Goal: Task Accomplishment & Management: Manage account settings

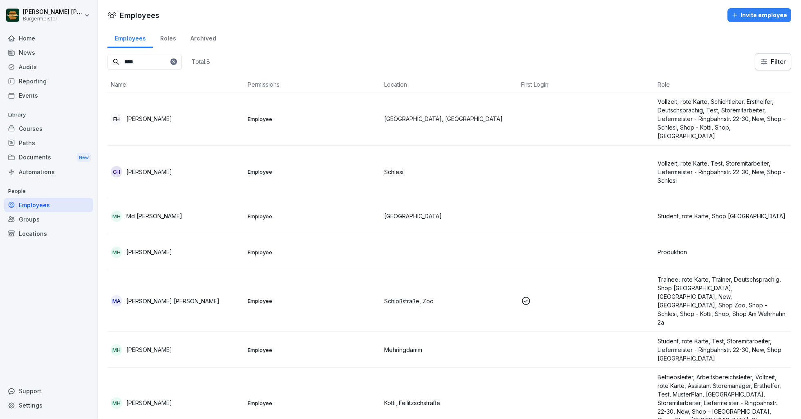
click at [35, 67] on div "Audits" at bounding box center [48, 67] width 89 height 14
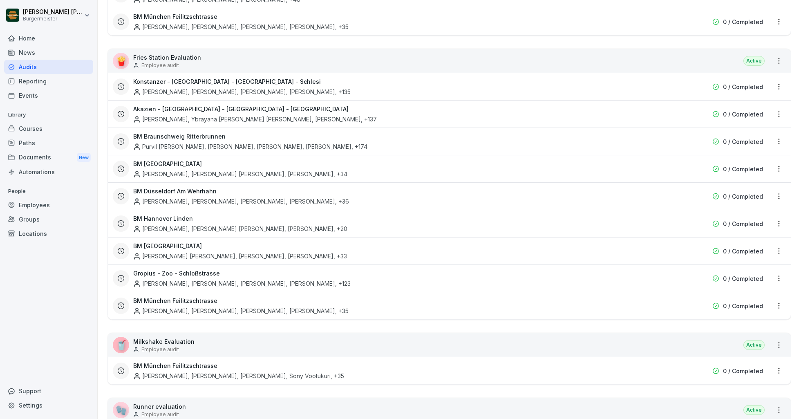
scroll to position [236, 0]
click at [208, 306] on div "[PERSON_NAME], [PERSON_NAME], [PERSON_NAME], [PERSON_NAME] , +35" at bounding box center [240, 310] width 215 height 9
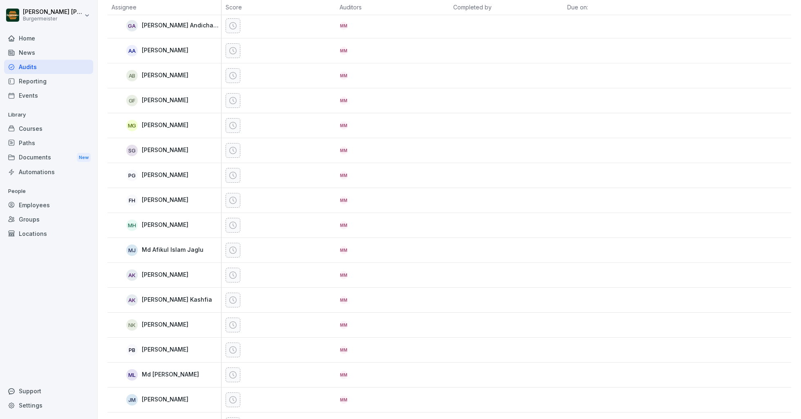
scroll to position [137, 0]
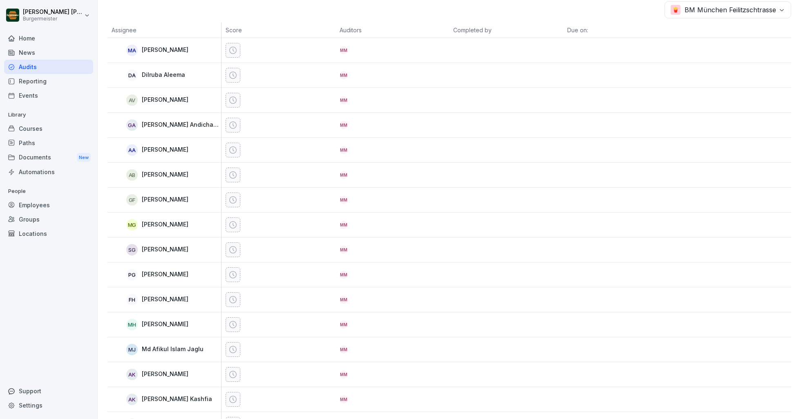
click at [22, 69] on div "Audits" at bounding box center [48, 67] width 89 height 14
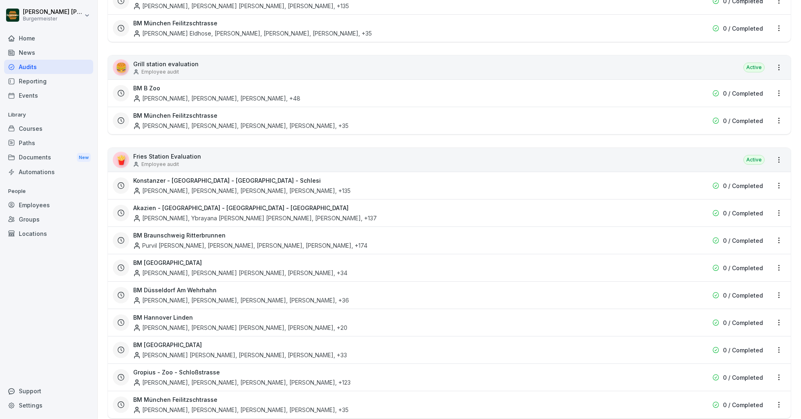
scroll to position [8, 0]
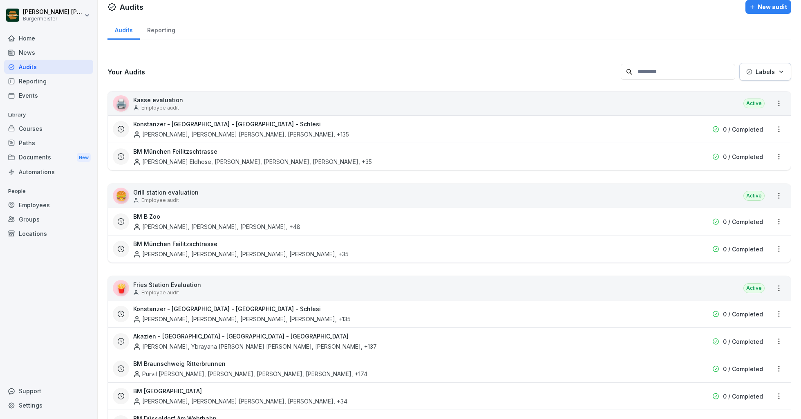
click at [34, 204] on div "Employees" at bounding box center [48, 205] width 89 height 14
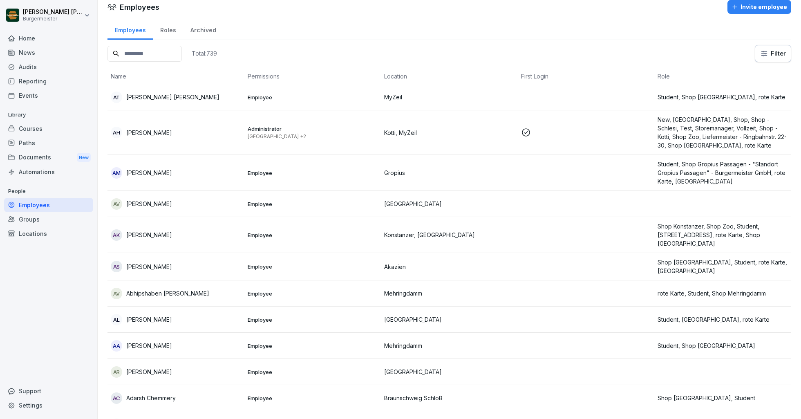
click at [165, 52] on input at bounding box center [145, 54] width 74 height 16
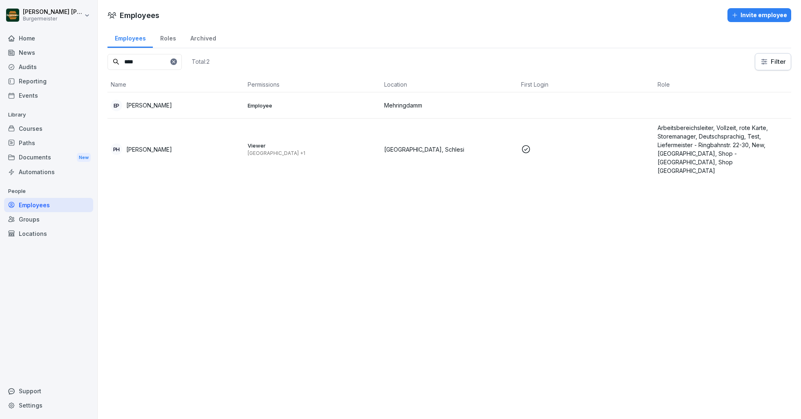
type input "****"
click at [152, 145] on p "[PERSON_NAME]" at bounding box center [149, 149] width 46 height 9
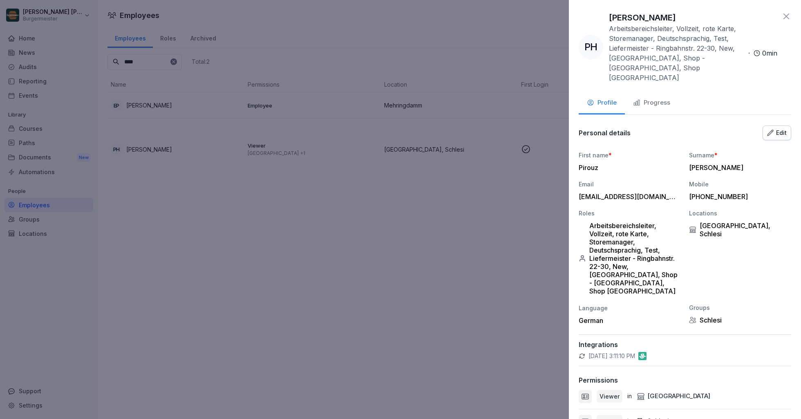
scroll to position [72, 0]
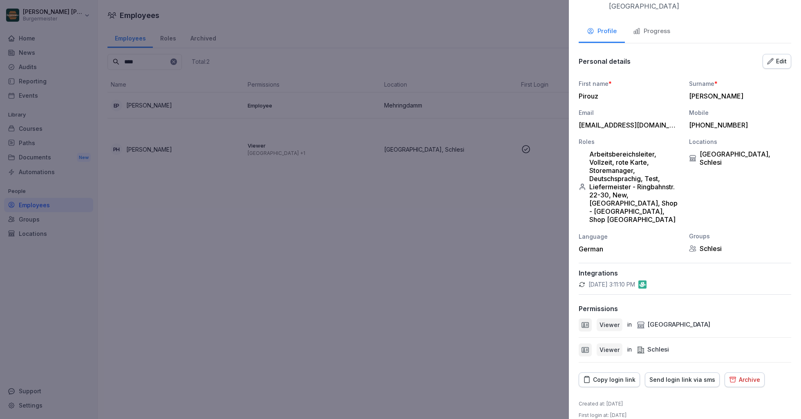
click at [678, 375] on div "Send login link via sms" at bounding box center [683, 379] width 66 height 9
click at [627, 375] on div "Copy login link" at bounding box center [609, 379] width 52 height 9
click at [618, 375] on div "Copy login link" at bounding box center [609, 379] width 52 height 9
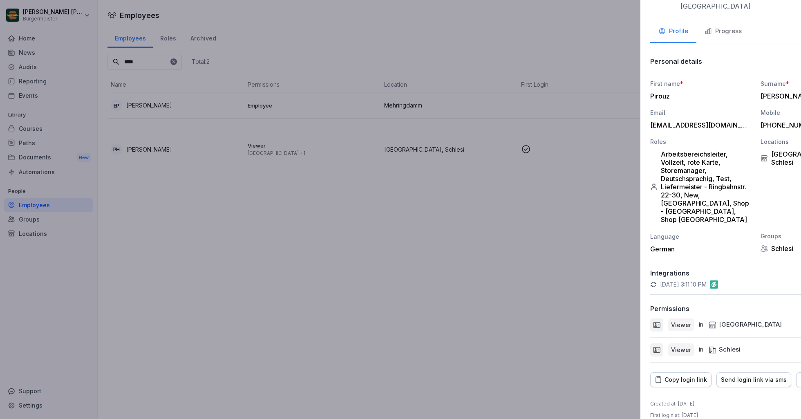
click at [487, 71] on div at bounding box center [400, 209] width 801 height 419
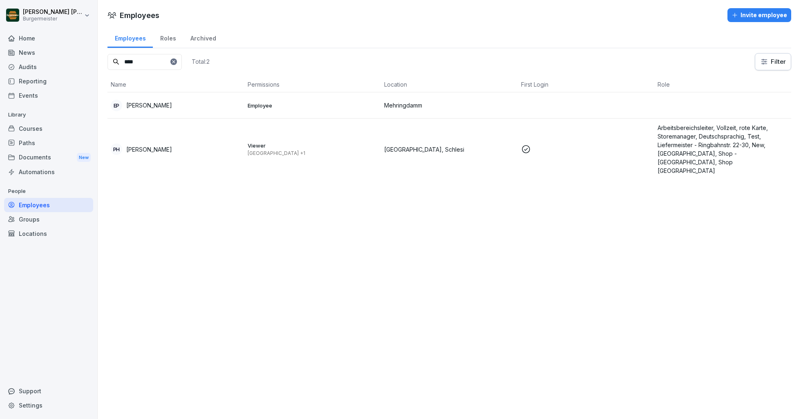
click at [29, 66] on div "Audits" at bounding box center [48, 67] width 89 height 14
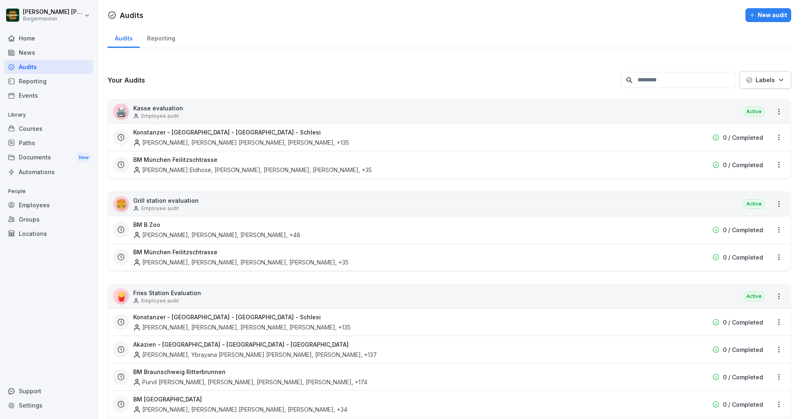
click at [33, 202] on div "Employees" at bounding box center [48, 205] width 89 height 14
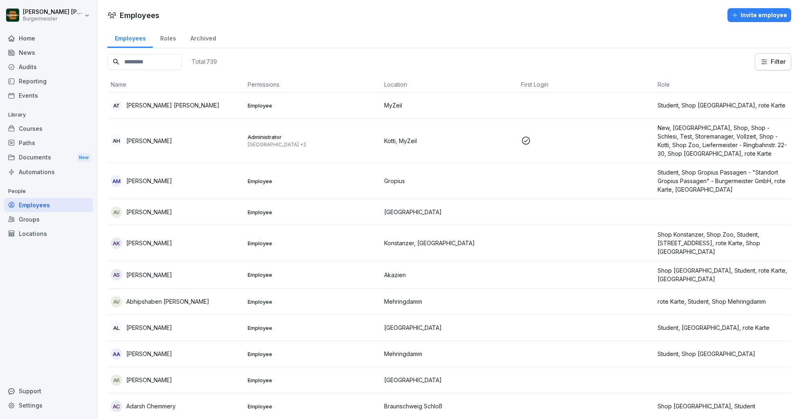
click at [141, 59] on input at bounding box center [145, 62] width 74 height 16
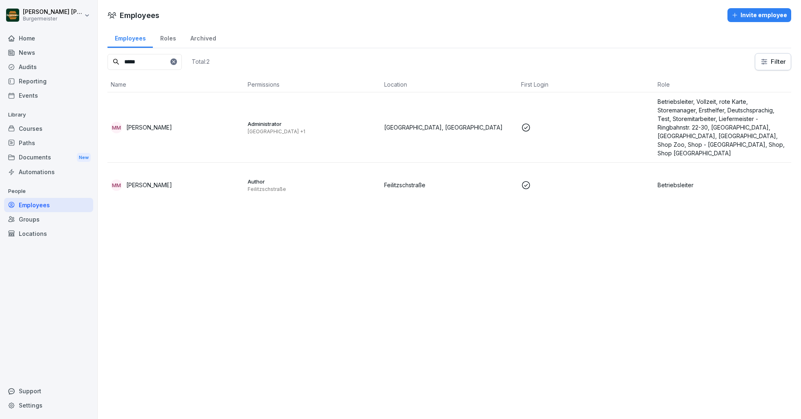
type input "*****"
click at [172, 130] on p "[PERSON_NAME]" at bounding box center [149, 127] width 46 height 9
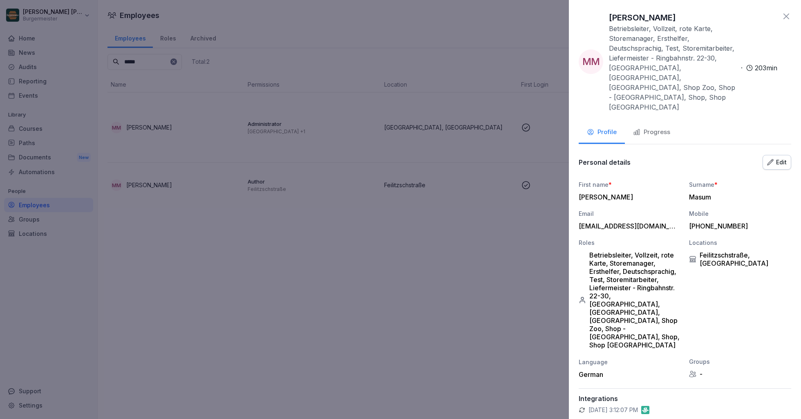
scroll to position [99, 0]
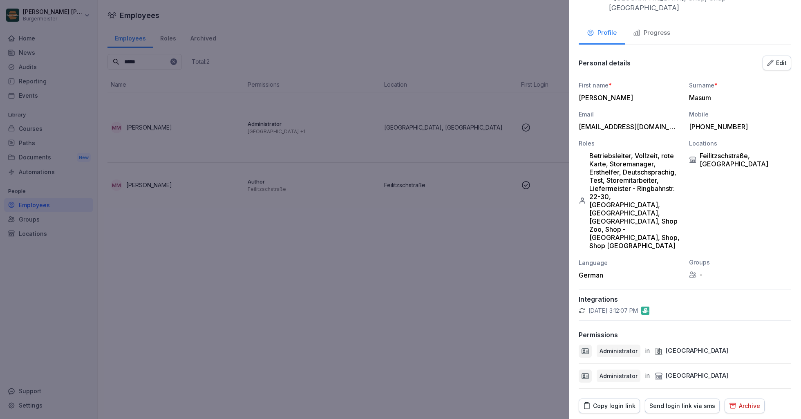
click at [618, 401] on div "Copy login link" at bounding box center [609, 405] width 52 height 9
click at [437, 172] on div at bounding box center [400, 209] width 801 height 419
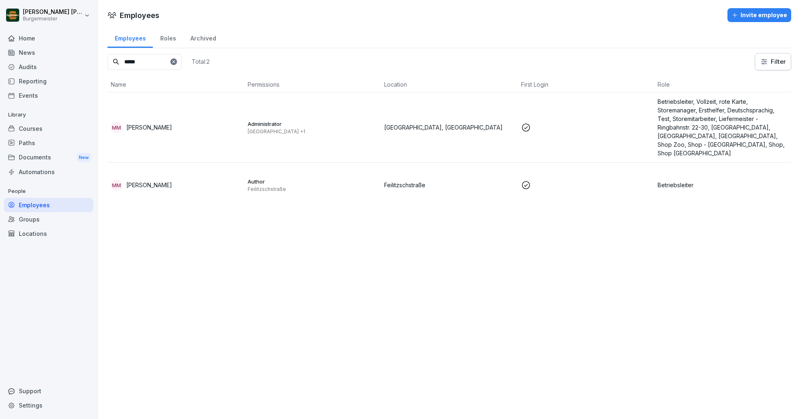
click at [44, 68] on div "Audits" at bounding box center [48, 67] width 89 height 14
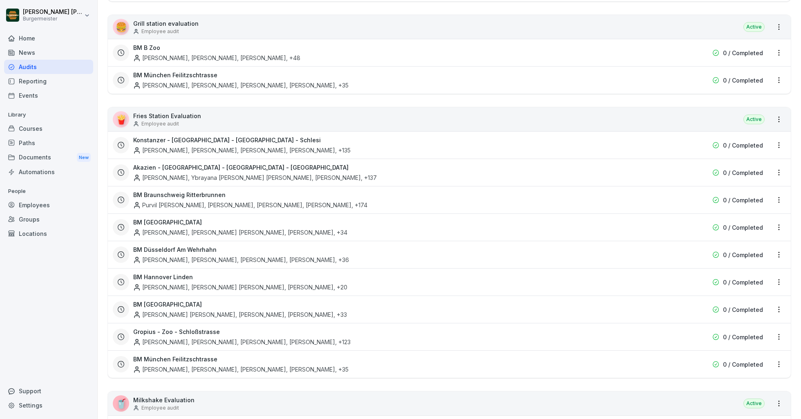
scroll to position [177, 0]
click at [205, 365] on div "[PERSON_NAME], [PERSON_NAME], [PERSON_NAME], [PERSON_NAME] , +35" at bounding box center [240, 369] width 215 height 9
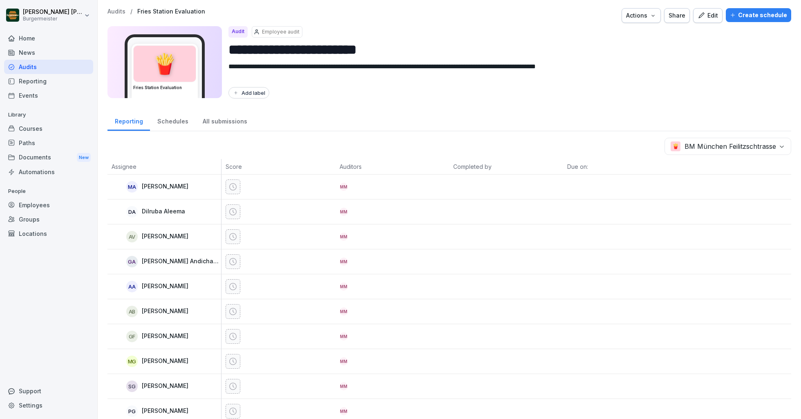
click at [750, 13] on div "Create schedule" at bounding box center [758, 15] width 57 height 9
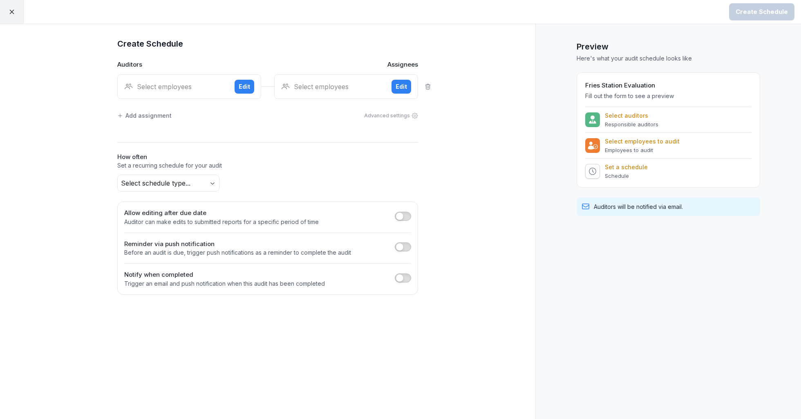
click at [183, 88] on div "Select employees" at bounding box center [176, 87] width 104 height 10
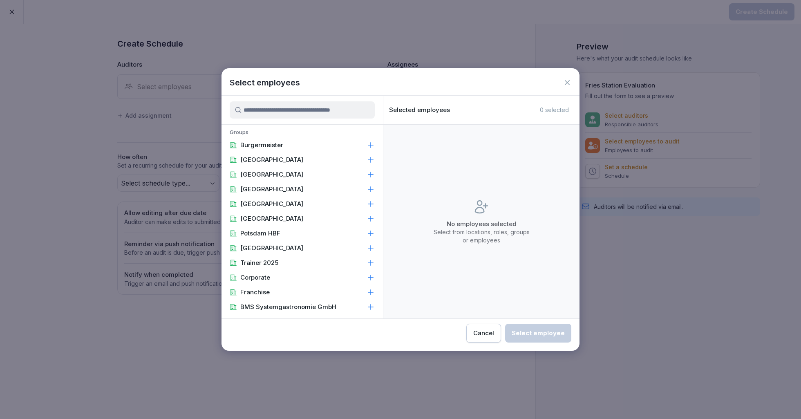
click at [568, 80] on icon at bounding box center [567, 82] width 8 height 8
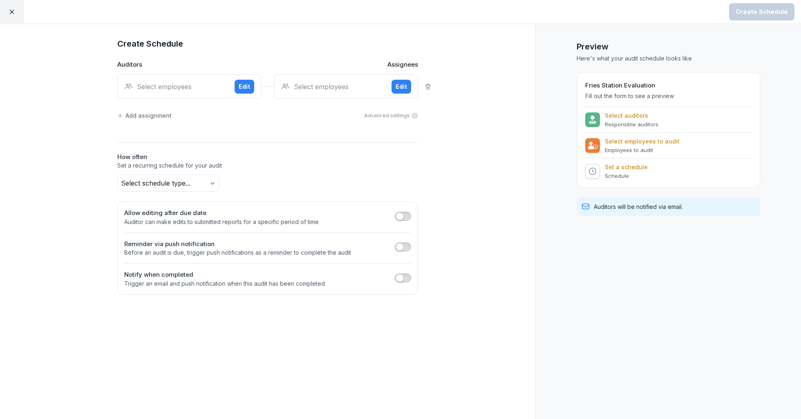
click at [182, 88] on div "Select employees" at bounding box center [176, 87] width 104 height 10
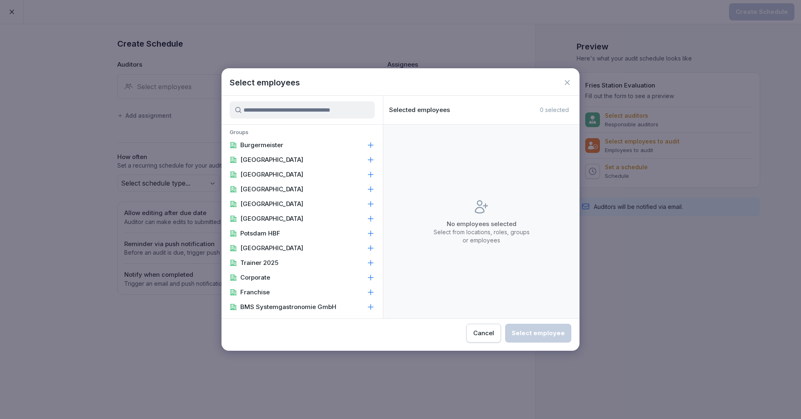
click at [262, 113] on input at bounding box center [302, 109] width 145 height 17
click at [346, 114] on input at bounding box center [302, 109] width 145 height 17
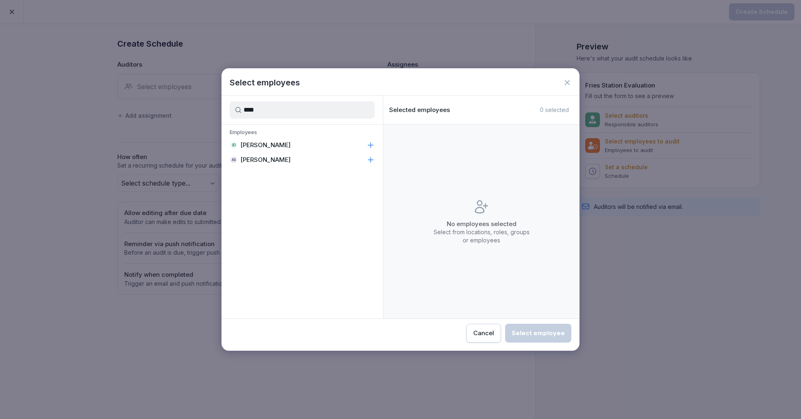
type input "****"
click at [271, 145] on p "[PERSON_NAME]" at bounding box center [265, 145] width 50 height 8
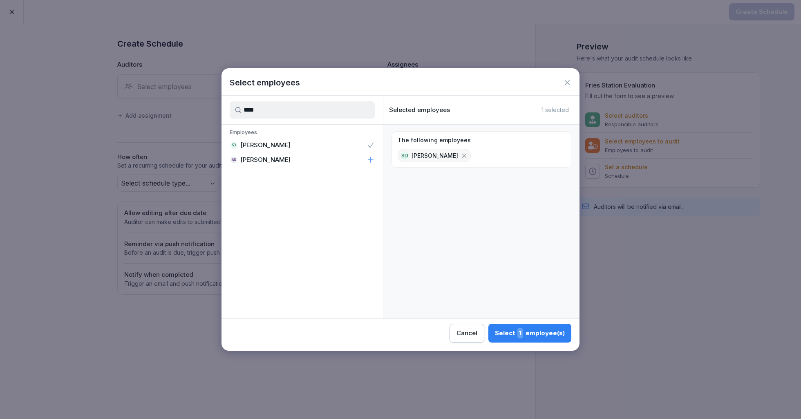
click at [534, 331] on div "Select 1 employee(s)" at bounding box center [530, 333] width 70 height 11
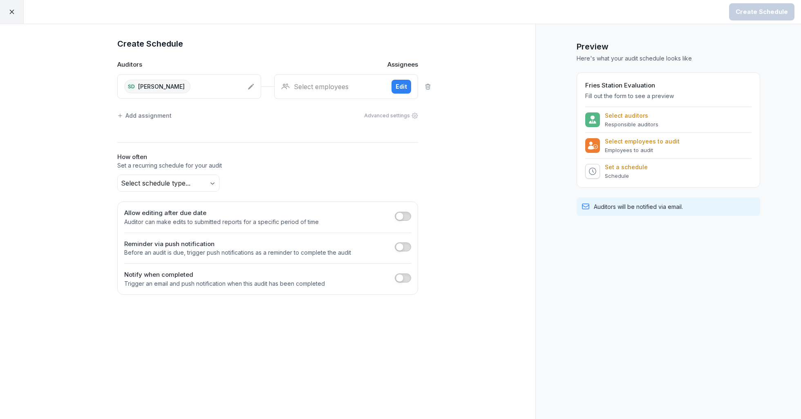
click at [360, 86] on div "Select employees" at bounding box center [333, 87] width 104 height 10
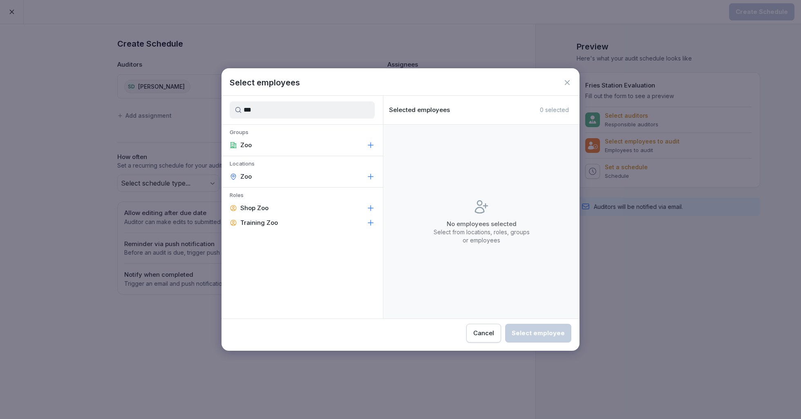
type input "***"
click at [281, 177] on div "Zoo" at bounding box center [302, 176] width 161 height 15
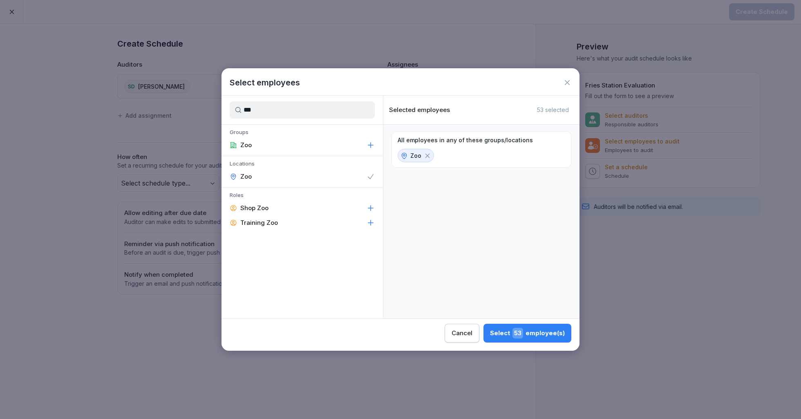
click at [528, 328] on div "Select 53 employee(s)" at bounding box center [527, 333] width 75 height 11
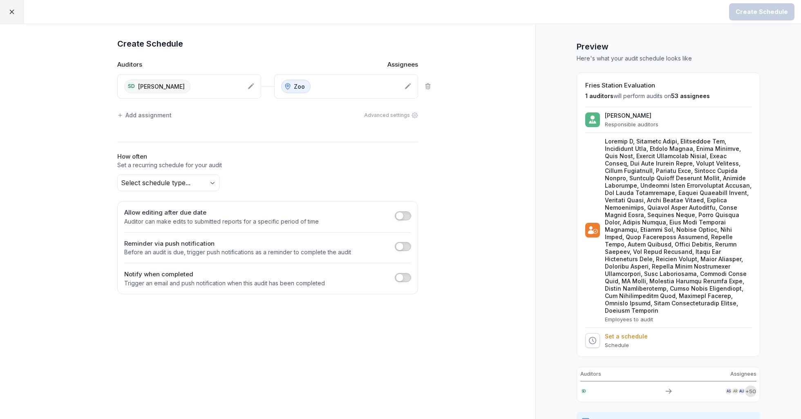
click at [206, 184] on body "Create Schedule Create Schedule Auditors Assignees SD Sardana Dikshant Zoo Add …" at bounding box center [400, 209] width 801 height 419
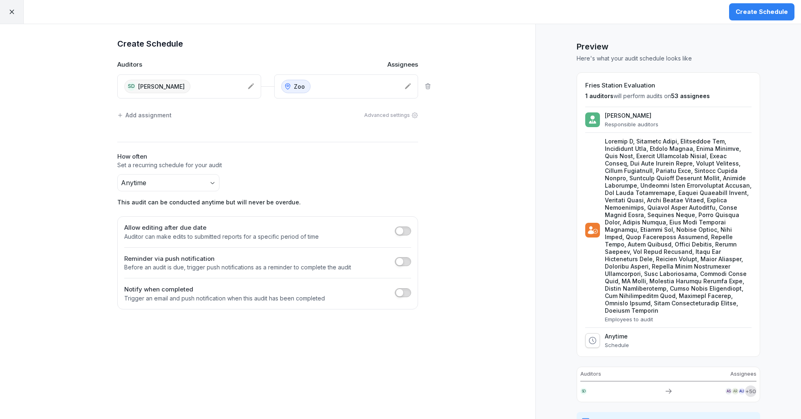
click at [760, 14] on div "Create Schedule" at bounding box center [762, 11] width 52 height 9
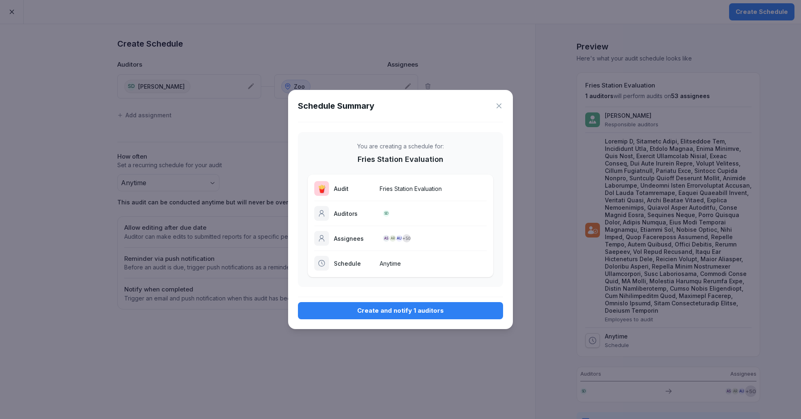
click at [394, 307] on div "Create and notify 1 auditors" at bounding box center [401, 310] width 192 height 9
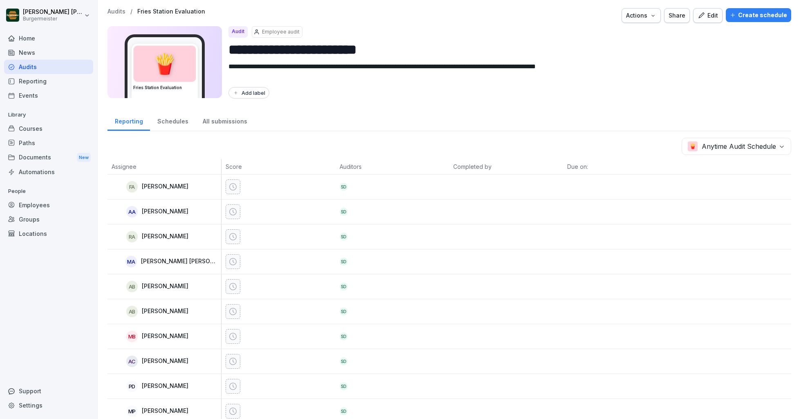
click at [116, 11] on p "Audits" at bounding box center [117, 11] width 18 height 7
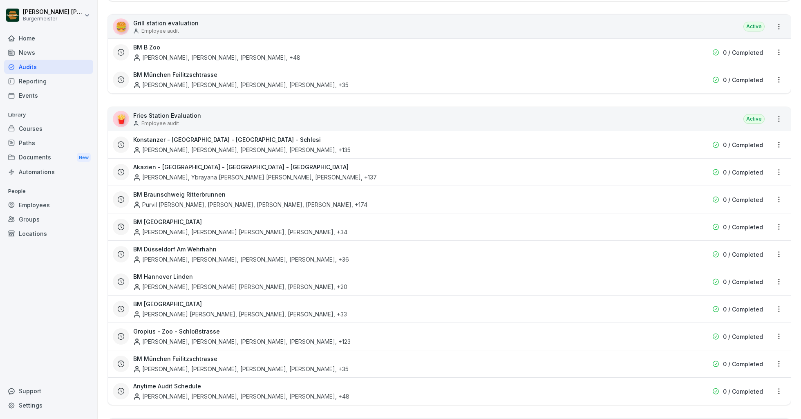
scroll to position [244, 0]
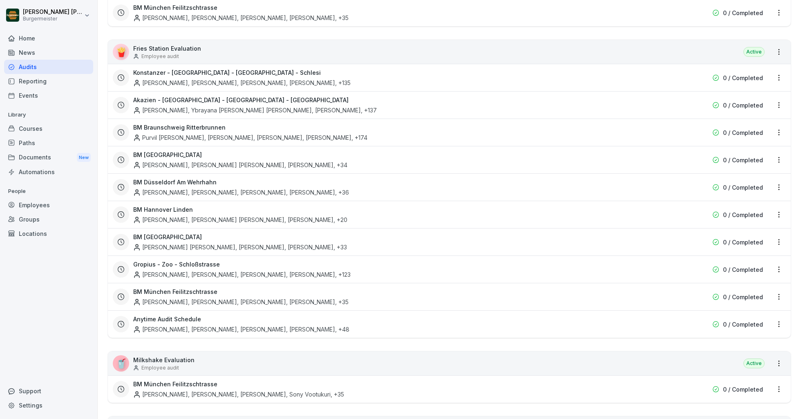
click at [782, 318] on html "[PERSON_NAME] [PERSON_NAME] Home News Audits Reporting Events Library Courses P…" at bounding box center [400, 209] width 801 height 419
click at [729, 379] on div "Delete Audit Schedule" at bounding box center [745, 376] width 82 height 13
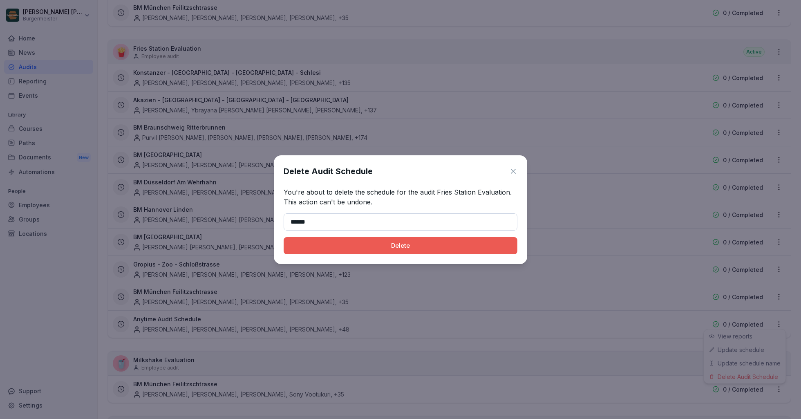
type input "******"
click at [348, 241] on div "Delete" at bounding box center [400, 245] width 221 height 9
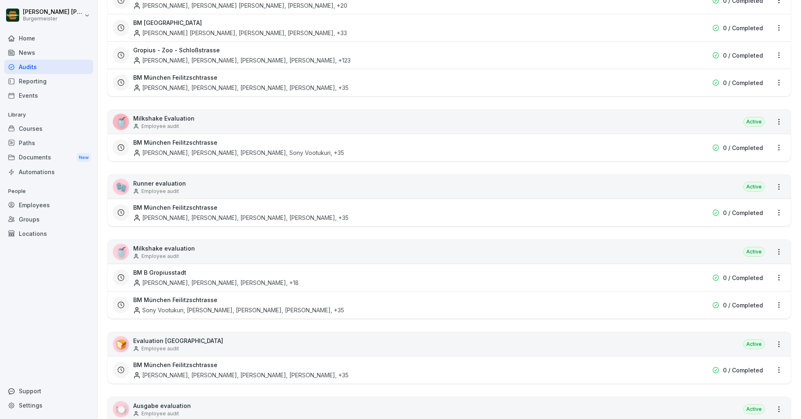
scroll to position [458, 0]
click at [777, 211] on html "[PERSON_NAME] [PERSON_NAME] Home News Audits Reporting Events Library Courses P…" at bounding box center [400, 209] width 801 height 419
click at [733, 265] on div "Delete Audit Schedule" at bounding box center [745, 265] width 82 height 13
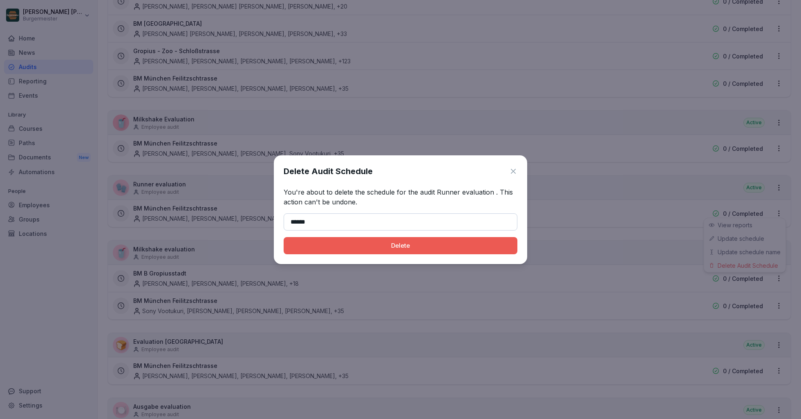
type input "******"
click at [383, 245] on div "Delete" at bounding box center [400, 245] width 221 height 9
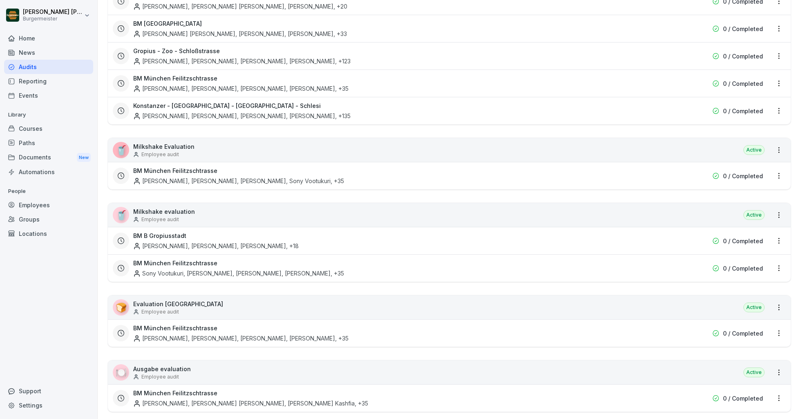
scroll to position [567, 0]
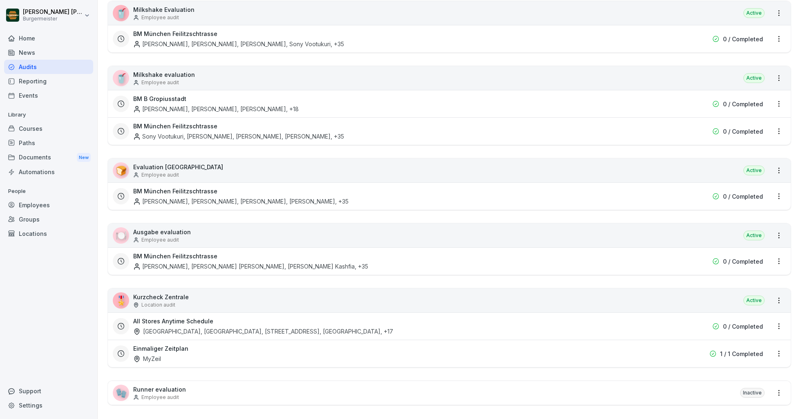
click at [194, 392] on div "🧤 Runner evaluation Employee audit Inactive" at bounding box center [449, 393] width 683 height 24
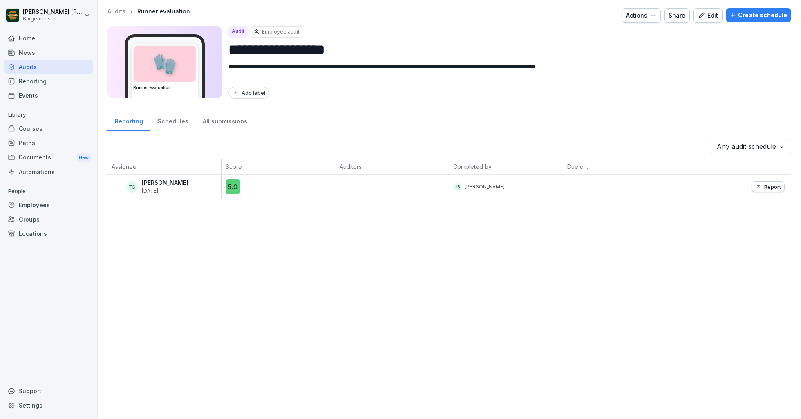
click at [753, 16] on div "Create schedule" at bounding box center [758, 15] width 57 height 9
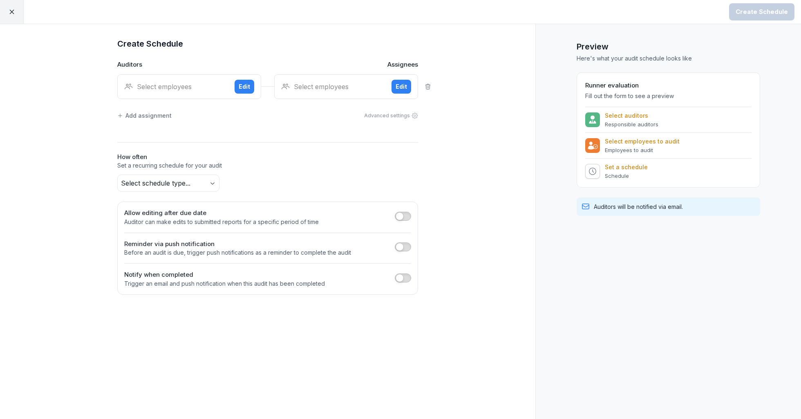
click at [186, 86] on div "Select employees" at bounding box center [176, 87] width 104 height 10
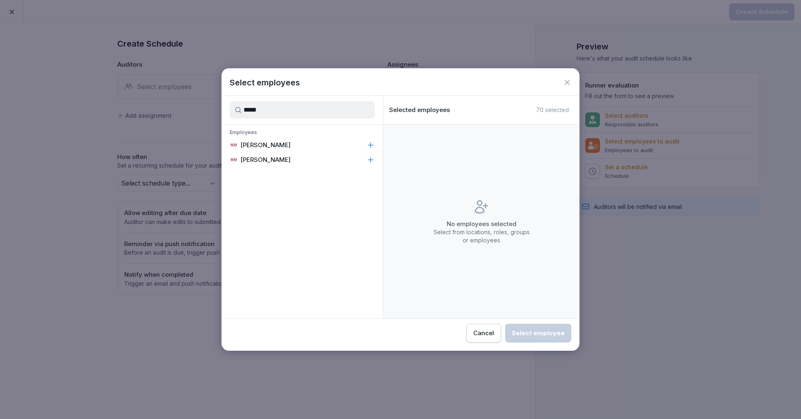
type input "*****"
click at [243, 148] on p "[PERSON_NAME]" at bounding box center [265, 145] width 50 height 8
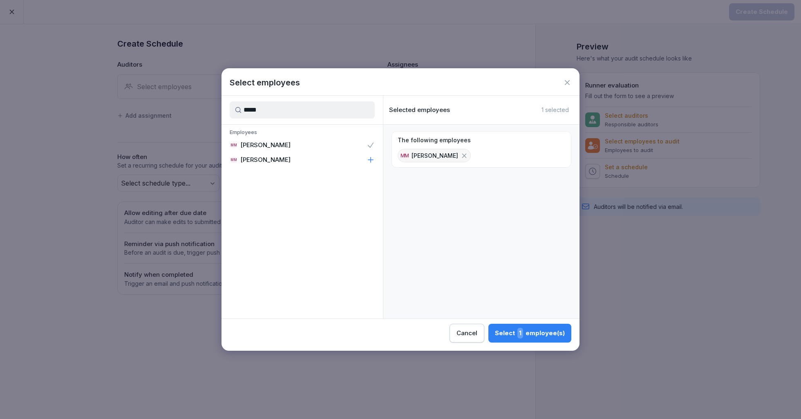
click at [507, 330] on div "Select 1 employee(s)" at bounding box center [530, 333] width 70 height 11
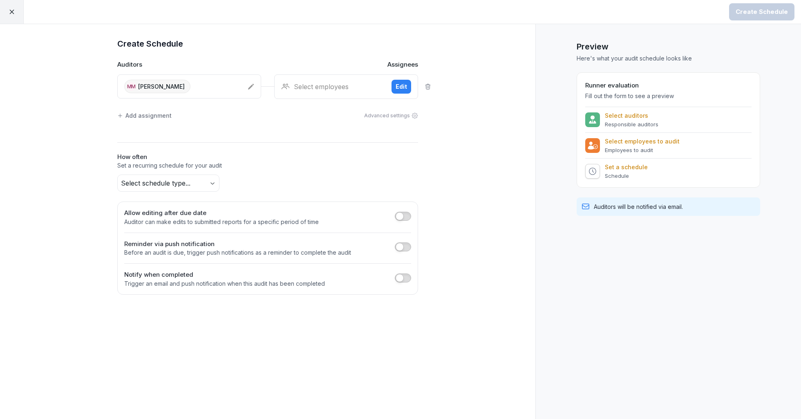
click at [322, 83] on div "Select employees" at bounding box center [333, 87] width 104 height 10
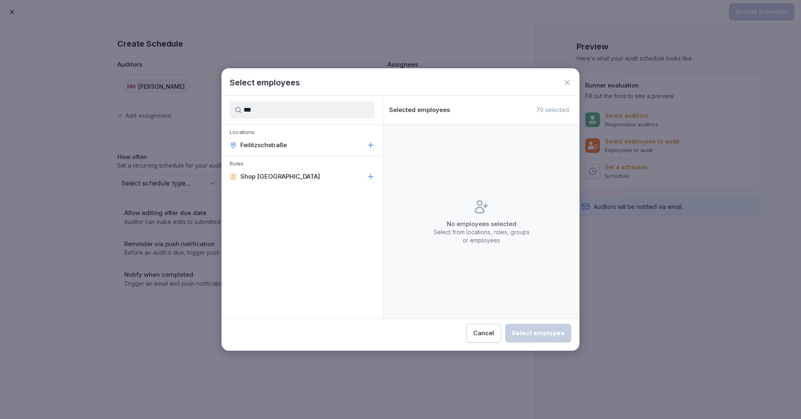
type input "***"
click at [255, 146] on p "Feilitzschstraße" at bounding box center [263, 145] width 47 height 8
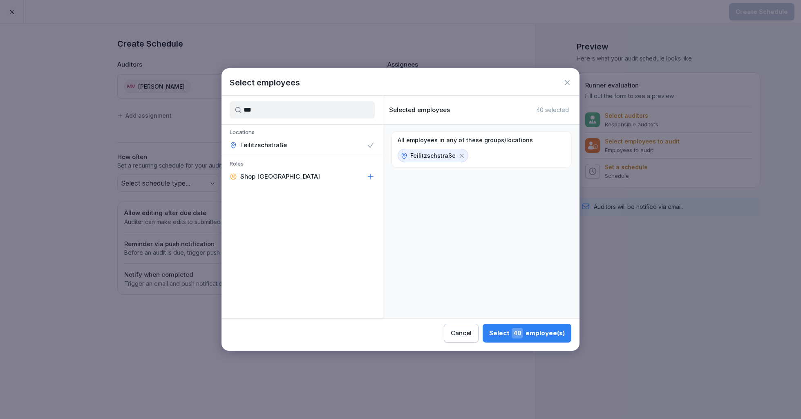
click at [513, 331] on div "Select 40 employee(s)" at bounding box center [527, 333] width 76 height 11
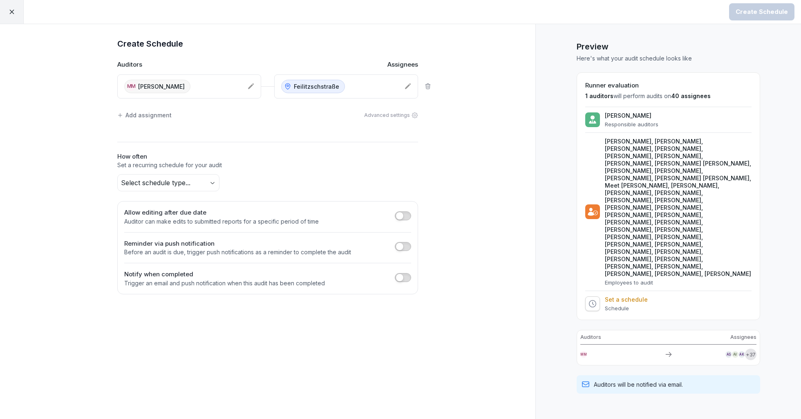
click at [215, 84] on div "MM [PERSON_NAME]" at bounding box center [182, 86] width 117 height 13
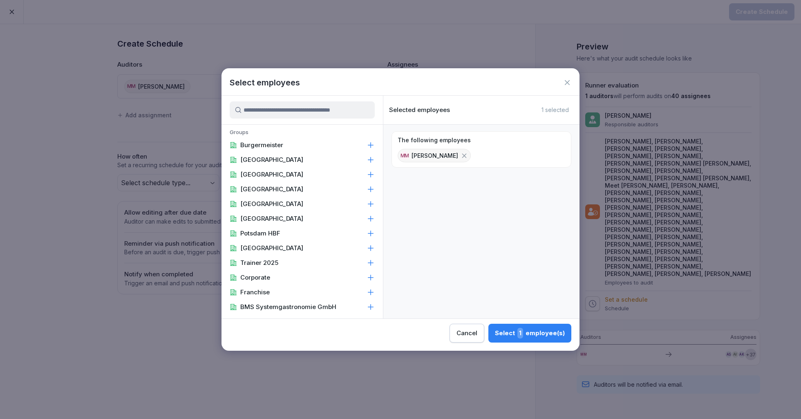
click at [267, 109] on input at bounding box center [302, 109] width 145 height 17
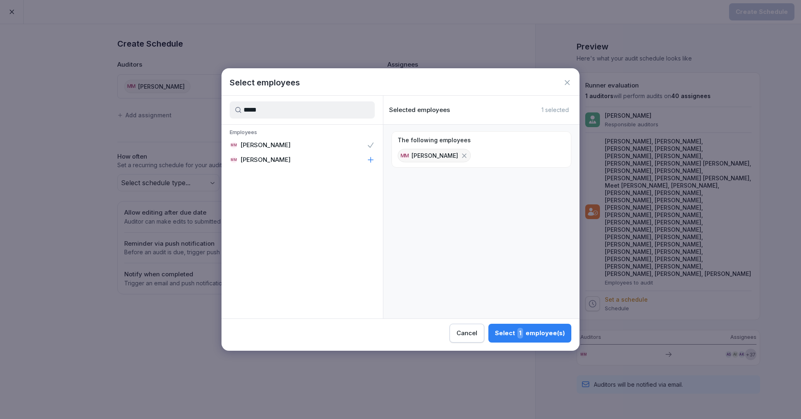
type input "*****"
click at [290, 163] on p "[PERSON_NAME]" at bounding box center [265, 160] width 50 height 8
click at [371, 146] on icon at bounding box center [371, 145] width 8 height 8
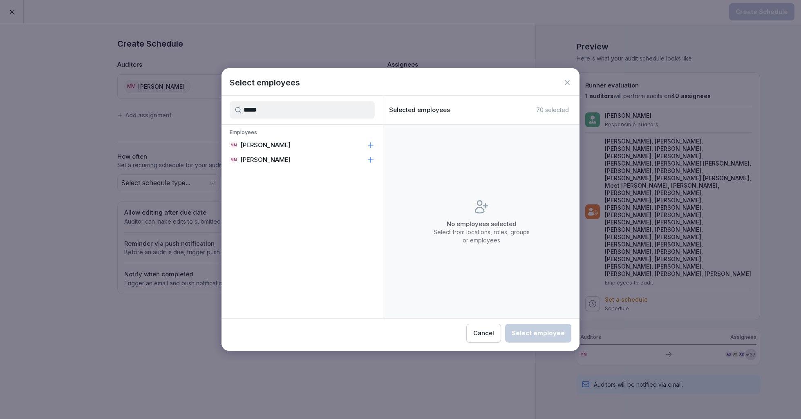
click at [291, 159] on p "[PERSON_NAME]" at bounding box center [265, 160] width 50 height 8
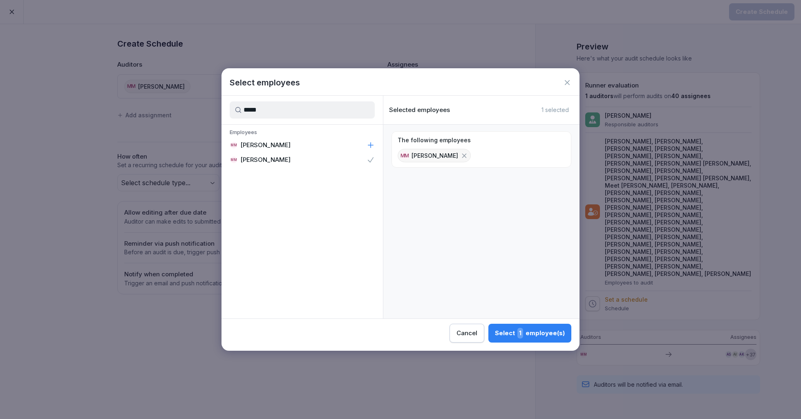
click at [291, 159] on p "[PERSON_NAME]" at bounding box center [265, 160] width 50 height 8
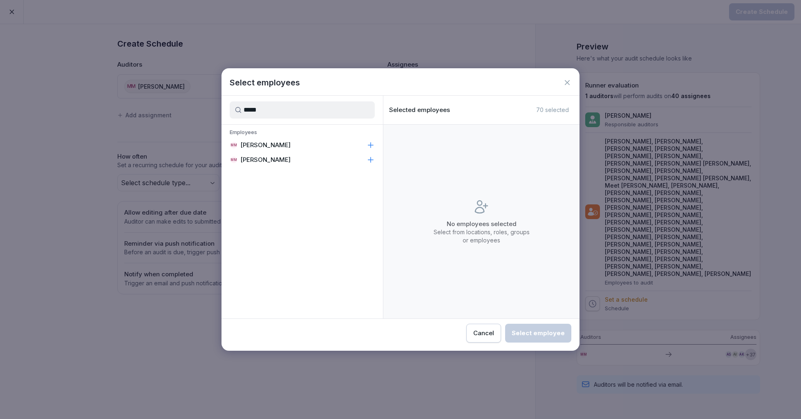
click at [291, 145] on p "[PERSON_NAME]" at bounding box center [265, 145] width 50 height 8
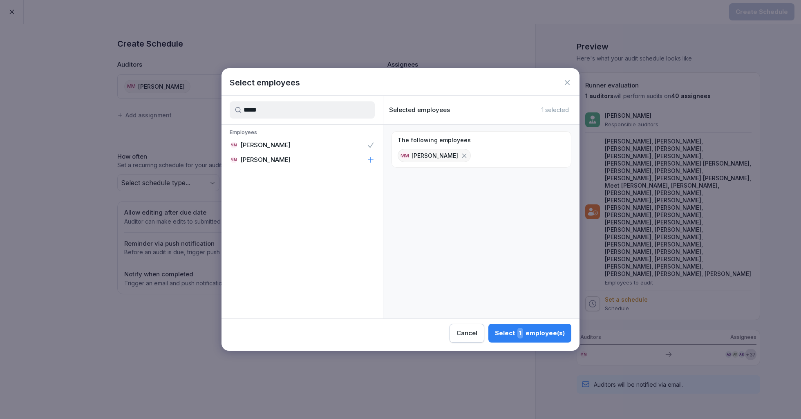
click at [291, 145] on p "[PERSON_NAME]" at bounding box center [265, 145] width 50 height 8
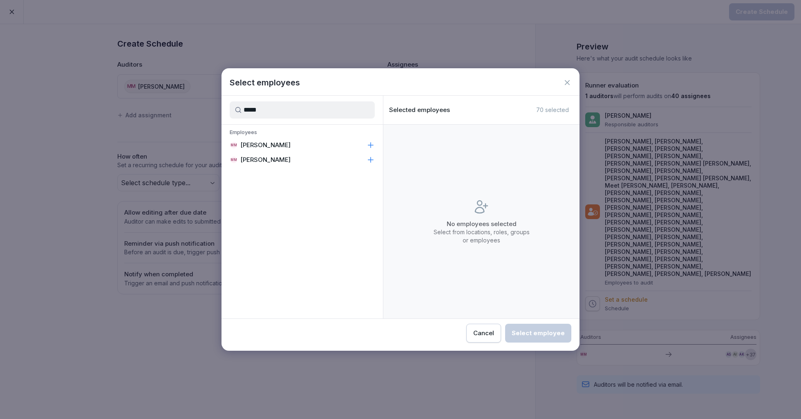
click at [289, 157] on p "[PERSON_NAME]" at bounding box center [265, 160] width 50 height 8
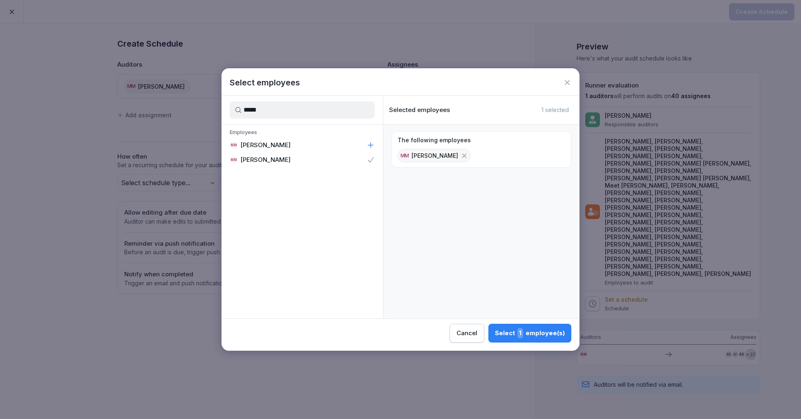
click at [288, 163] on p "[PERSON_NAME]" at bounding box center [265, 160] width 50 height 8
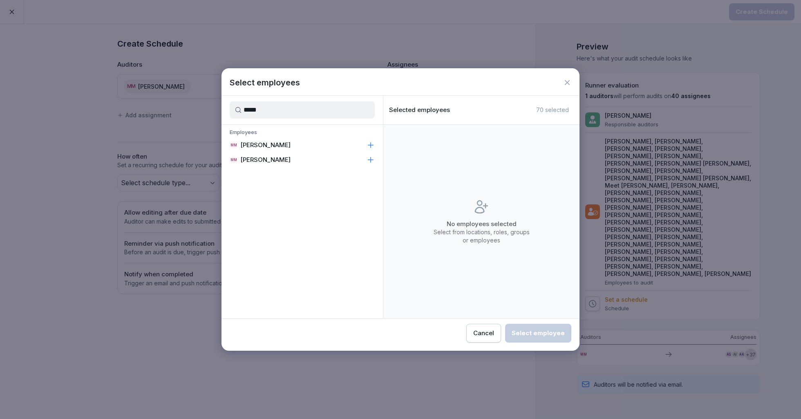
click at [291, 146] on p "[PERSON_NAME]" at bounding box center [265, 145] width 50 height 8
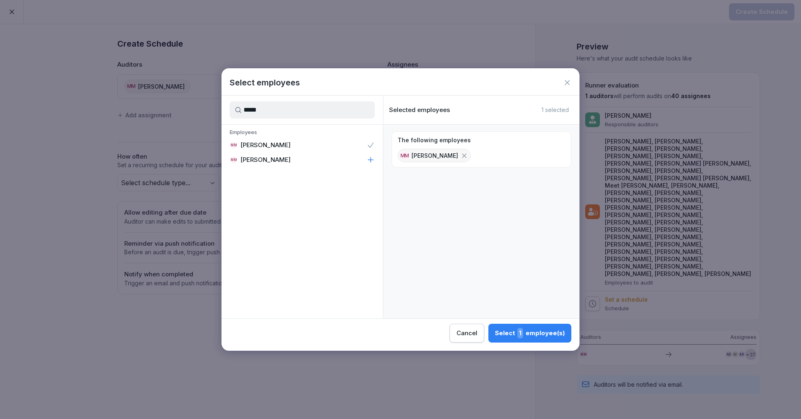
click at [537, 341] on button "Select 1 employee(s)" at bounding box center [529, 333] width 83 height 19
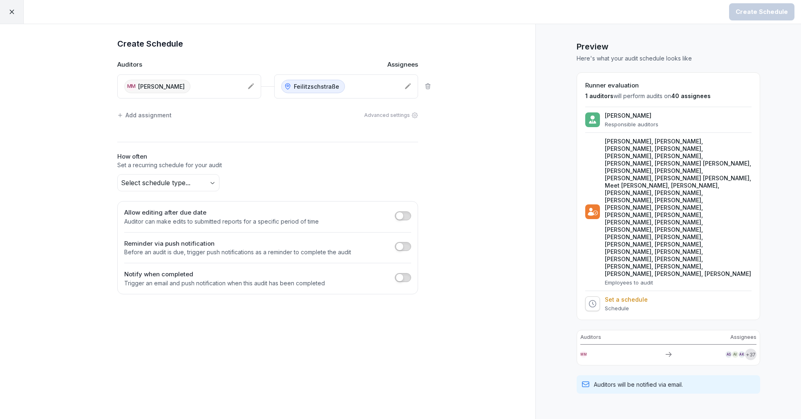
click at [172, 175] on body "Create Schedule Create Schedule Auditors Assignees MM [PERSON_NAME] Feilitzschs…" at bounding box center [400, 209] width 801 height 419
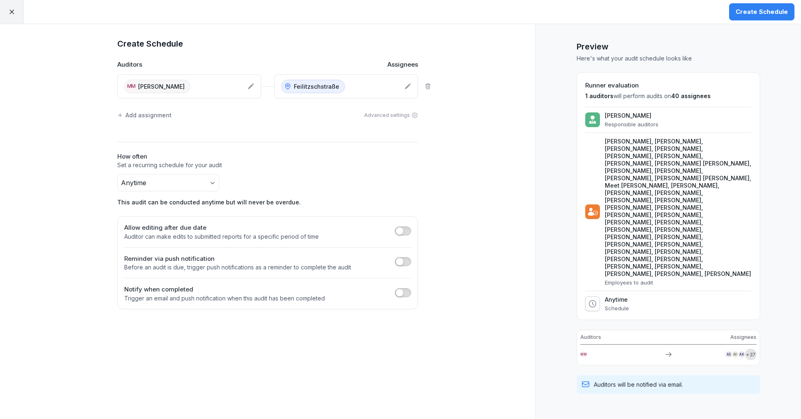
click at [144, 119] on div "Add assignment Advanced settings" at bounding box center [267, 115] width 301 height 17
click at [152, 117] on div "Add assignment" at bounding box center [144, 115] width 54 height 9
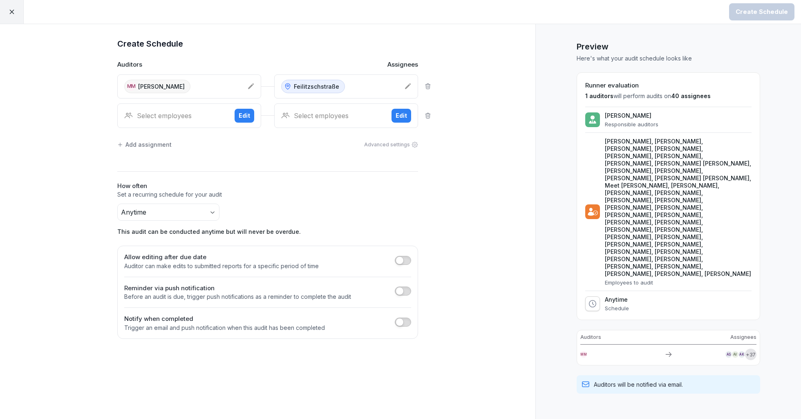
click at [159, 116] on div "Select employees" at bounding box center [176, 116] width 104 height 10
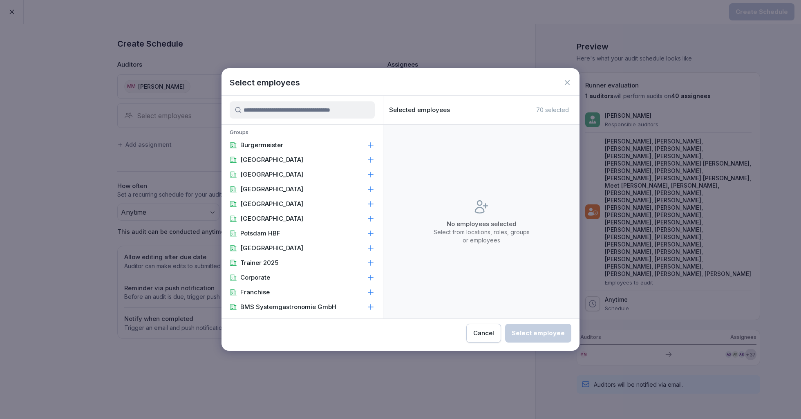
click at [291, 113] on input at bounding box center [302, 109] width 145 height 17
type input "*"
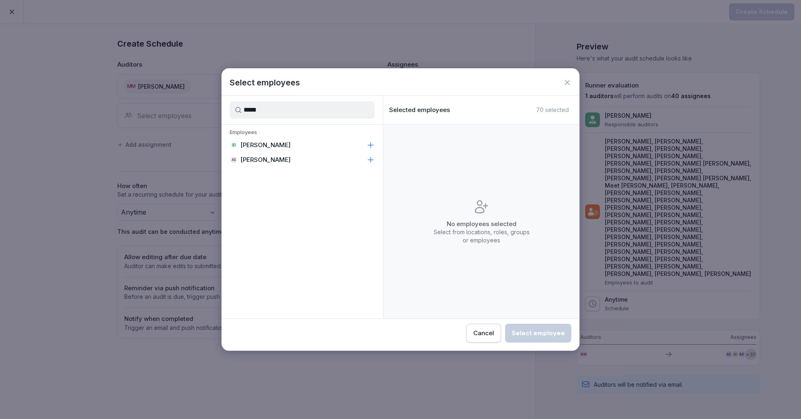
type input "*****"
click at [282, 144] on p "[PERSON_NAME]" at bounding box center [265, 145] width 50 height 8
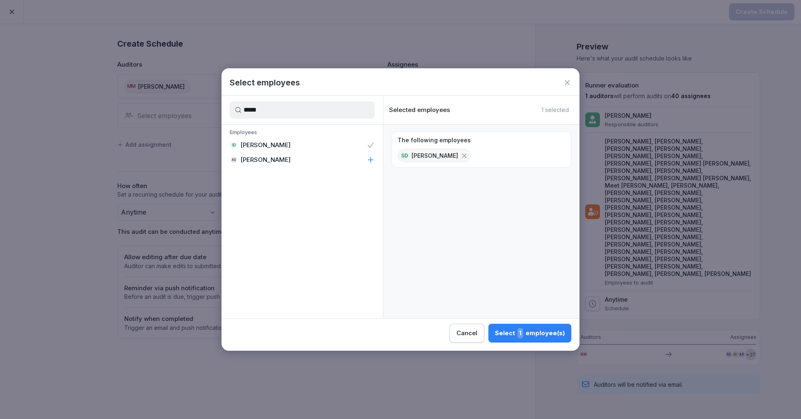
click at [517, 330] on div "Select 1 employee(s)" at bounding box center [530, 333] width 70 height 11
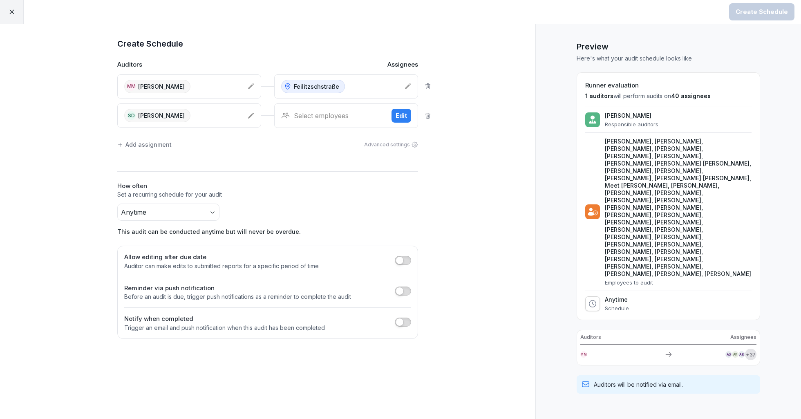
click at [343, 112] on div "Select employees" at bounding box center [333, 116] width 104 height 10
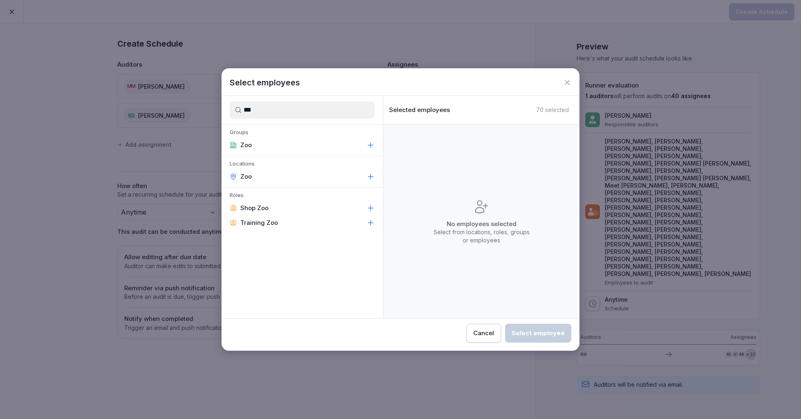
type input "***"
click at [310, 176] on div "Zoo" at bounding box center [302, 176] width 161 height 15
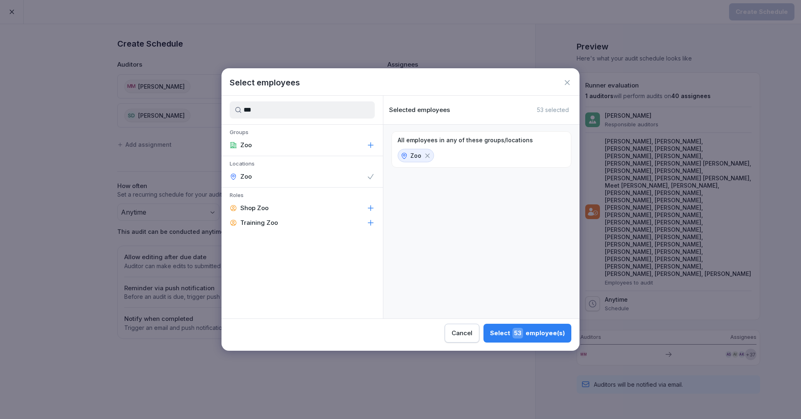
click at [526, 336] on div "Select 53 employee(s)" at bounding box center [527, 333] width 75 height 11
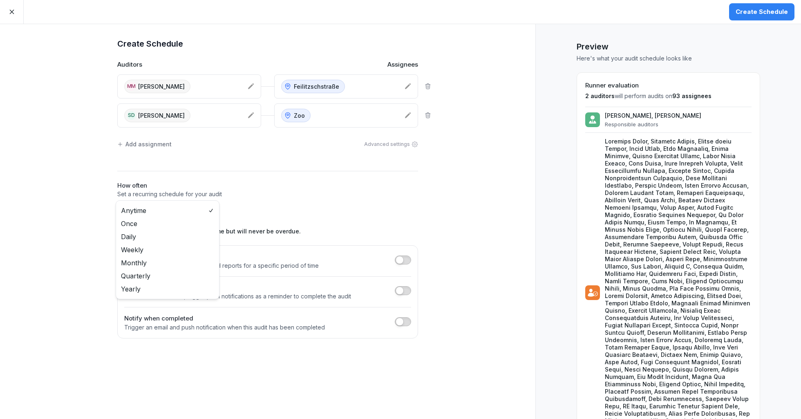
click at [176, 217] on body "Create Schedule Create Schedule Auditors Assignees MM [PERSON_NAME] Feilitzschs…" at bounding box center [400, 209] width 801 height 419
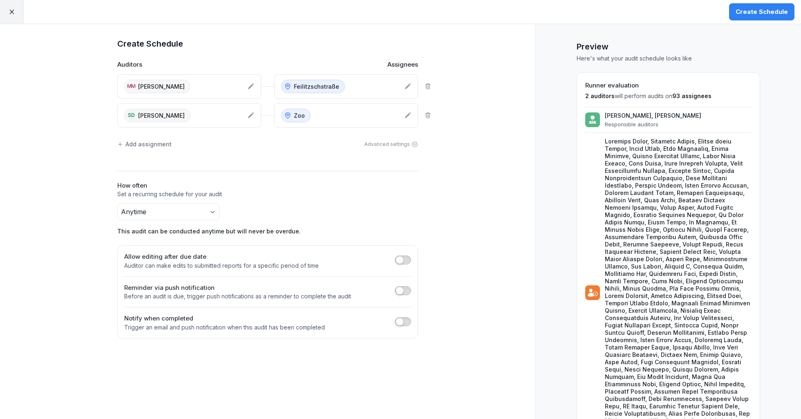
click at [772, 9] on div "Create Schedule" at bounding box center [762, 11] width 52 height 9
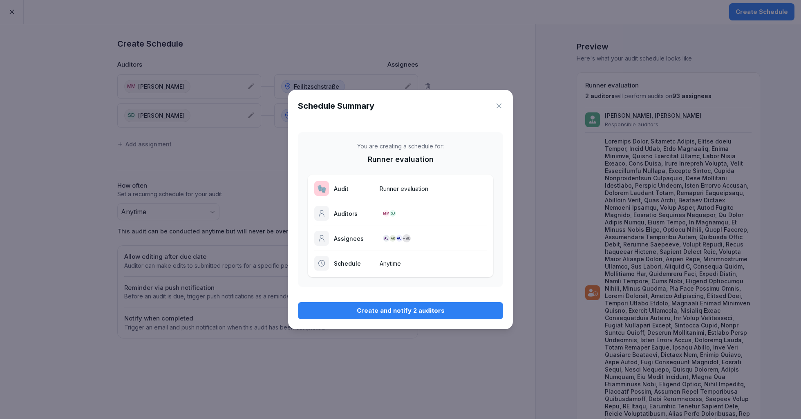
click at [410, 314] on div "Create and notify 2 auditors" at bounding box center [401, 310] width 192 height 9
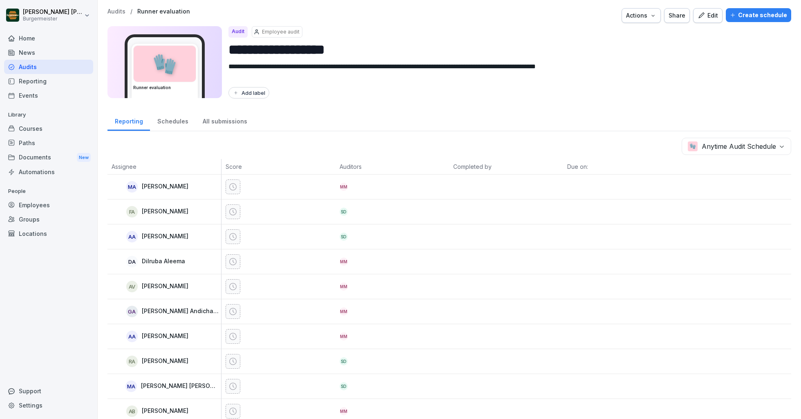
click at [114, 10] on p "Audits" at bounding box center [117, 11] width 18 height 7
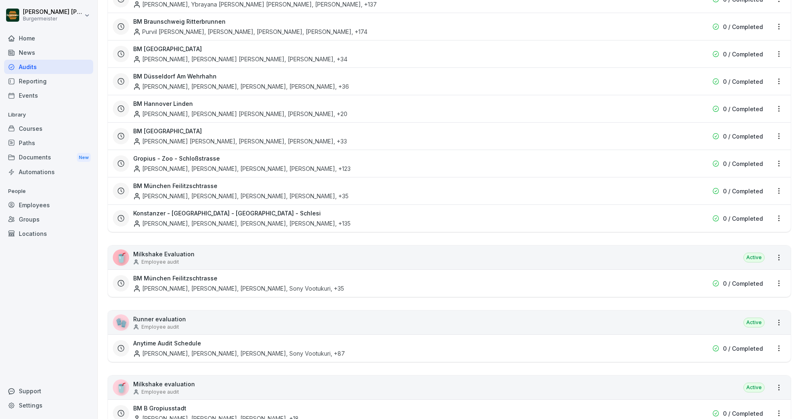
scroll to position [324, 0]
click at [189, 339] on h3 "Anytime Audit Schedule" at bounding box center [167, 342] width 68 height 9
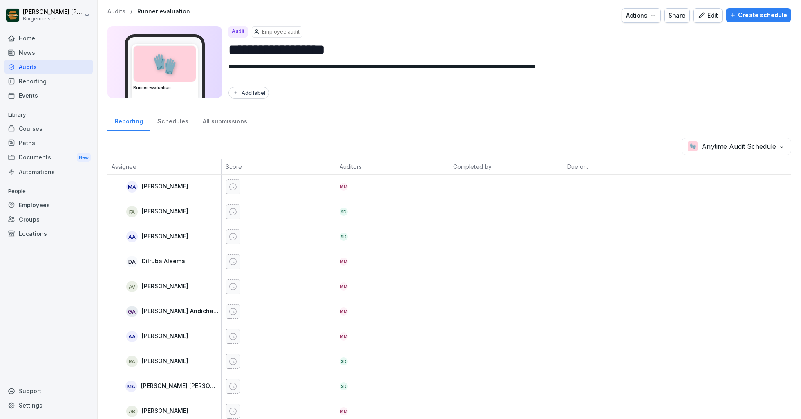
click at [712, 19] on div "Edit" at bounding box center [708, 15] width 20 height 9
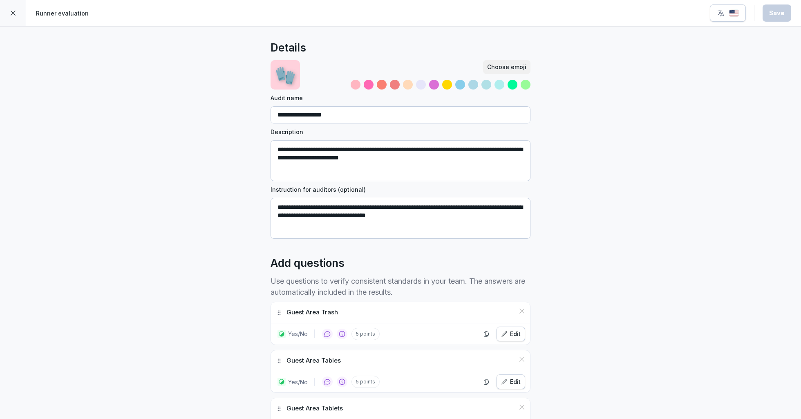
click at [16, 15] on icon at bounding box center [13, 13] width 7 height 7
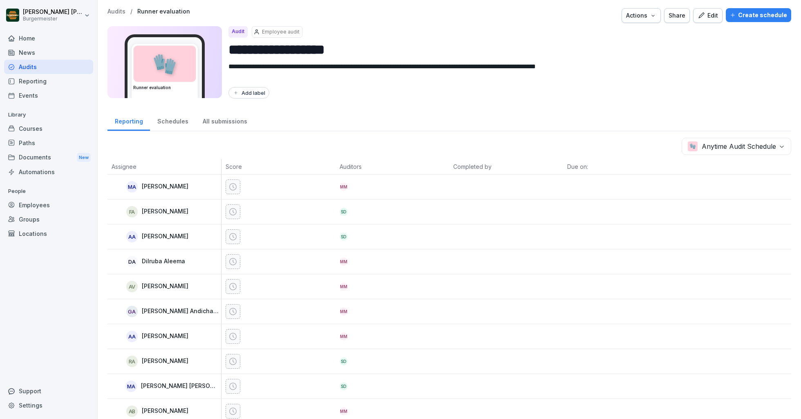
click at [114, 11] on p "Audits" at bounding box center [117, 11] width 18 height 7
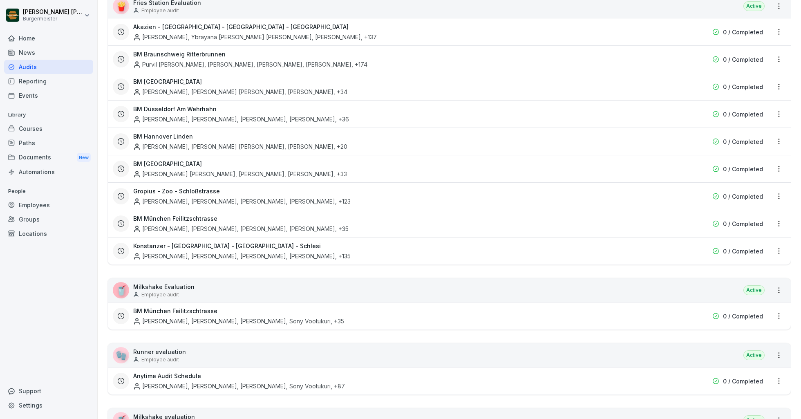
scroll to position [543, 0]
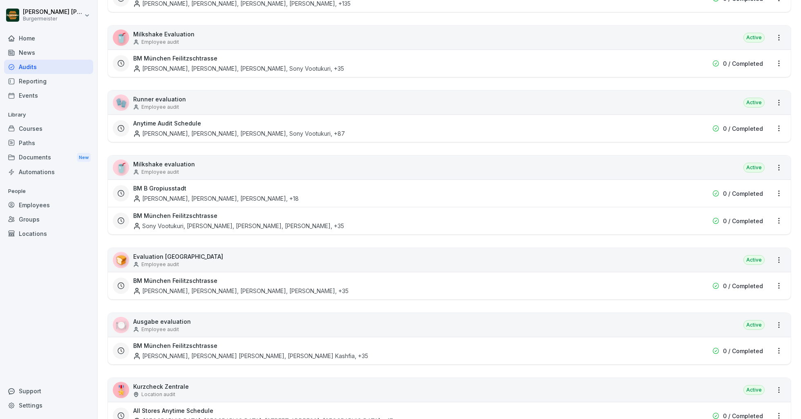
click at [780, 125] on html "Juan Jose Leonardi Gonzalez Burgermeister Home News Audits Reporting Events Lib…" at bounding box center [400, 209] width 801 height 419
click at [0, 0] on link "Update schedule" at bounding box center [0, 0] width 0 height 0
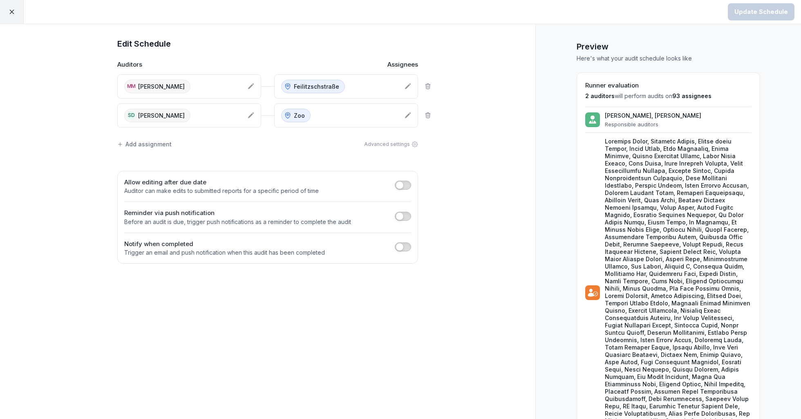
click at [210, 85] on div "MM [PERSON_NAME]" at bounding box center [182, 86] width 117 height 13
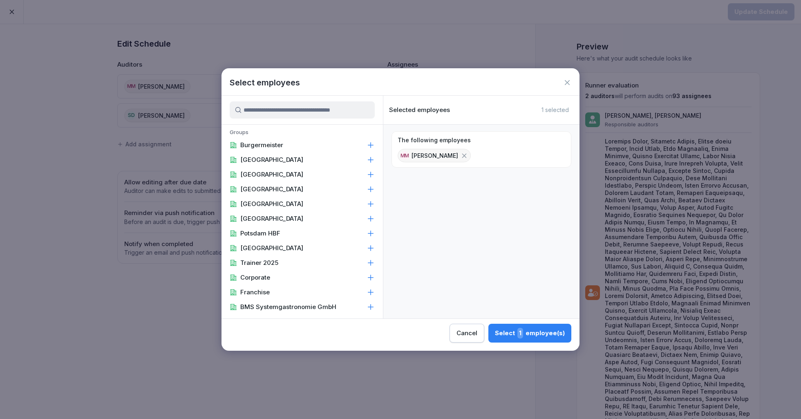
click at [296, 106] on input at bounding box center [302, 109] width 145 height 17
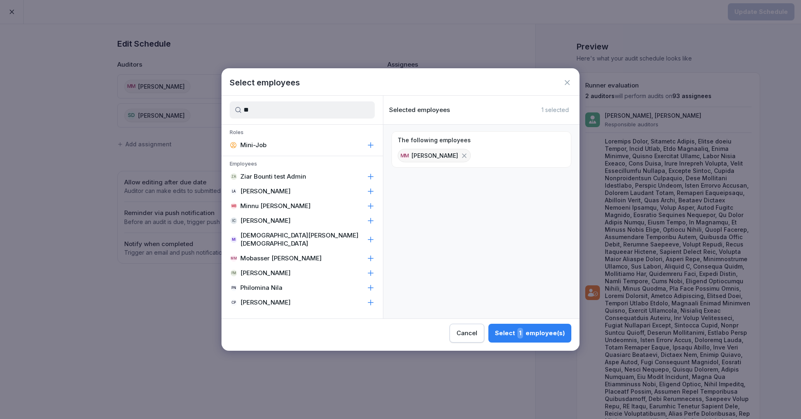
type input "*"
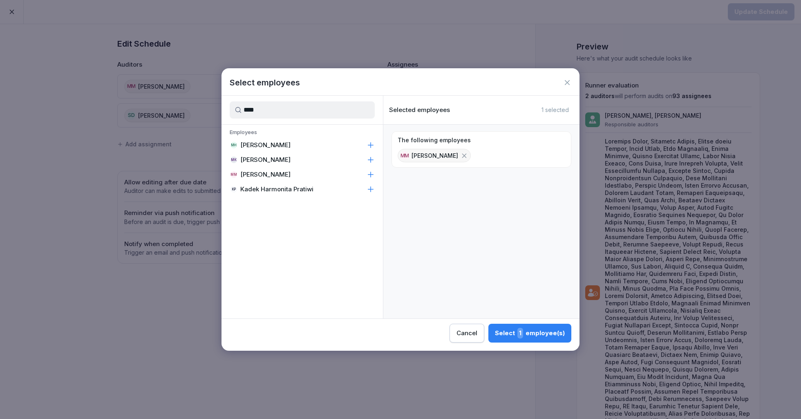
type input "****"
click at [279, 145] on p "[PERSON_NAME]" at bounding box center [265, 145] width 50 height 8
click at [533, 338] on div "Select 2 employee(s)" at bounding box center [529, 333] width 71 height 11
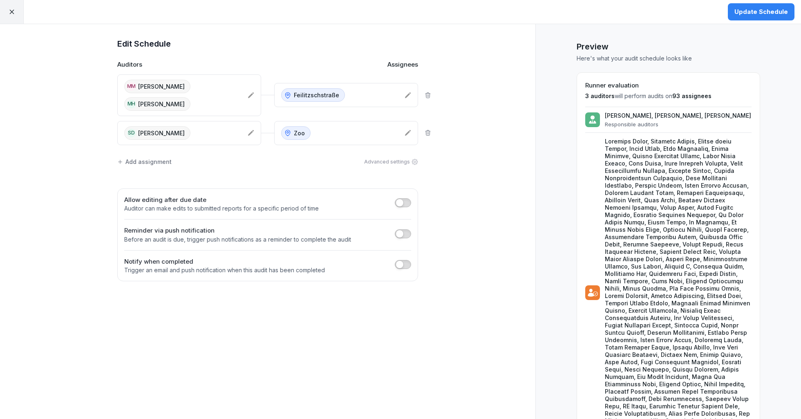
click at [141, 159] on div "Add assignment" at bounding box center [144, 161] width 54 height 9
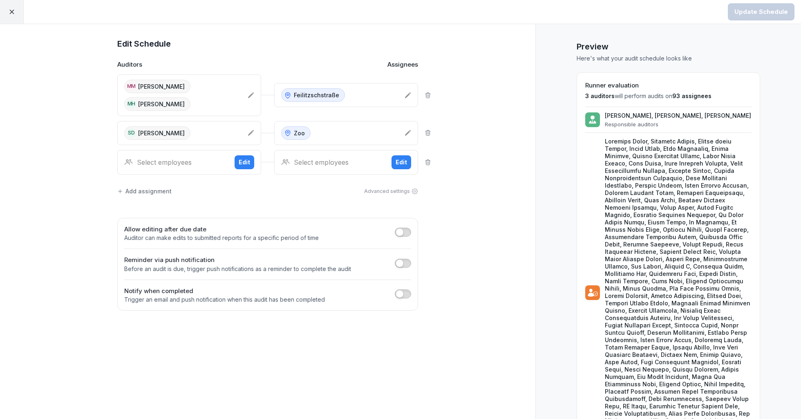
click at [174, 162] on div "Select employees" at bounding box center [176, 162] width 104 height 10
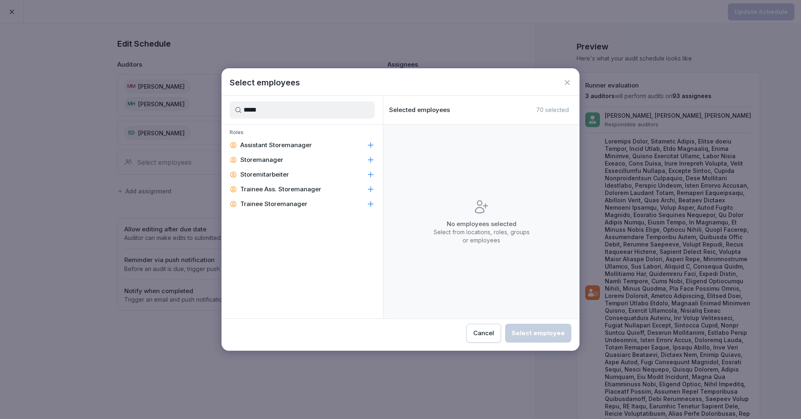
type input "*****"
click at [278, 163] on p "Storemanager" at bounding box center [261, 160] width 43 height 8
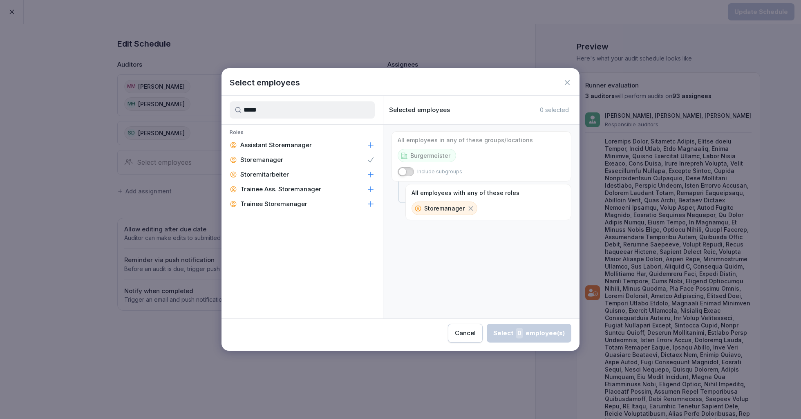
click at [409, 168] on button "button" at bounding box center [406, 171] width 16 height 9
click at [507, 337] on div "Select 13 employee(s)" at bounding box center [528, 333] width 74 height 11
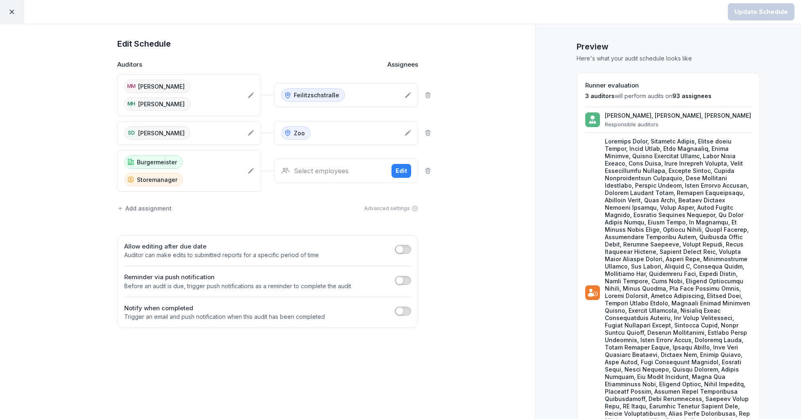
click at [298, 168] on div "Select employees" at bounding box center [333, 171] width 104 height 10
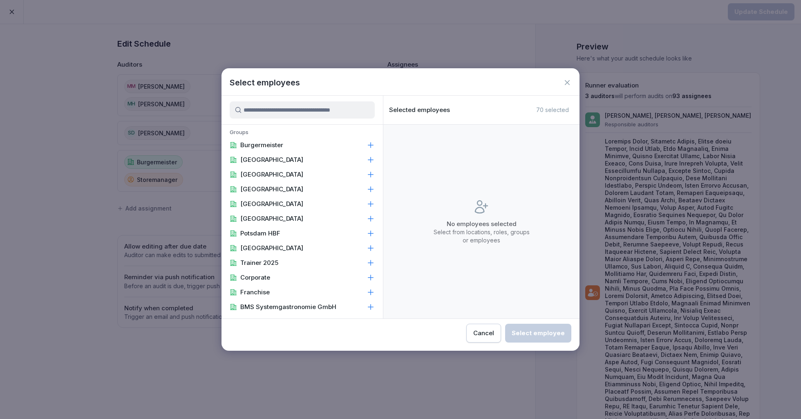
click at [569, 81] on icon at bounding box center [567, 82] width 5 height 5
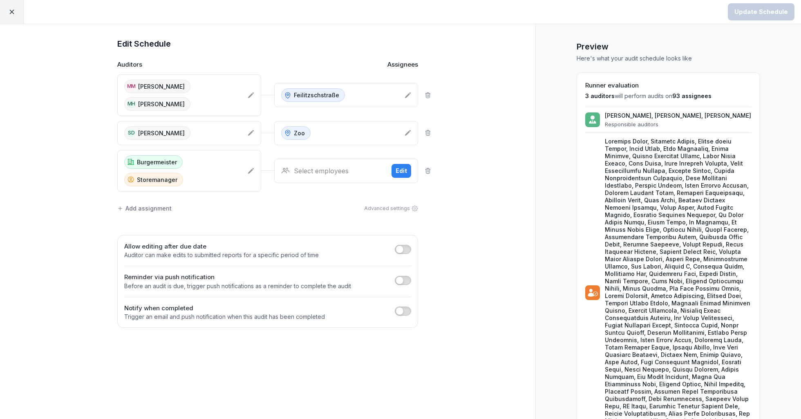
click at [429, 171] on icon at bounding box center [428, 170] width 4 height 5
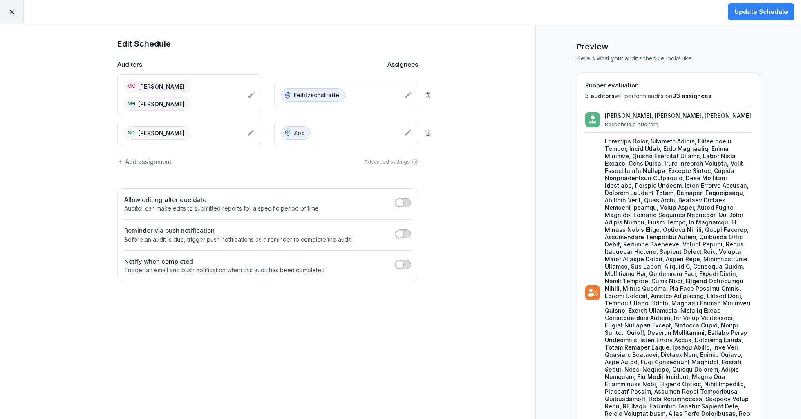
click at [10, 11] on icon at bounding box center [11, 11] width 7 height 7
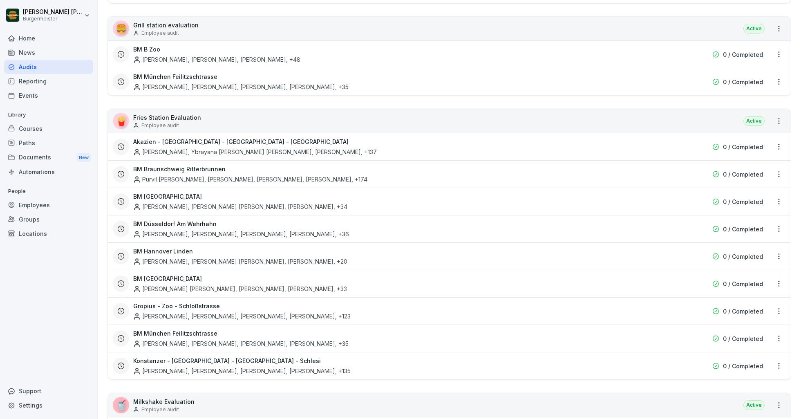
scroll to position [175, 0]
click at [34, 205] on div "Employees" at bounding box center [48, 205] width 89 height 14
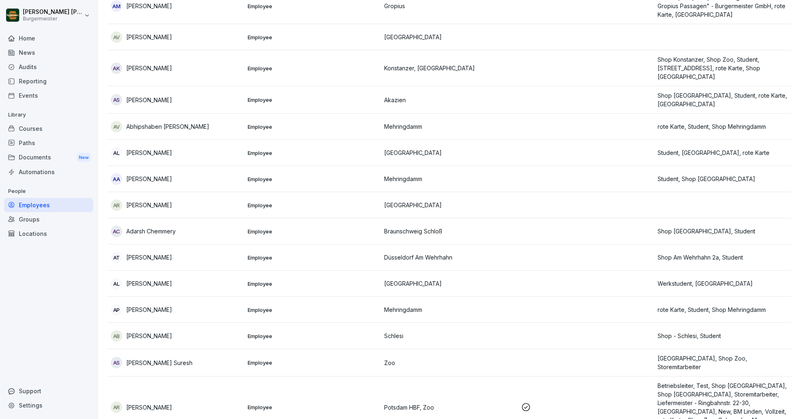
scroll to position [8, 0]
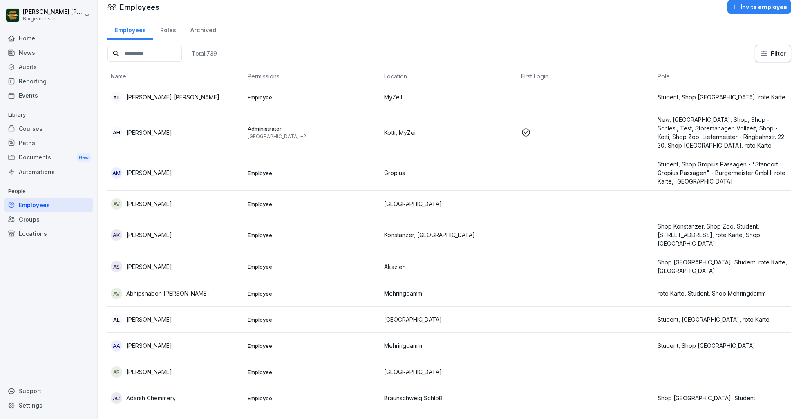
click at [155, 54] on input at bounding box center [145, 54] width 74 height 16
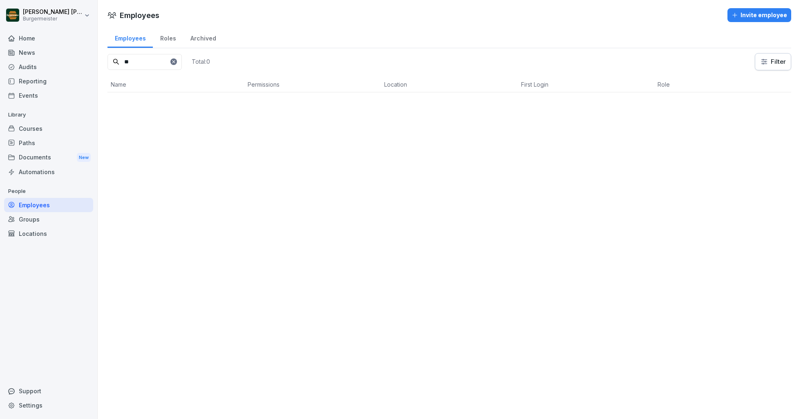
scroll to position [0, 0]
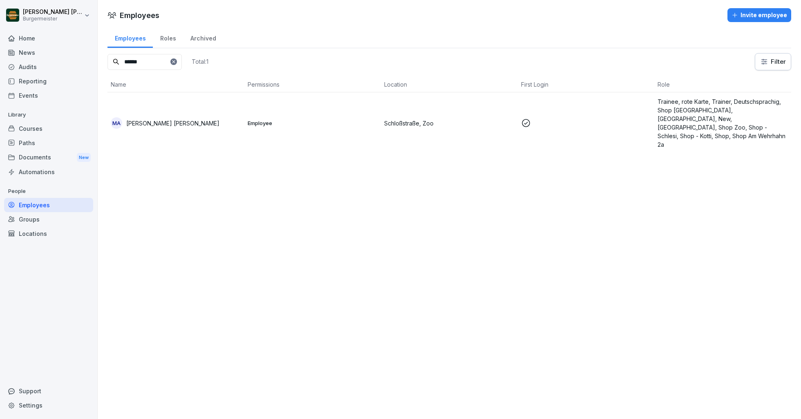
type input "******"
click at [159, 119] on p "[PERSON_NAME] [PERSON_NAME]" at bounding box center [172, 123] width 93 height 9
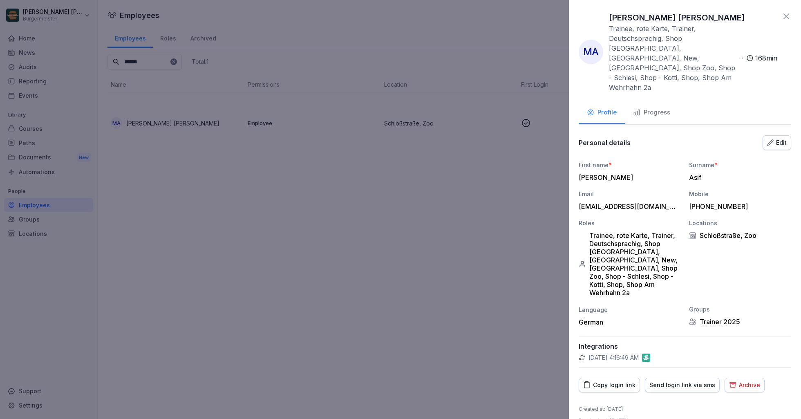
click at [618, 381] on div "Copy login link" at bounding box center [609, 385] width 52 height 9
click at [789, 16] on icon at bounding box center [787, 16] width 10 height 10
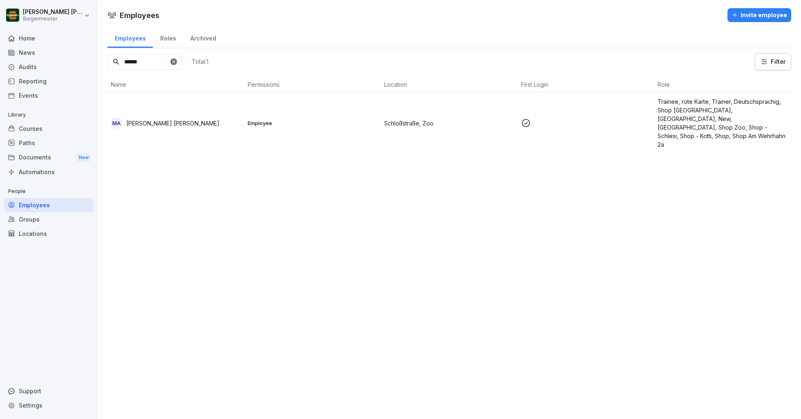
click at [490, 25] on div "Employees Invite employee Employees Roles Archived ****** Total: 1 Filter Name …" at bounding box center [449, 80] width 703 height 160
click at [27, 65] on div "Audits" at bounding box center [48, 67] width 89 height 14
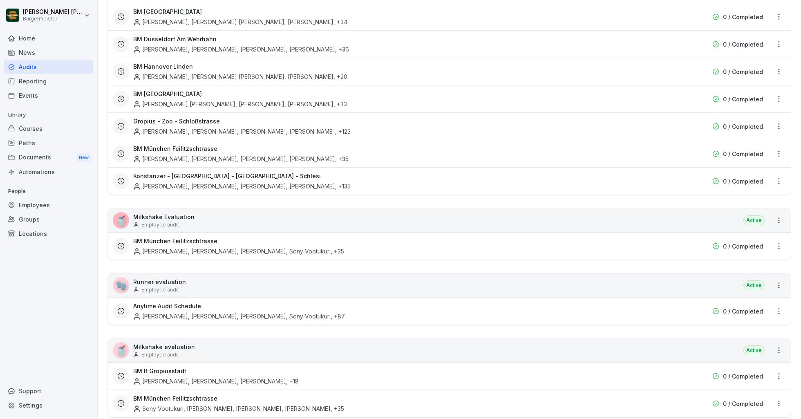
scroll to position [361, 0]
click at [780, 306] on html "Juan Jose Leonardi Gonzalez Burgermeister Home News Audits Reporting Events Lib…" at bounding box center [400, 209] width 801 height 419
click at [714, 346] on icon at bounding box center [712, 348] width 6 height 6
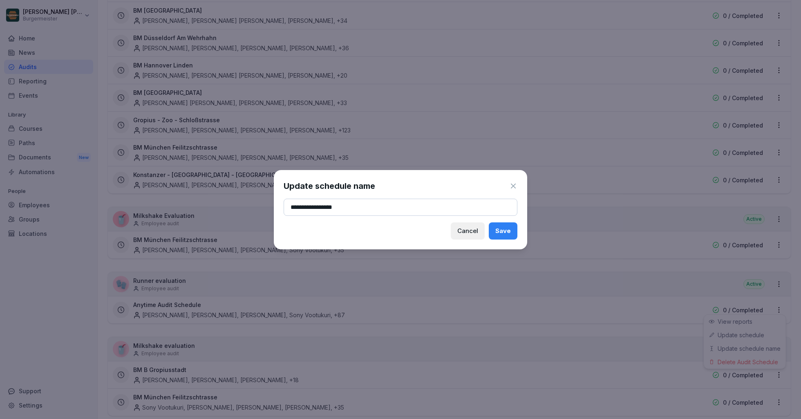
type input "**********"
click at [511, 235] on button "Save" at bounding box center [503, 230] width 29 height 17
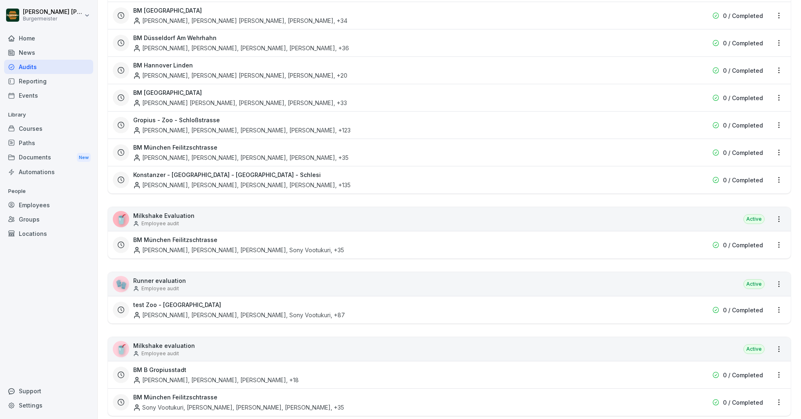
click at [101, 183] on html "Juan Jose Leonardi Gonzalez Burgermeister Home News Audits Reporting Events Lib…" at bounding box center [400, 209] width 801 height 419
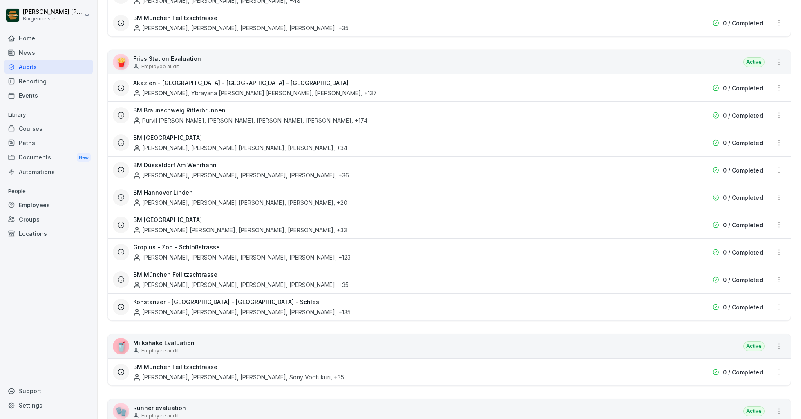
scroll to position [228, 0]
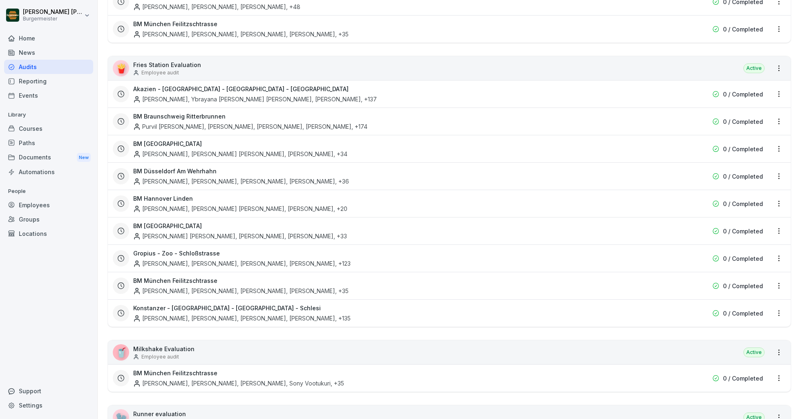
click at [220, 253] on div "Gropius - Zoo - Schloßstrasse Gulshan Saini, Jeet Devraj Singh, Pratik Shingala…" at bounding box center [397, 258] width 528 height 19
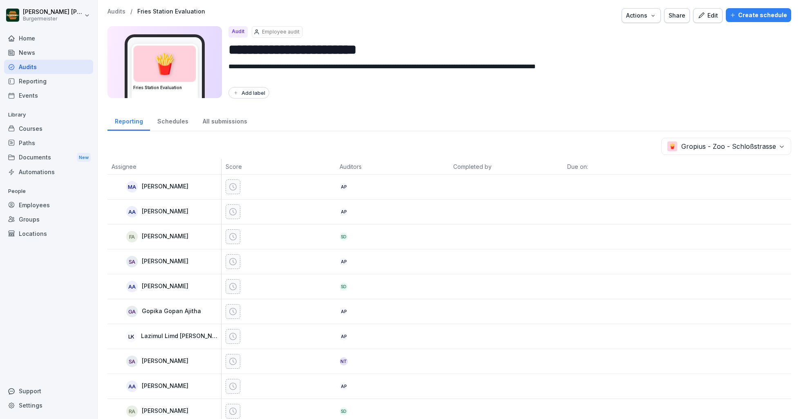
click at [117, 9] on p "Audits" at bounding box center [117, 11] width 18 height 7
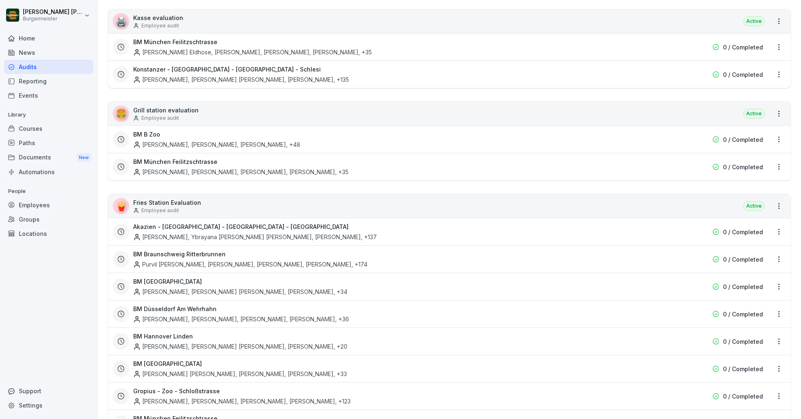
scroll to position [151, 0]
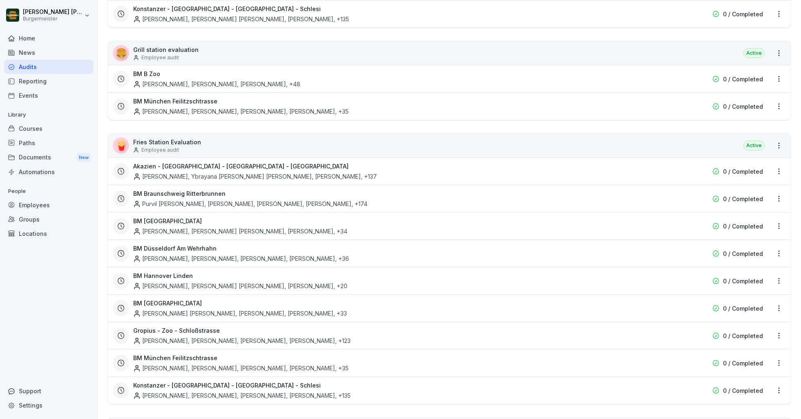
click at [779, 331] on html "Juan Jose Leonardi Gonzalez Burgermeister Home News Audits Reporting Events Lib…" at bounding box center [400, 209] width 801 height 419
click at [0, 0] on link "Update schedule" at bounding box center [0, 0] width 0 height 0
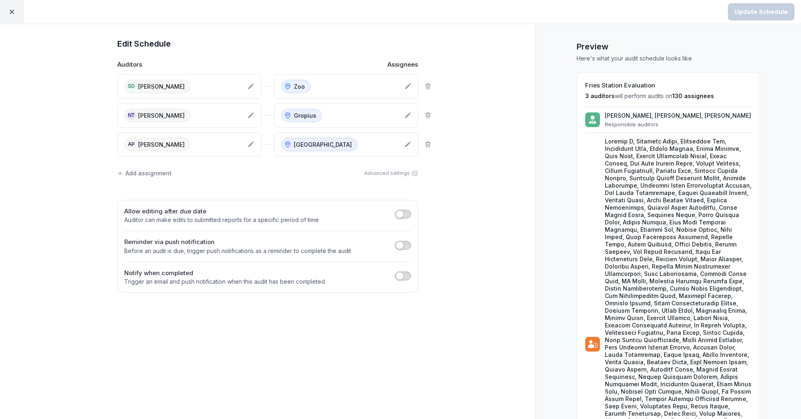
click at [199, 144] on div "AP Arjun Pran" at bounding box center [182, 144] width 117 height 13
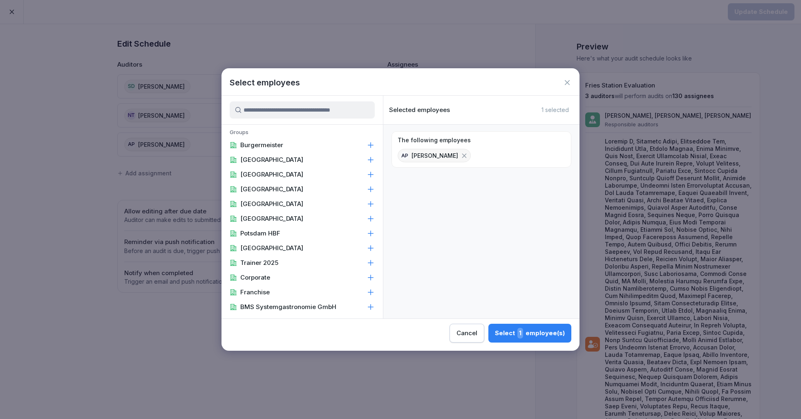
click at [278, 112] on input at bounding box center [302, 109] width 145 height 17
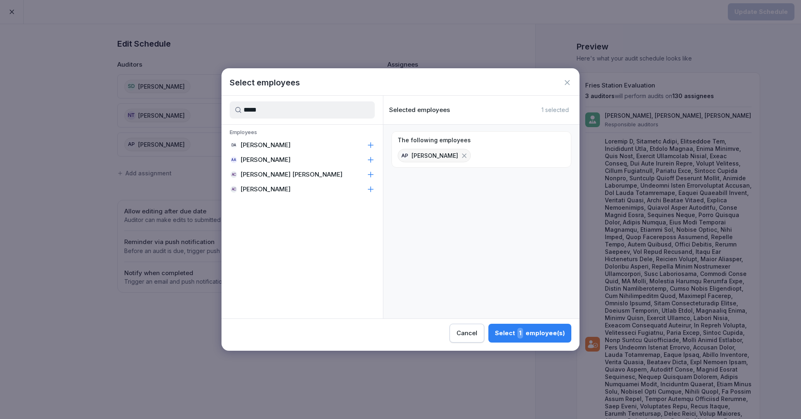
type input "*****"
click at [266, 174] on p "[PERSON_NAME] [PERSON_NAME]" at bounding box center [291, 174] width 102 height 8
click at [540, 325] on button "Select 2 employee(s)" at bounding box center [529, 333] width 84 height 19
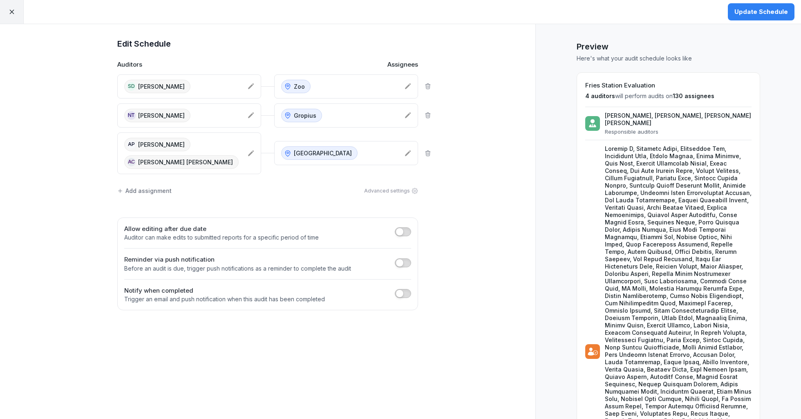
click at [776, 13] on div "Update Schedule" at bounding box center [762, 11] width 54 height 9
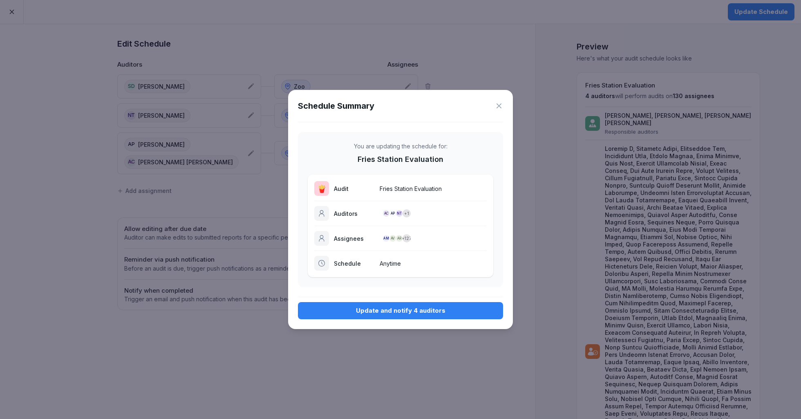
click at [421, 305] on button "Update and notify 4 auditors" at bounding box center [400, 310] width 205 height 17
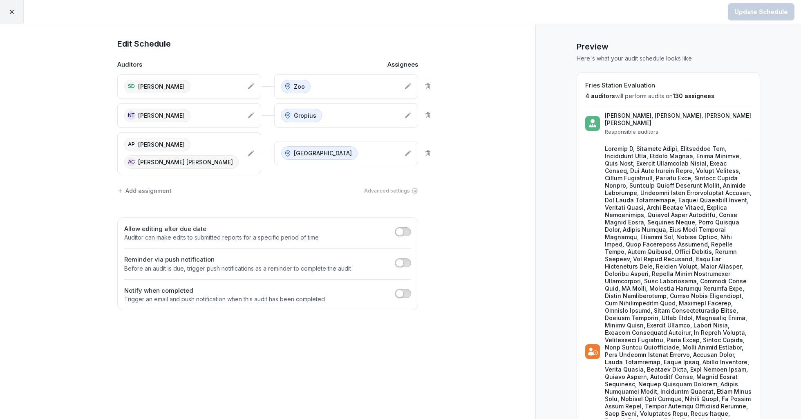
click at [10, 16] on div at bounding box center [12, 12] width 24 height 24
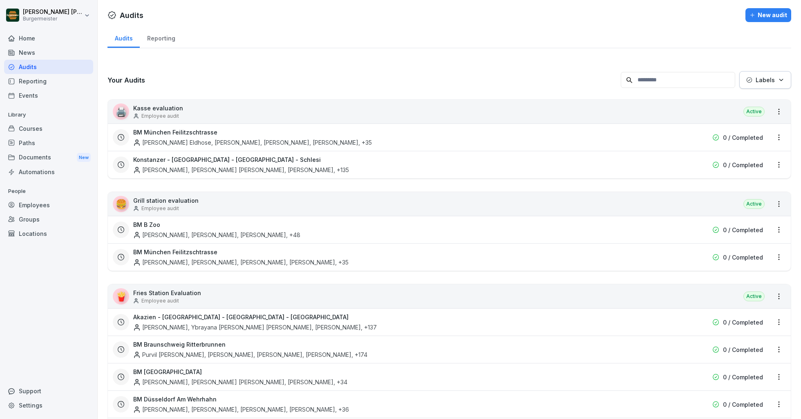
click at [173, 34] on div "Reporting" at bounding box center [161, 37] width 43 height 21
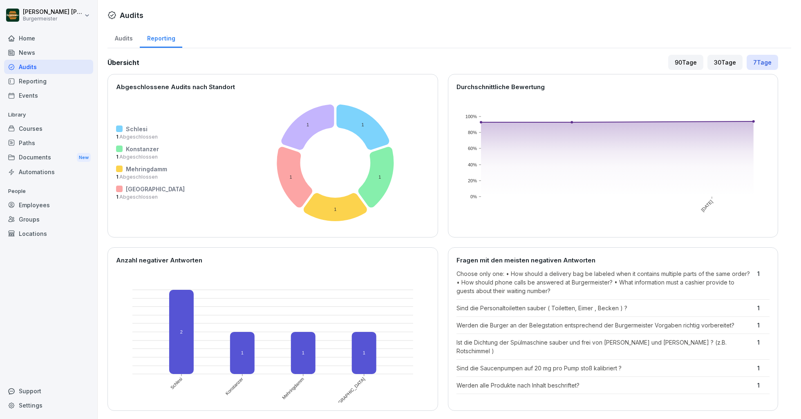
scroll to position [281, 0]
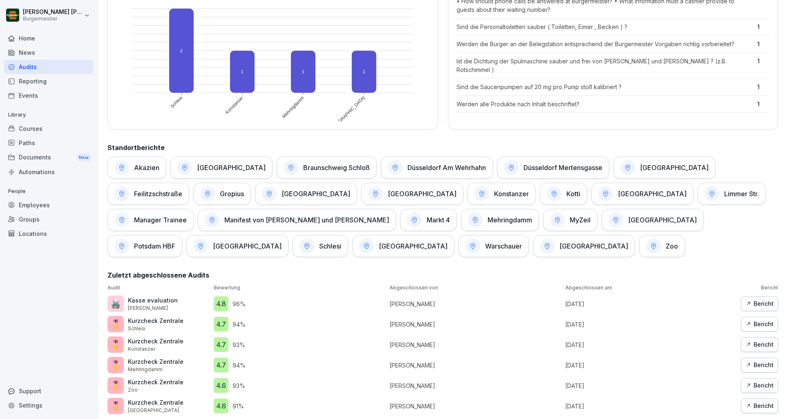
click at [769, 301] on div "Bericht" at bounding box center [760, 303] width 28 height 9
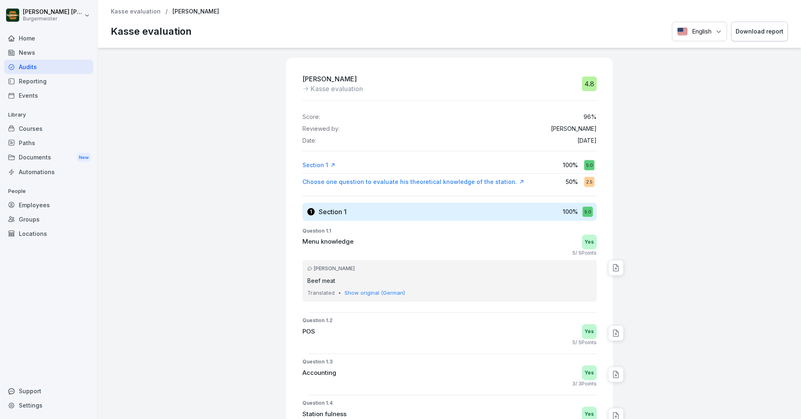
click at [24, 69] on div "Audits" at bounding box center [48, 67] width 89 height 14
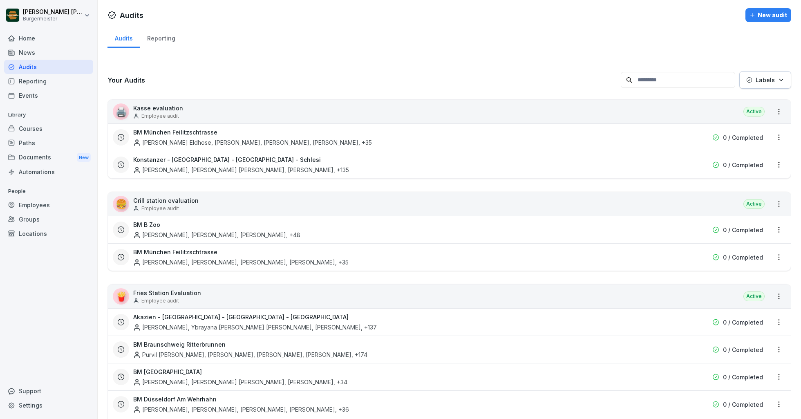
click at [159, 40] on div "Reporting" at bounding box center [161, 37] width 43 height 21
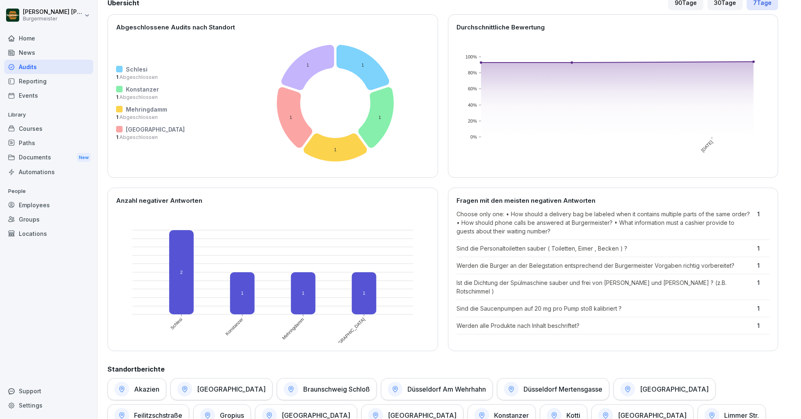
scroll to position [10, 0]
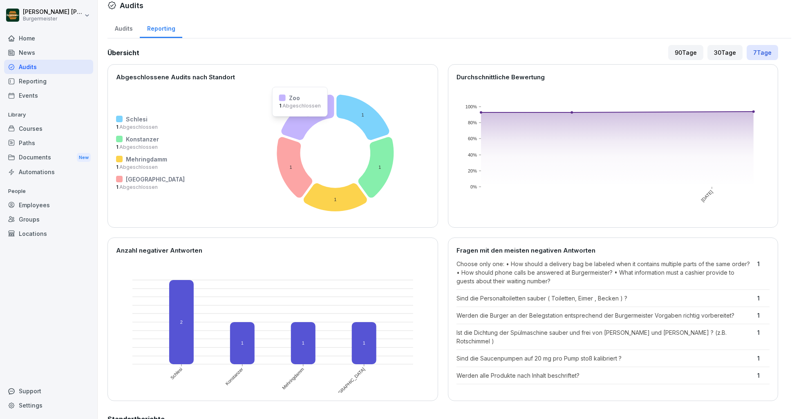
click at [287, 114] on icon at bounding box center [308, 116] width 53 height 45
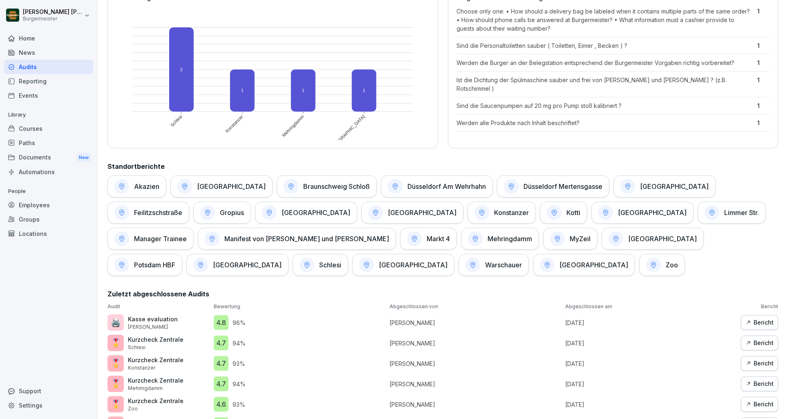
scroll to position [237, 0]
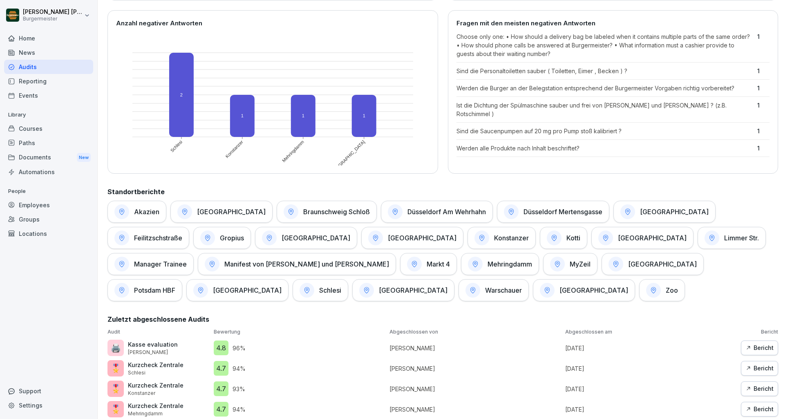
click at [639, 283] on div "Zoo" at bounding box center [662, 290] width 46 height 22
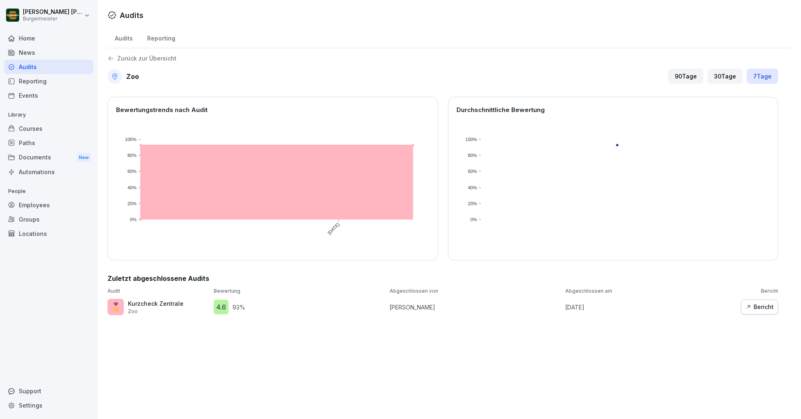
click at [723, 79] on div "30 Tage" at bounding box center [725, 76] width 35 height 15
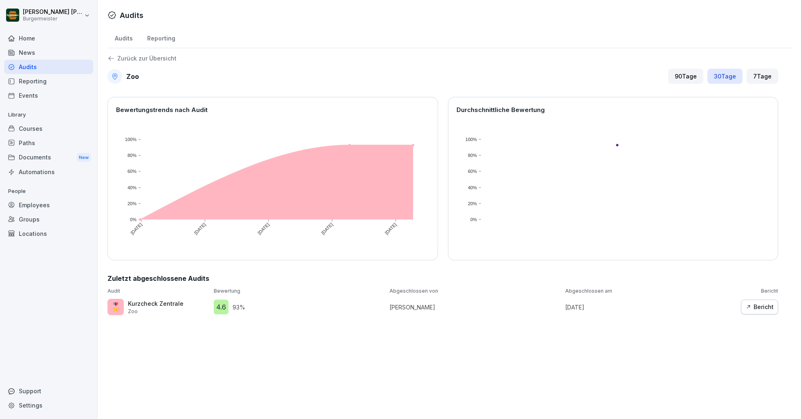
click at [683, 74] on div "90 Tage" at bounding box center [685, 76] width 35 height 15
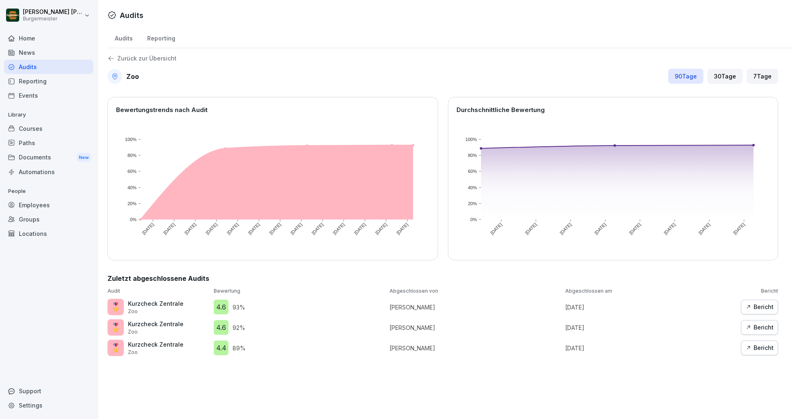
click at [125, 58] on p "Zurück zur Übersicht" at bounding box center [146, 58] width 59 height 0
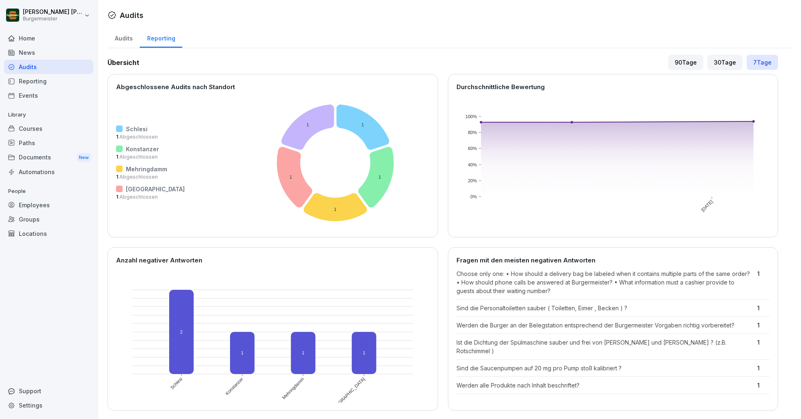
click at [29, 134] on div "Courses" at bounding box center [48, 128] width 89 height 14
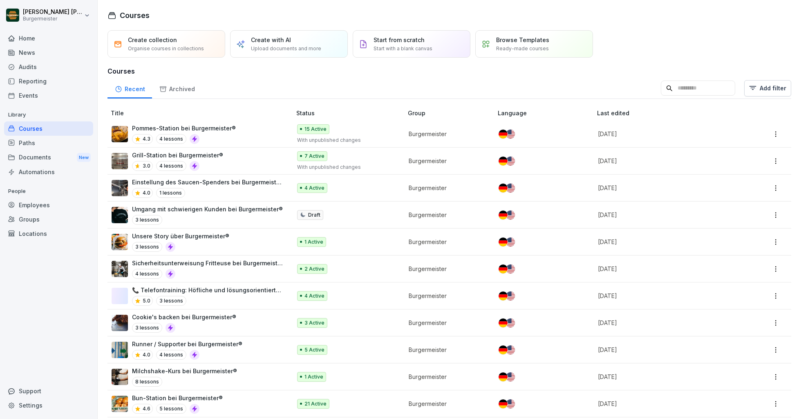
click at [27, 150] on div "Documents New" at bounding box center [48, 157] width 89 height 15
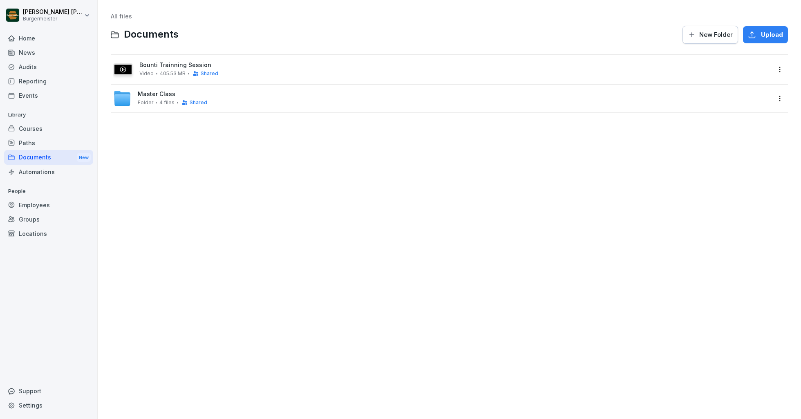
click at [29, 142] on div "Paths" at bounding box center [48, 143] width 89 height 14
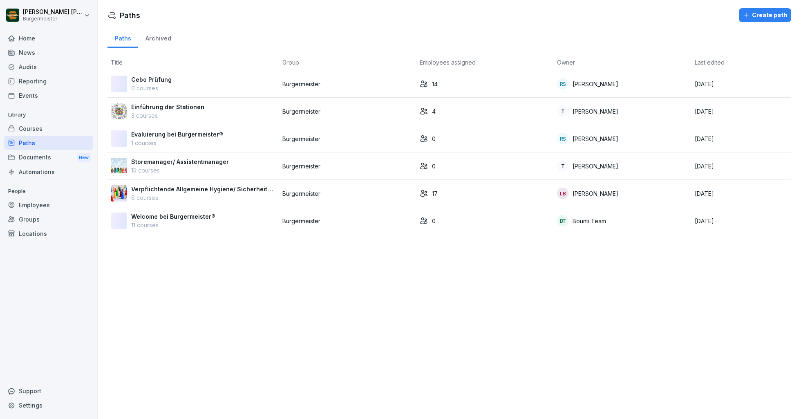
click at [34, 77] on div "Reporting" at bounding box center [48, 81] width 89 height 14
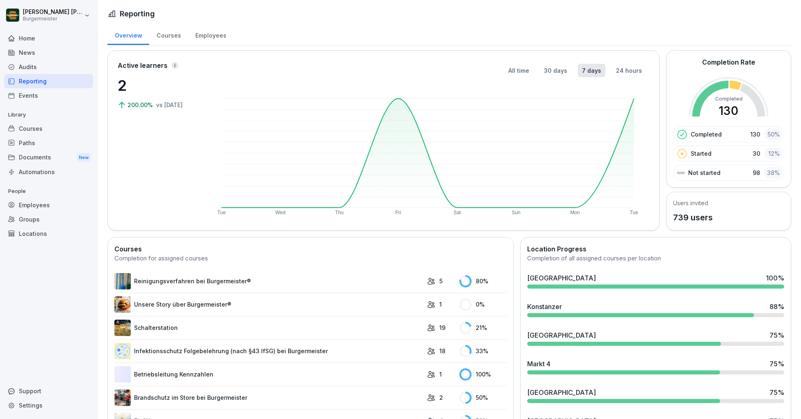
click at [165, 38] on div "Courses" at bounding box center [168, 34] width 39 height 21
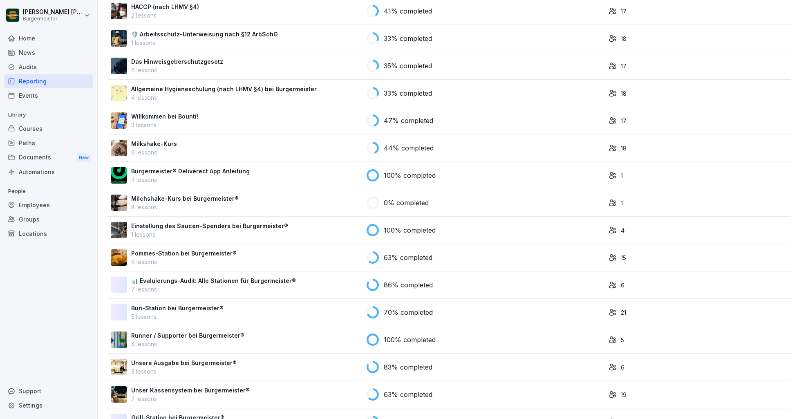
scroll to position [460, 0]
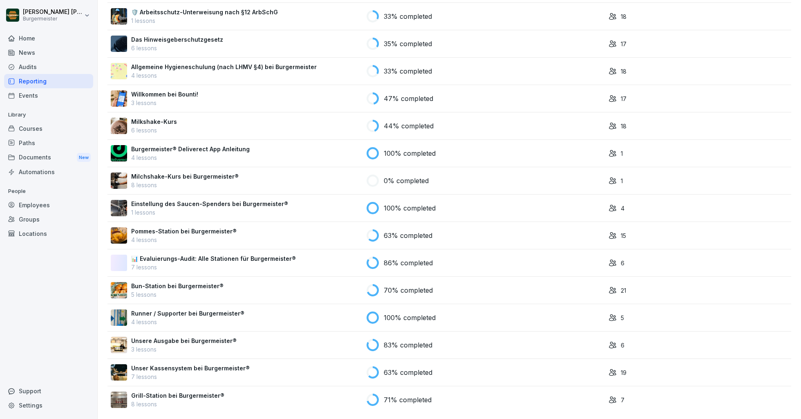
click at [254, 228] on div "Pommes-Station bei Burgermeister® 4 lessons" at bounding box center [235, 235] width 249 height 17
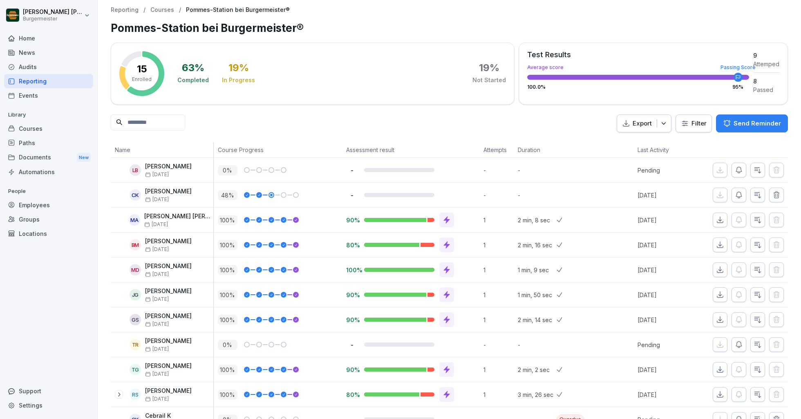
click at [451, 217] on div at bounding box center [446, 220] width 15 height 15
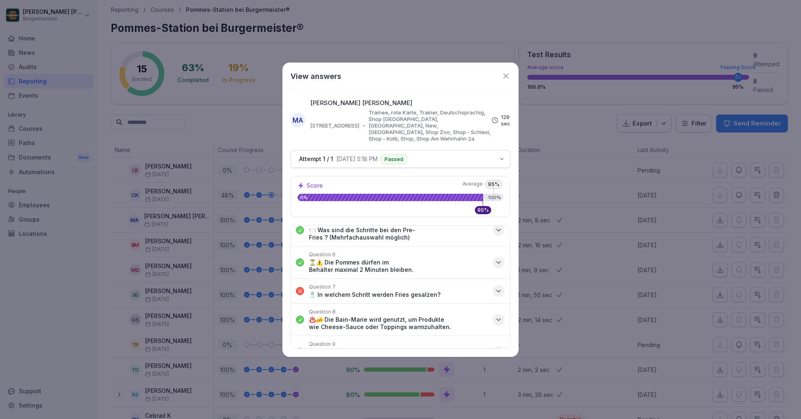
scroll to position [147, 0]
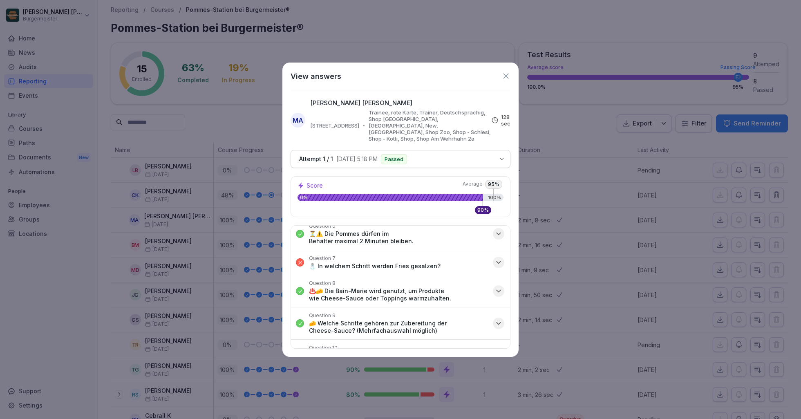
click at [508, 78] on icon at bounding box center [505, 75] width 5 height 5
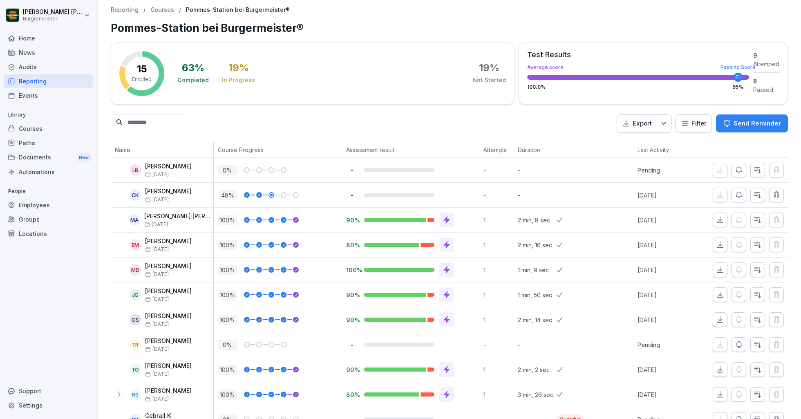
scroll to position [116, 0]
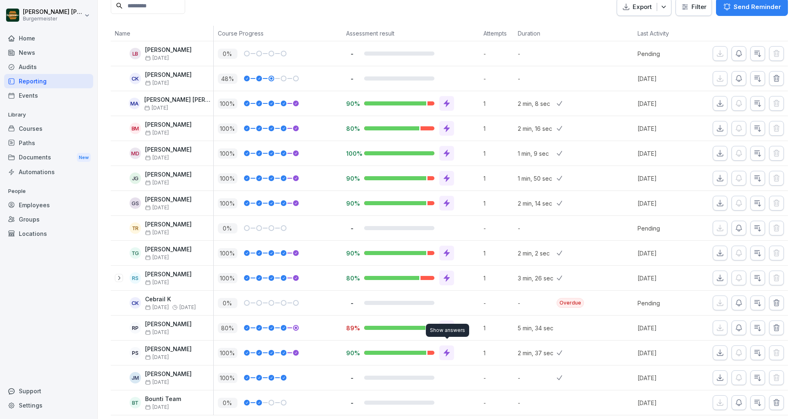
click at [447, 351] on icon at bounding box center [447, 352] width 6 height 7
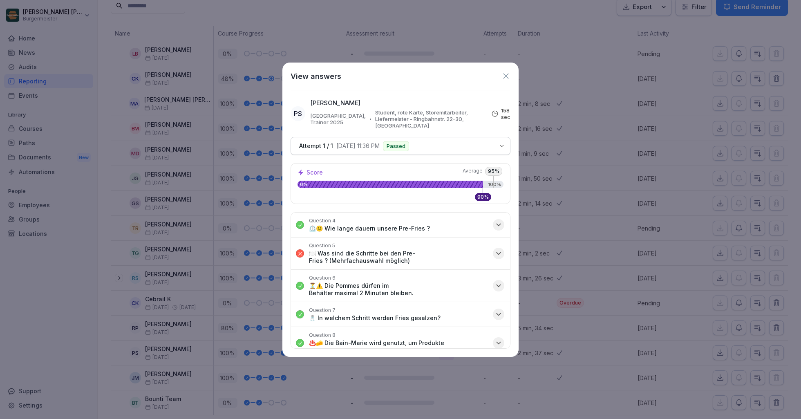
scroll to position [141, 0]
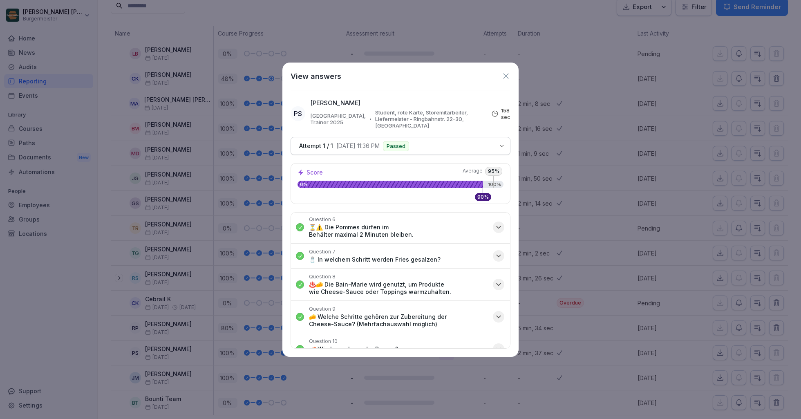
click at [505, 73] on icon at bounding box center [506, 76] width 9 height 9
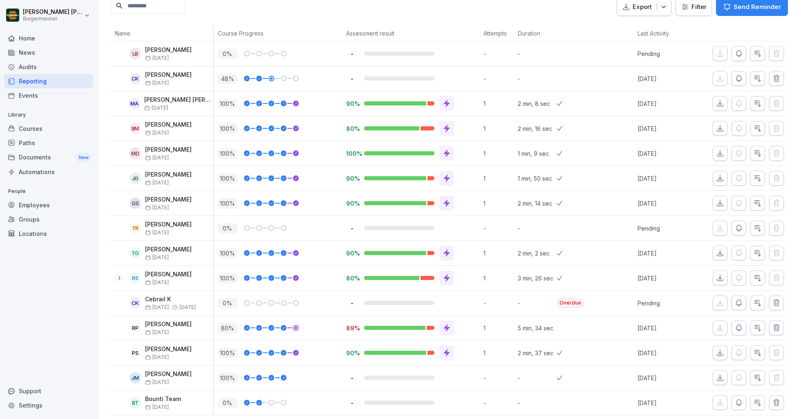
click at [352, 324] on p "89%" at bounding box center [351, 328] width 11 height 8
click at [343, 336] on div "89%" at bounding box center [410, 328] width 137 height 25
drag, startPoint x: 348, startPoint y: 327, endPoint x: 362, endPoint y: 327, distance: 14.3
click at [362, 327] on div "89%" at bounding box center [412, 327] width 133 height 15
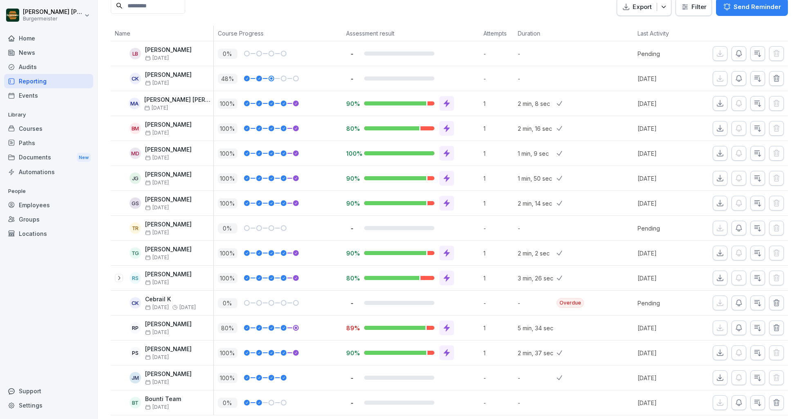
click at [448, 324] on icon at bounding box center [447, 328] width 8 height 8
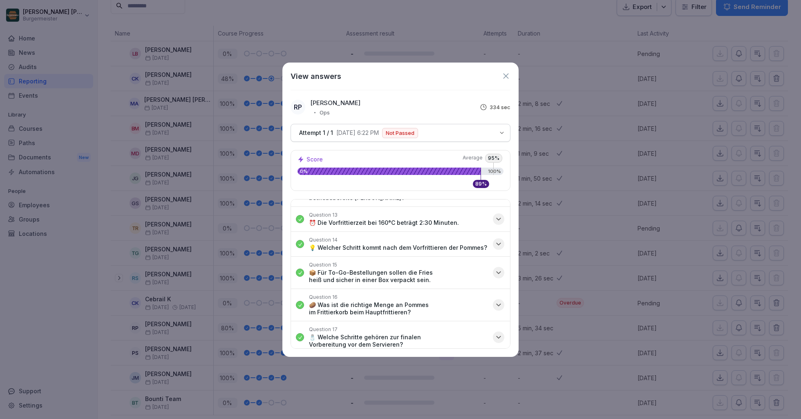
scroll to position [380, 0]
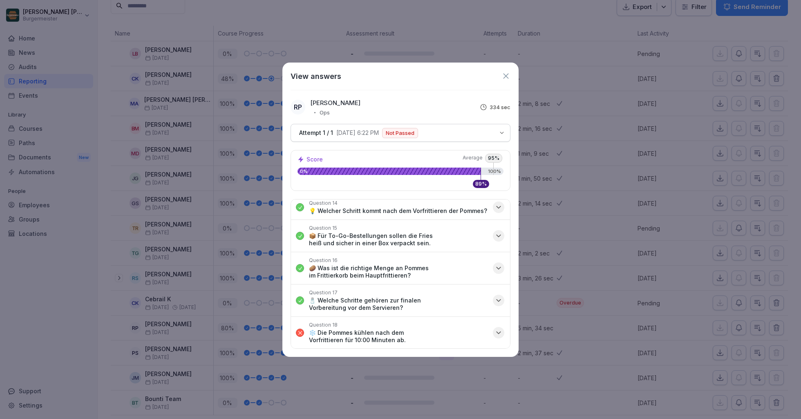
click at [505, 70] on div "View answers RP Raphael Pleger Ops 334 sec Attempt 1 / 1 9/26/2025, 6:22 PM Not…" at bounding box center [400, 210] width 236 height 294
click at [505, 73] on icon at bounding box center [506, 76] width 9 height 9
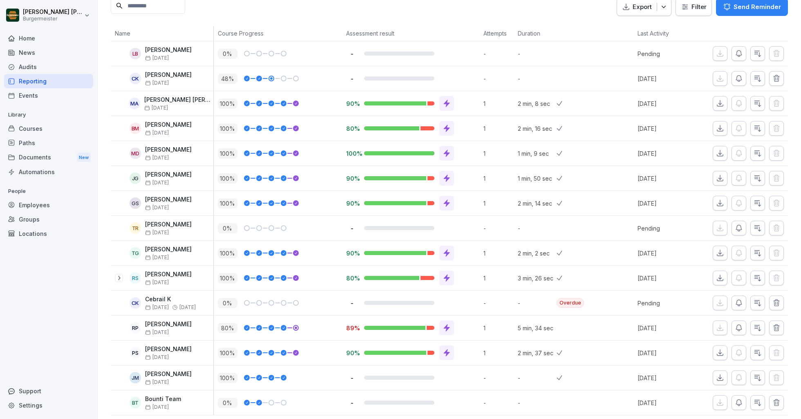
click at [529, 324] on p "5 min, 34 sec" at bounding box center [537, 328] width 39 height 9
click at [549, 326] on p "5 min, 34 sec" at bounding box center [537, 328] width 39 height 9
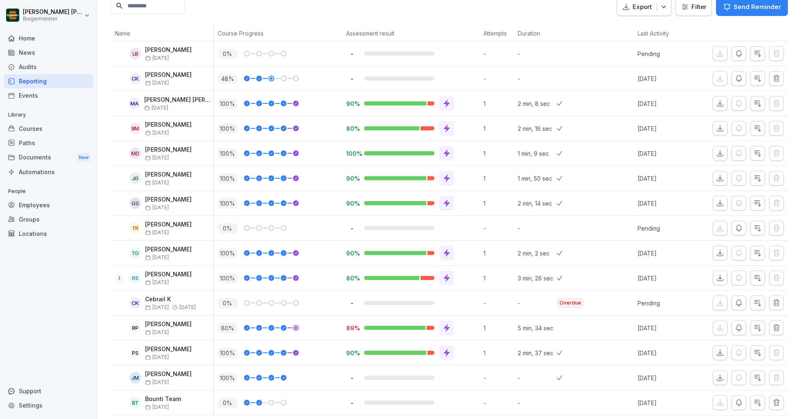
click at [528, 349] on p "2 min, 37 sec" at bounding box center [537, 353] width 39 height 9
click at [511, 351] on p "1" at bounding box center [499, 353] width 30 height 9
click at [526, 153] on p "1 min, 9 sec" at bounding box center [537, 153] width 39 height 9
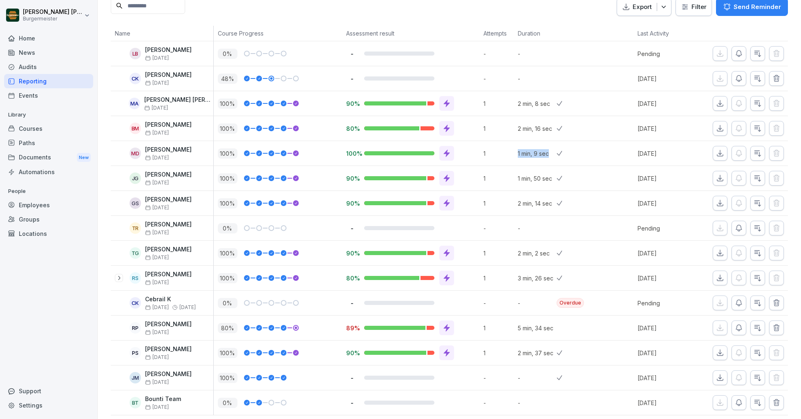
click at [526, 153] on p "1 min, 9 sec" at bounding box center [537, 153] width 39 height 9
click at [345, 156] on div "100%" at bounding box center [410, 153] width 137 height 25
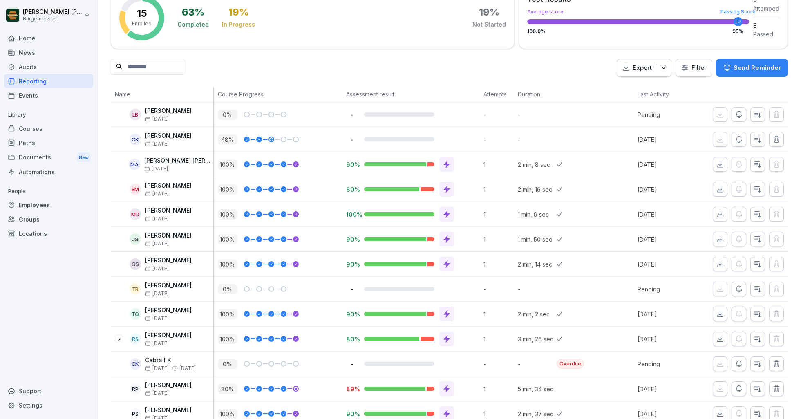
scroll to position [0, 0]
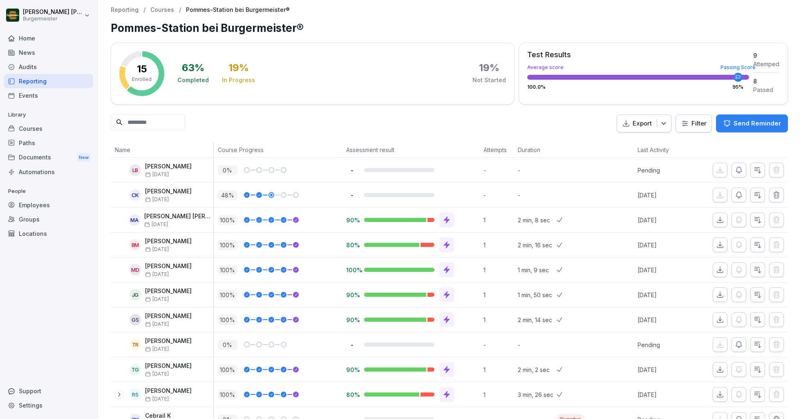
click at [31, 64] on div "Audits" at bounding box center [48, 67] width 89 height 14
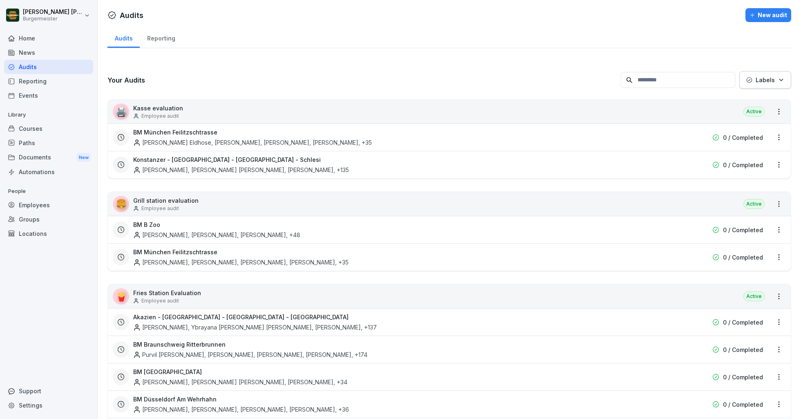
click at [164, 38] on div "Reporting" at bounding box center [161, 37] width 43 height 21
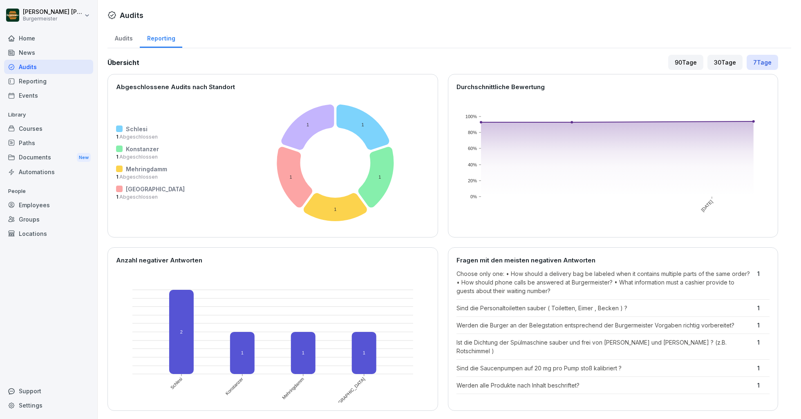
scroll to position [281, 0]
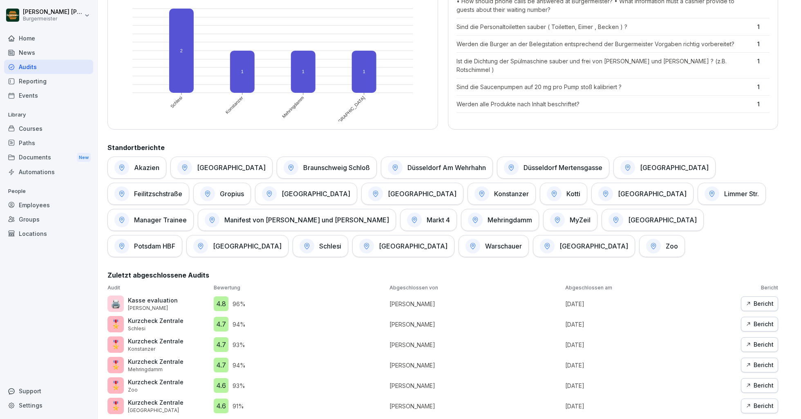
click at [639, 250] on div "Zoo" at bounding box center [662, 246] width 46 height 22
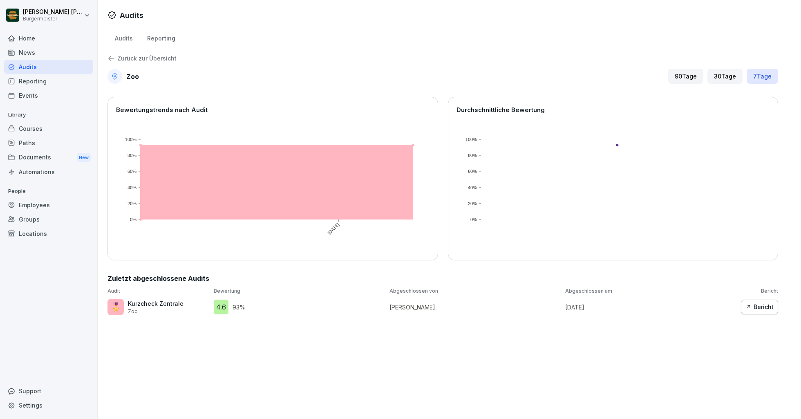
click at [29, 86] on div "Reporting" at bounding box center [48, 81] width 89 height 14
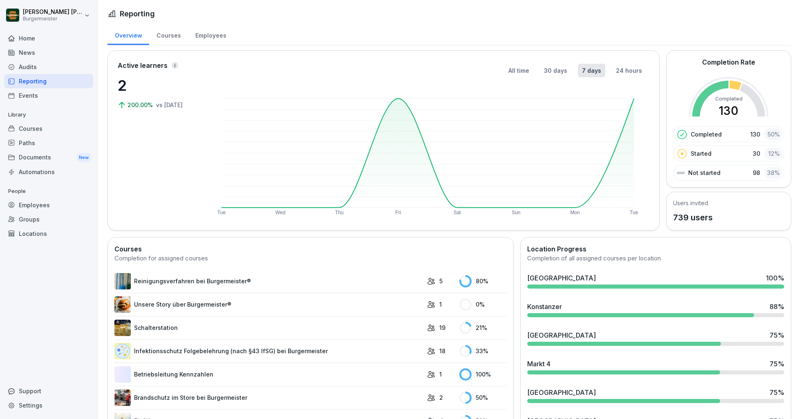
click at [25, 207] on div "Employees" at bounding box center [48, 205] width 89 height 14
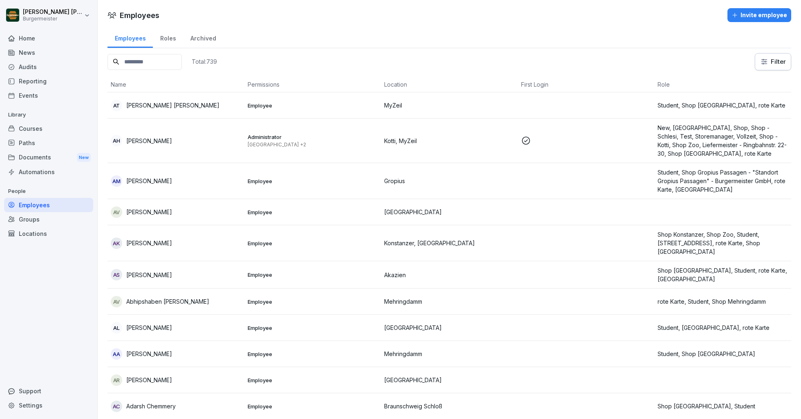
click at [155, 62] on input at bounding box center [145, 62] width 74 height 16
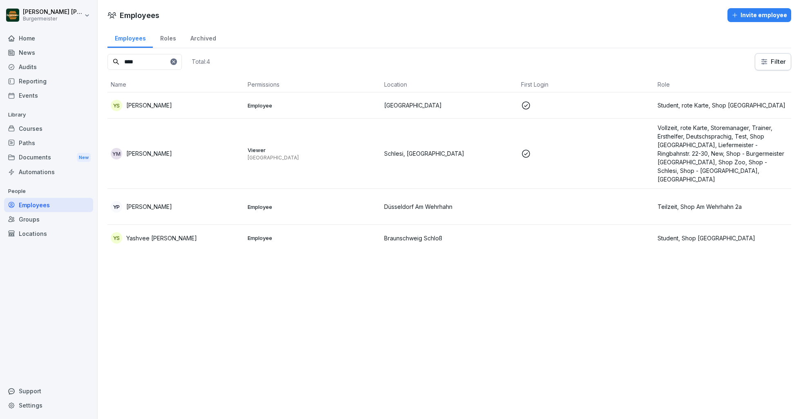
type input "****"
click at [183, 167] on td "YM Yashpalsinh Ashoksinh Mahida" at bounding box center [176, 154] width 137 height 70
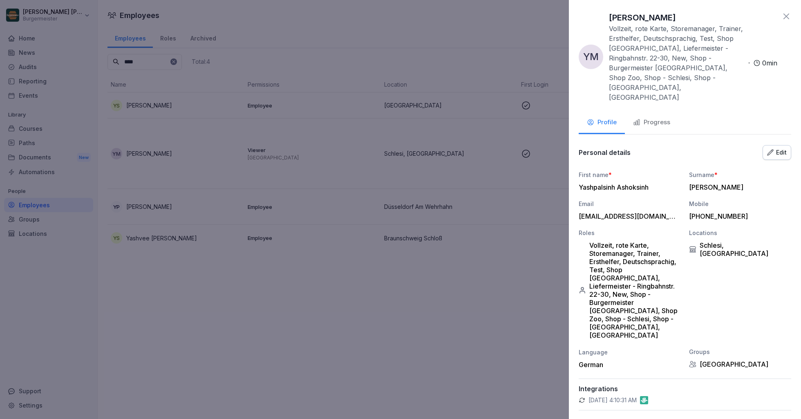
scroll to position [65, 0]
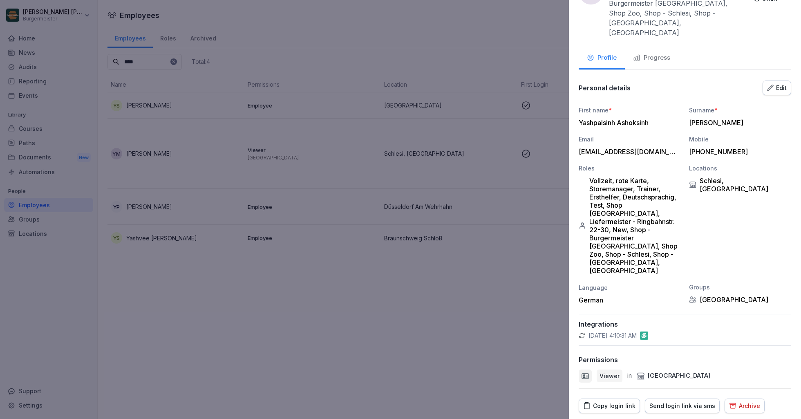
click at [619, 401] on div "Copy login link" at bounding box center [609, 405] width 52 height 9
click at [375, 102] on div at bounding box center [400, 209] width 801 height 419
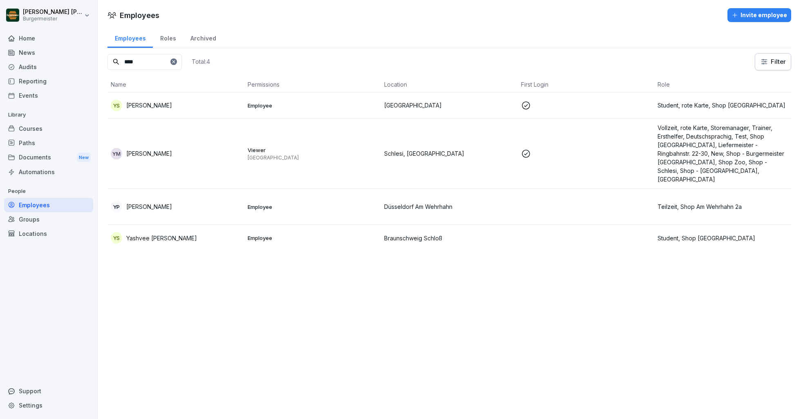
click at [177, 59] on div at bounding box center [173, 61] width 7 height 7
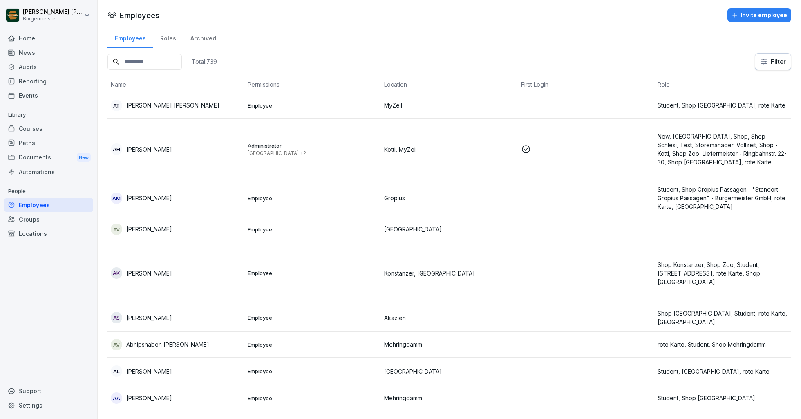
click at [141, 61] on input at bounding box center [145, 62] width 74 height 16
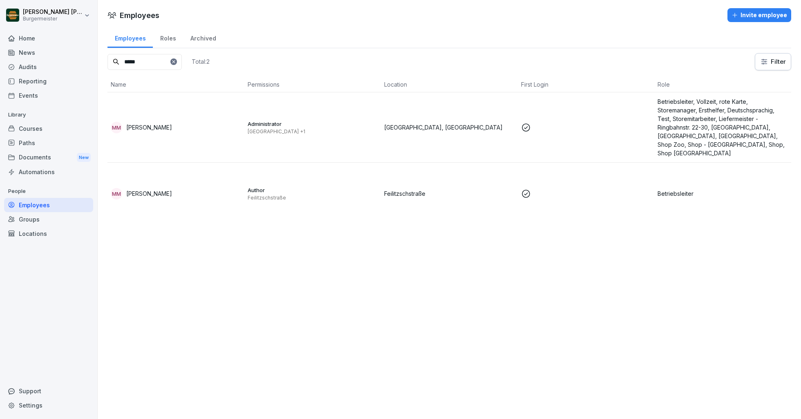
type input "*****"
click at [155, 130] on p "[PERSON_NAME]" at bounding box center [149, 127] width 46 height 9
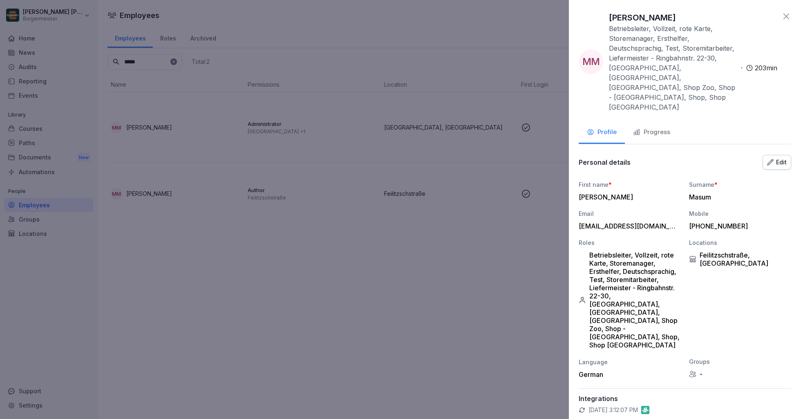
click at [614, 222] on div "[EMAIL_ADDRESS][DOMAIN_NAME]" at bounding box center [628, 226] width 98 height 8
click at [239, 235] on div at bounding box center [400, 209] width 801 height 419
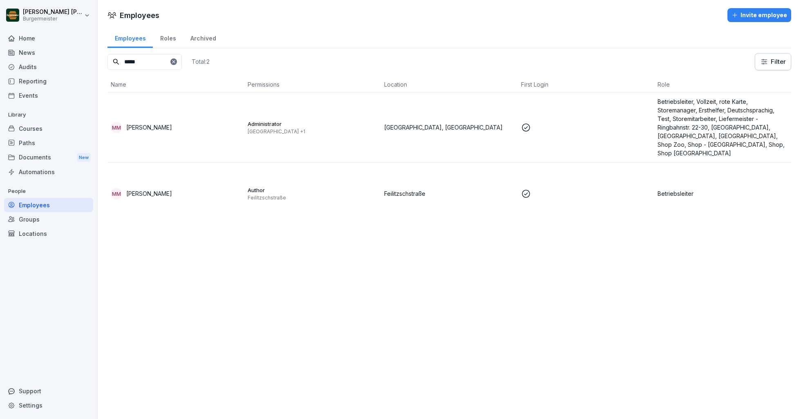
click at [169, 185] on td "MM [PERSON_NAME]" at bounding box center [176, 194] width 137 height 62
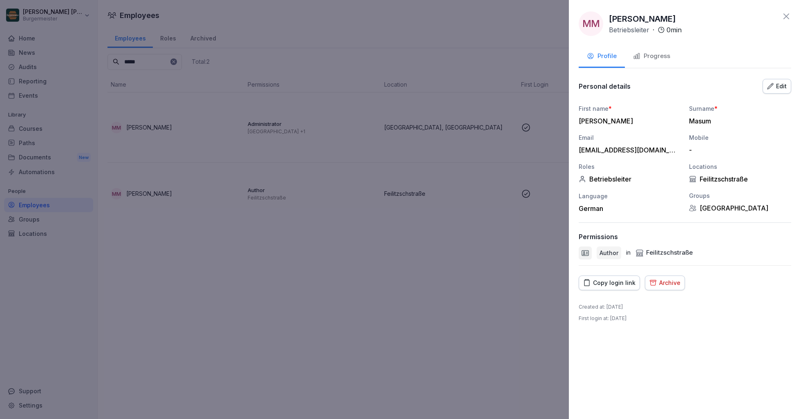
click at [339, 294] on div at bounding box center [400, 209] width 801 height 419
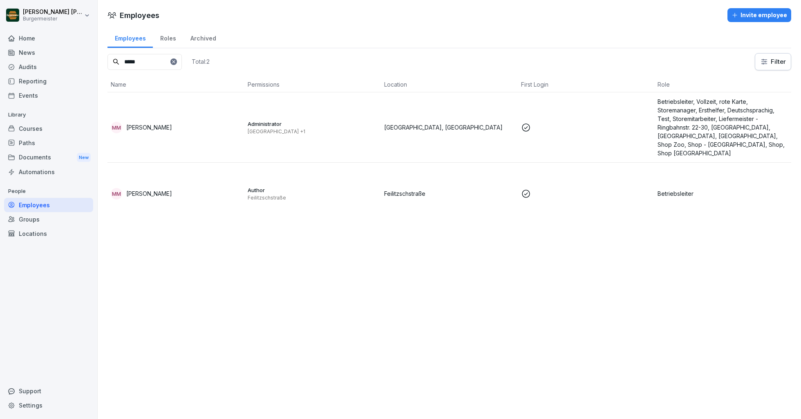
click at [195, 139] on td "MM [PERSON_NAME]" at bounding box center [176, 127] width 137 height 70
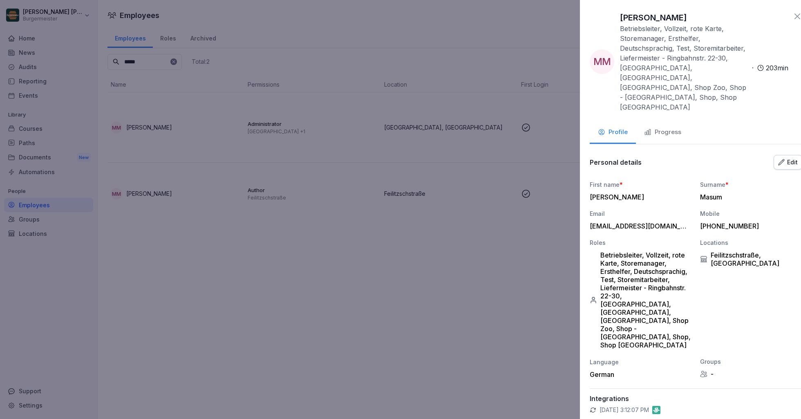
click at [197, 191] on div at bounding box center [400, 209] width 801 height 419
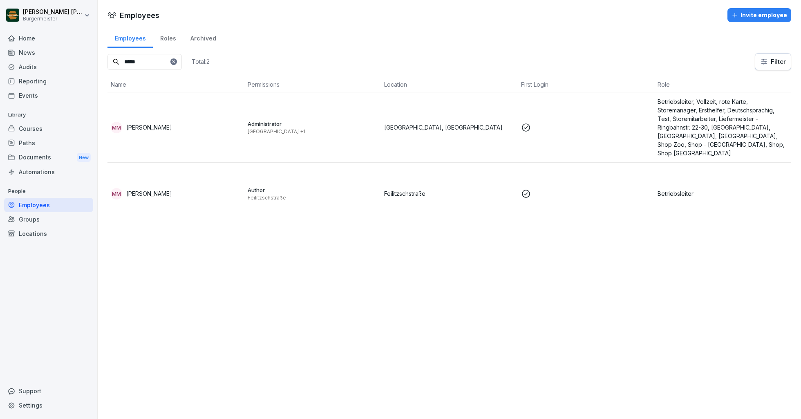
click at [197, 191] on div "MM [PERSON_NAME]" at bounding box center [176, 193] width 130 height 11
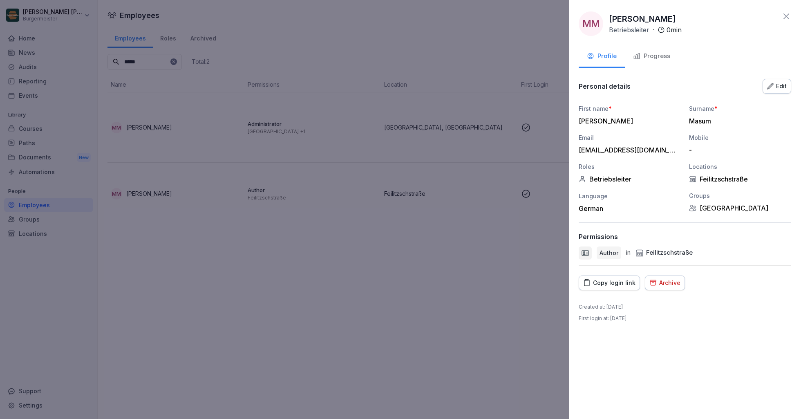
click at [220, 128] on div at bounding box center [400, 209] width 801 height 419
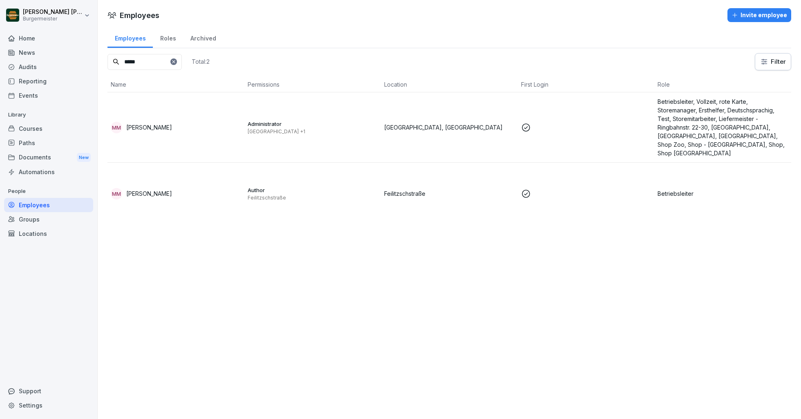
click at [220, 128] on div "MM [PERSON_NAME]" at bounding box center [176, 127] width 130 height 11
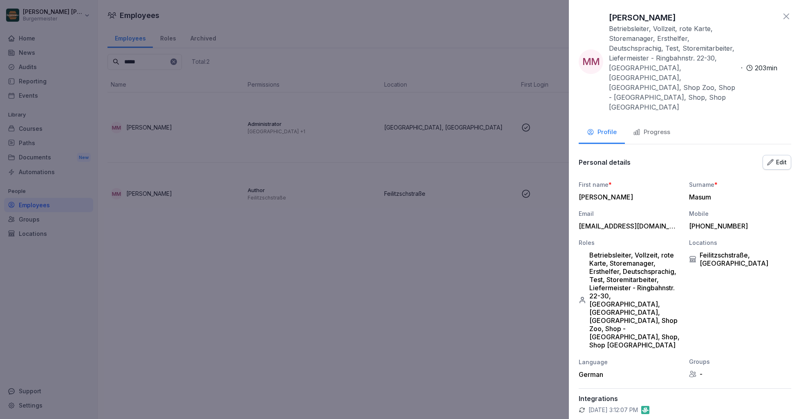
click at [784, 18] on icon at bounding box center [787, 16] width 10 height 10
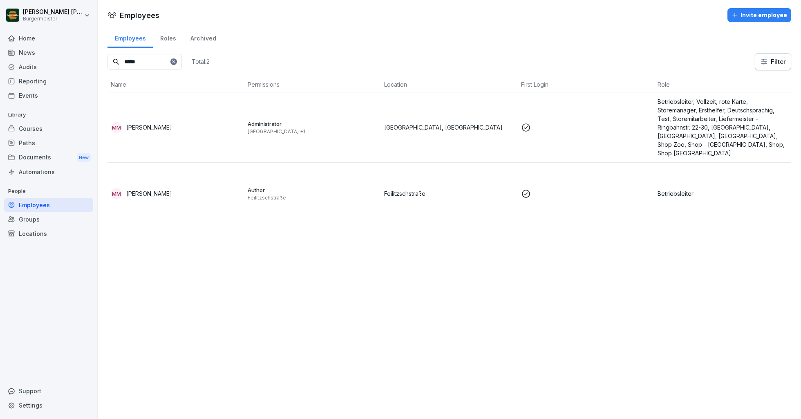
click at [36, 167] on div "Automations" at bounding box center [48, 172] width 89 height 14
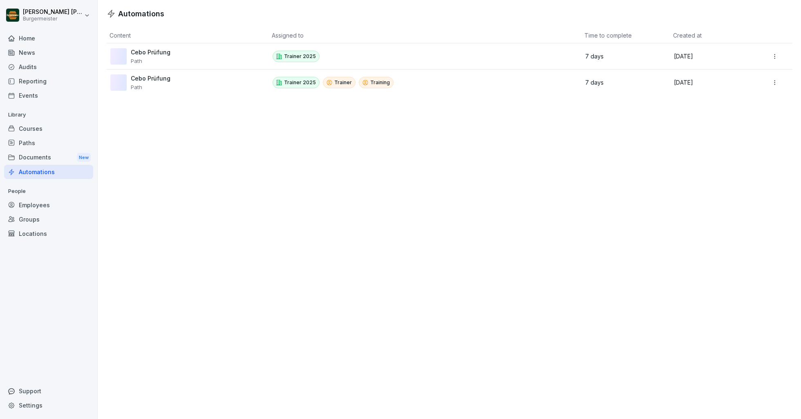
click at [41, 154] on div "Documents New" at bounding box center [48, 157] width 89 height 15
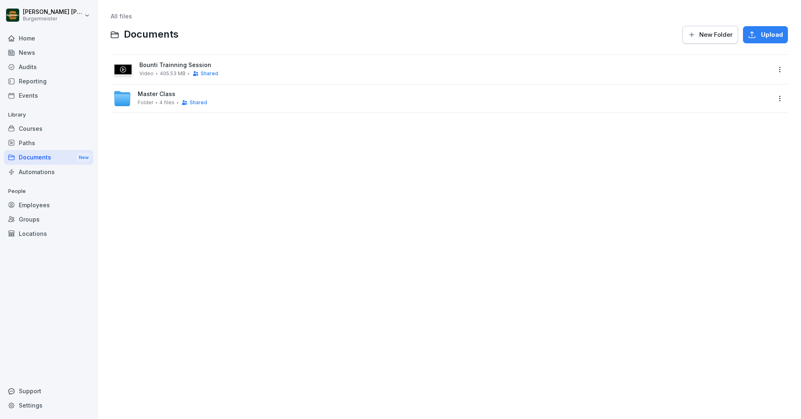
click at [37, 143] on div "Paths" at bounding box center [48, 143] width 89 height 14
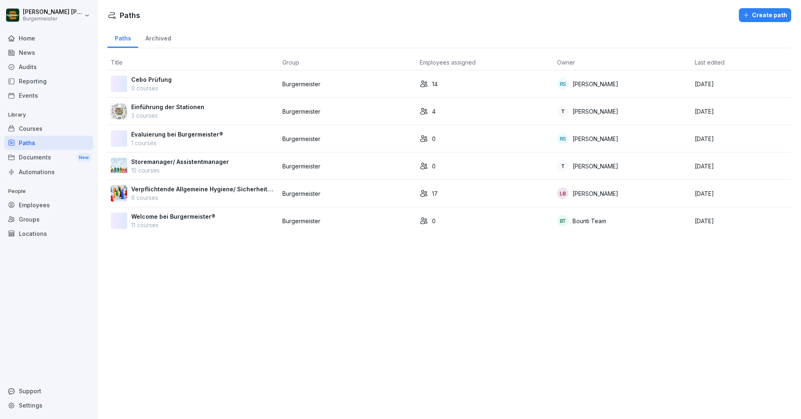
click at [34, 81] on div "Reporting" at bounding box center [48, 81] width 89 height 14
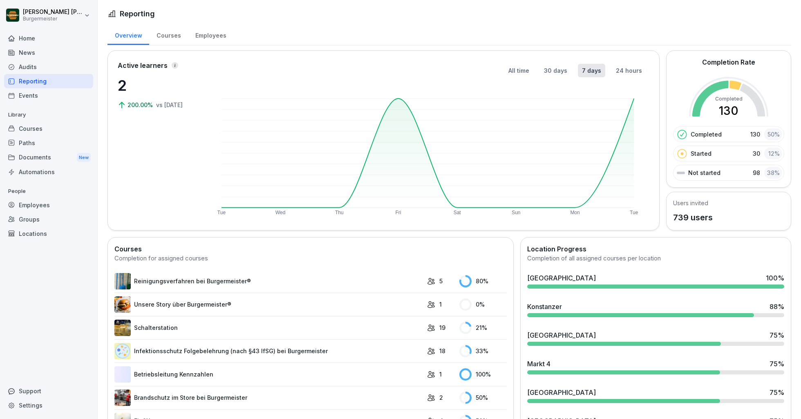
click at [36, 67] on div "Audits" at bounding box center [48, 67] width 89 height 14
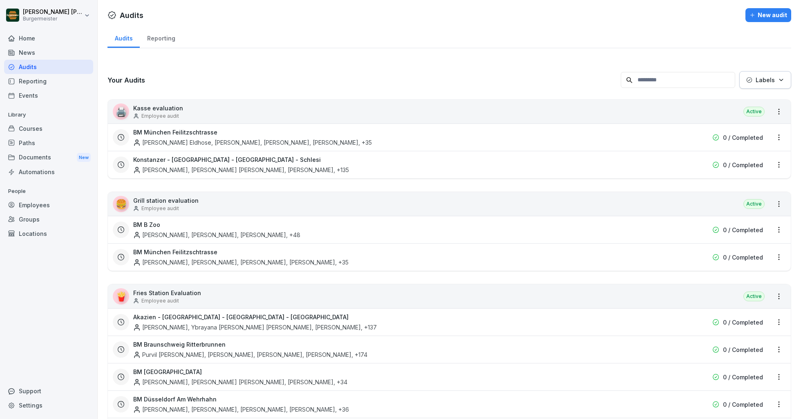
click at [34, 158] on div "Documents New" at bounding box center [48, 157] width 89 height 15
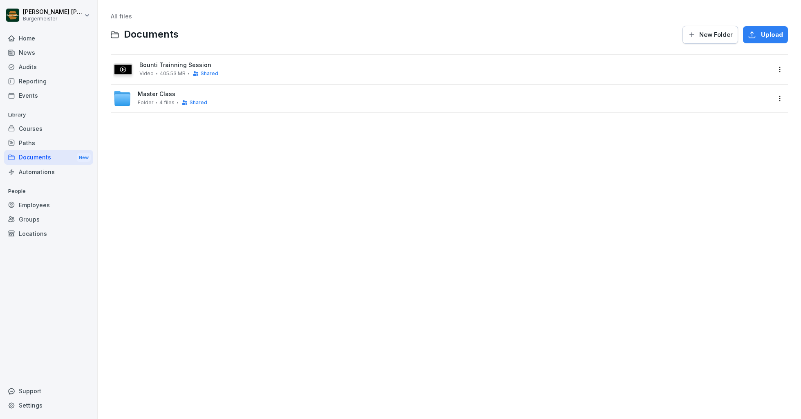
click at [34, 168] on div "Automations" at bounding box center [48, 172] width 89 height 14
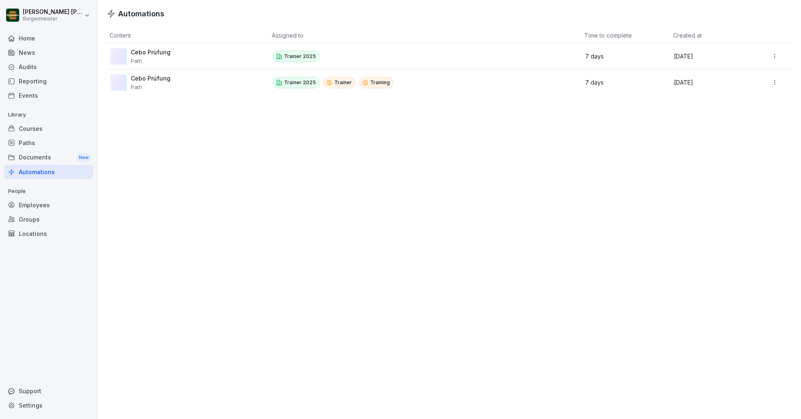
click at [33, 132] on div "Courses" at bounding box center [48, 128] width 89 height 14
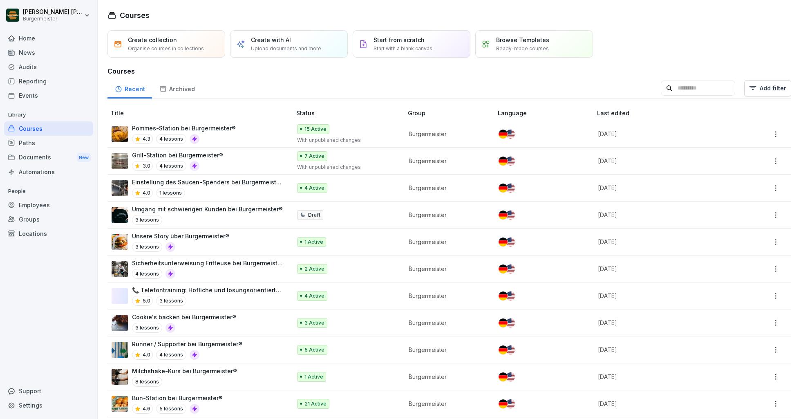
click at [42, 65] on div "Audits" at bounding box center [48, 67] width 89 height 14
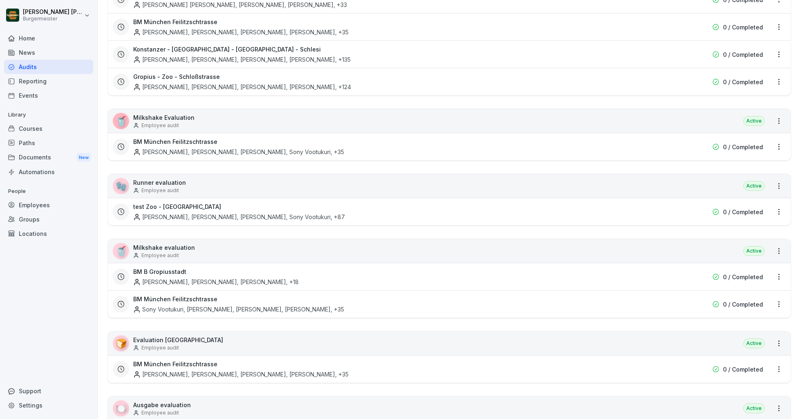
scroll to position [594, 0]
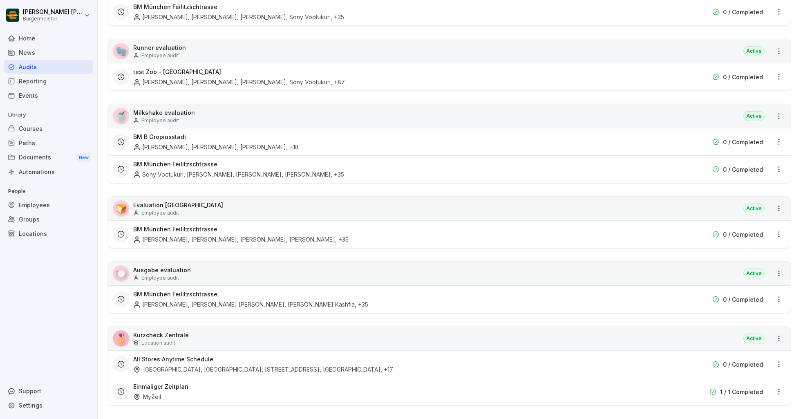
click at [255, 365] on div "Potsdamer Platz, Konstanzer, Markt 4, Rotebühlplatz , +17" at bounding box center [263, 369] width 260 height 9
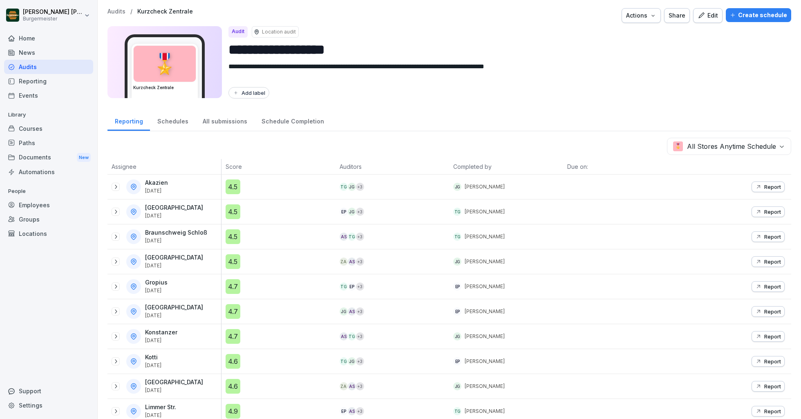
click at [118, 11] on p "Audits" at bounding box center [117, 11] width 18 height 7
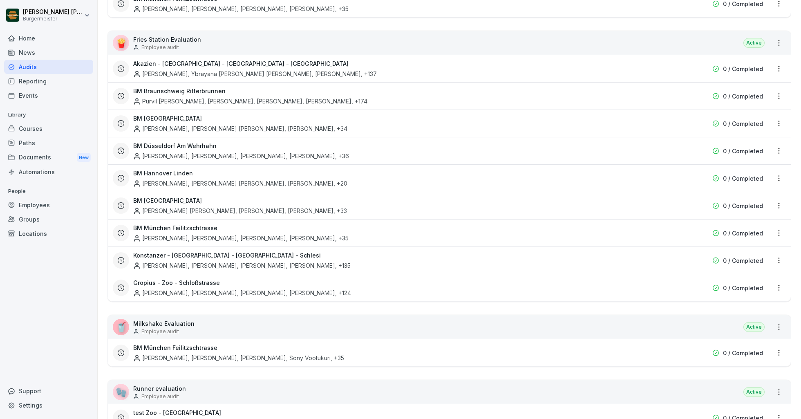
scroll to position [594, 0]
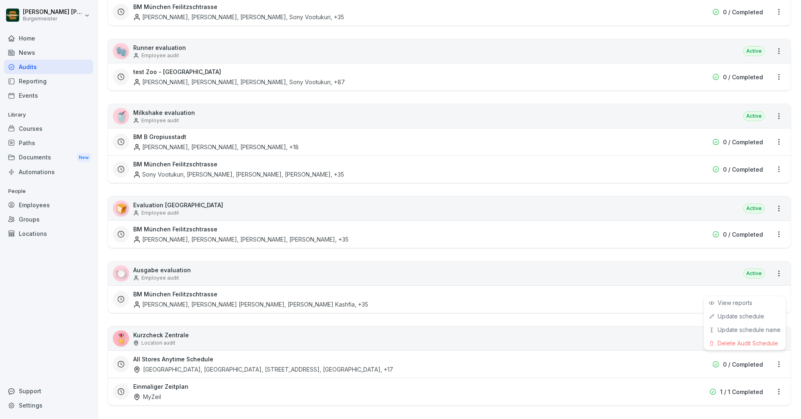
click at [779, 359] on html "Juan Jose Leonardi Gonzalez Burgermeister Home News Audits Reporting Events Lib…" at bounding box center [400, 209] width 801 height 419
click at [0, 0] on link "Update schedule" at bounding box center [0, 0] width 0 height 0
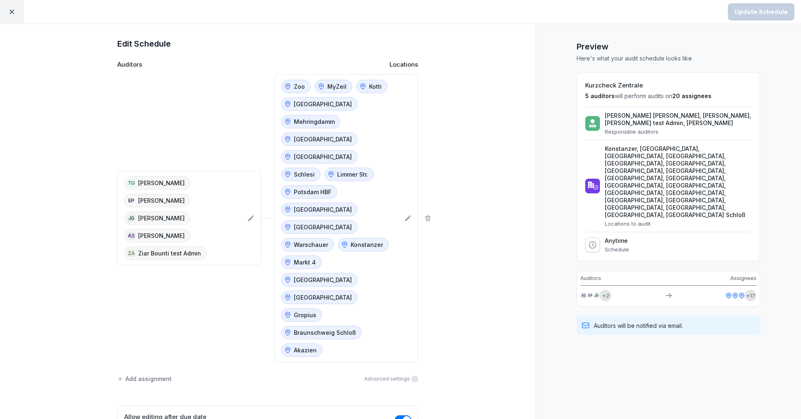
click at [367, 278] on div "Zoo MyZeil Kotti Hermannplatz Mehringdamm Schloßstraße Eberswalder Schlesi Limm…" at bounding box center [339, 218] width 117 height 277
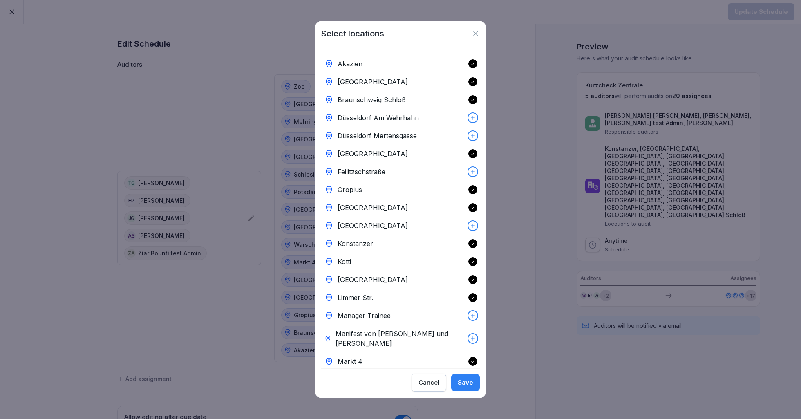
click at [394, 169] on div "Feilitzschstraße" at bounding box center [400, 172] width 159 height 18
click at [399, 115] on p "Düsseldorf Am Wehrhahn" at bounding box center [378, 118] width 81 height 10
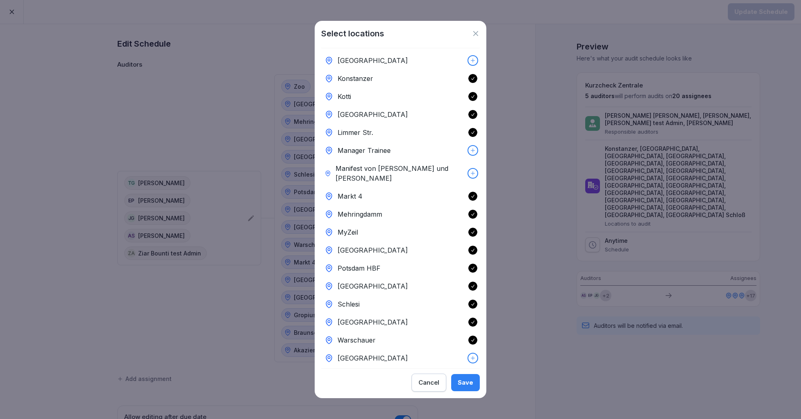
scroll to position [180, 0]
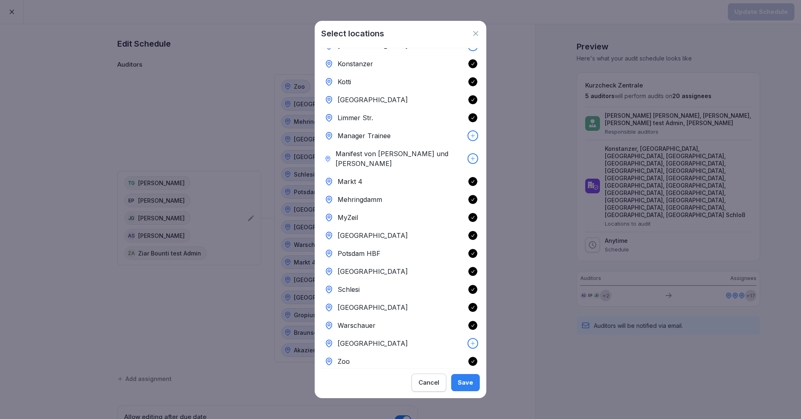
click at [406, 334] on div "[GEOGRAPHIC_DATA]" at bounding box center [400, 343] width 159 height 18
click at [466, 378] on div "Save" at bounding box center [466, 382] width 16 height 9
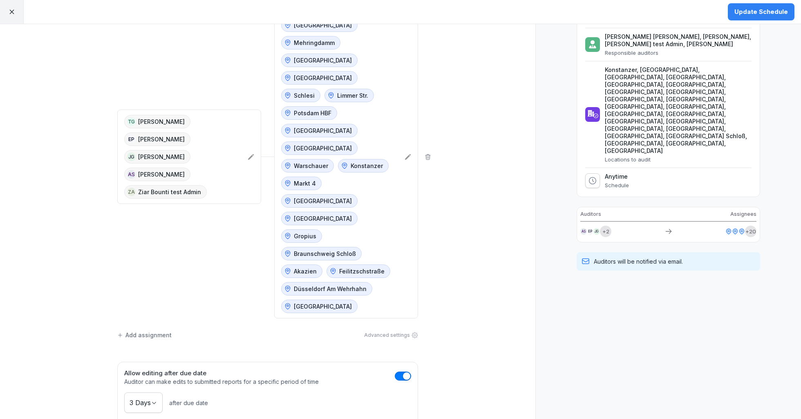
scroll to position [0, 0]
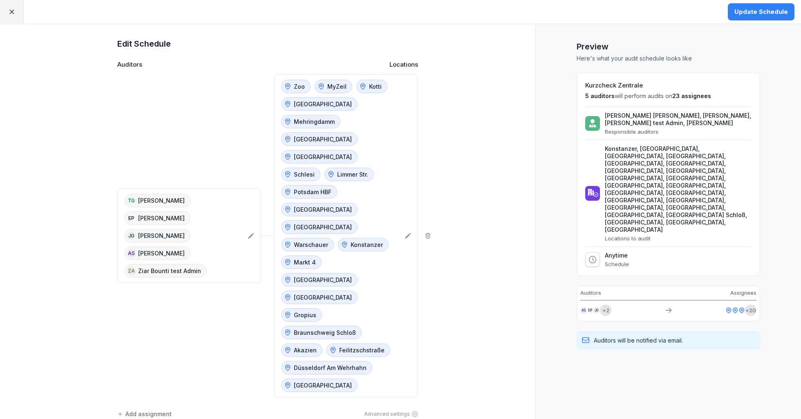
click at [762, 13] on div "Update Schedule" at bounding box center [762, 11] width 54 height 9
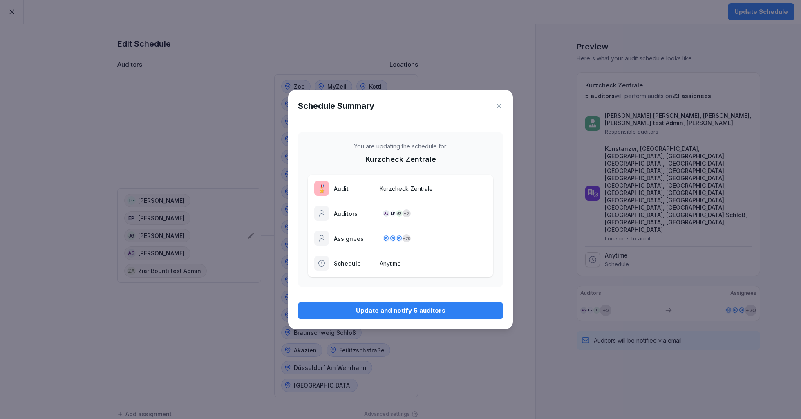
click at [427, 310] on div "Update and notify 5 auditors" at bounding box center [401, 310] width 192 height 9
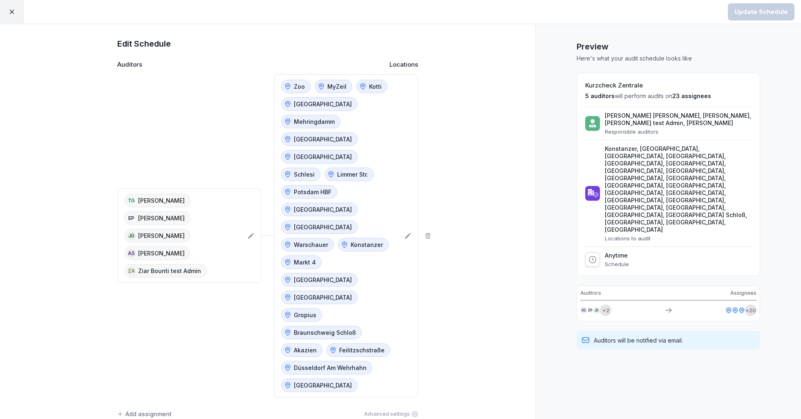
click at [11, 11] on icon at bounding box center [11, 12] width 4 height 4
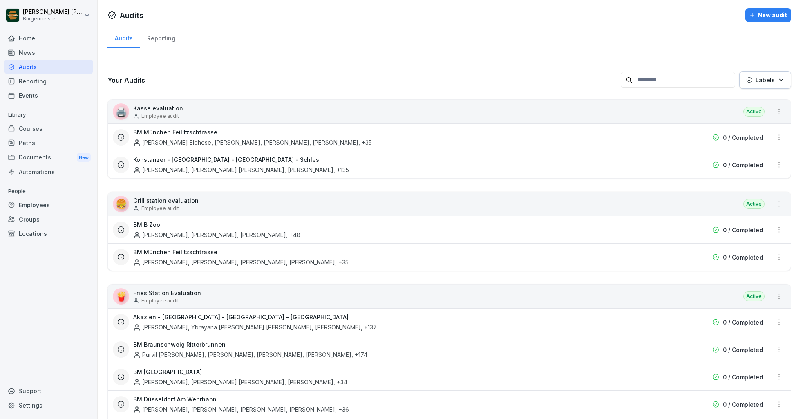
click at [33, 207] on div "Employees" at bounding box center [48, 205] width 89 height 14
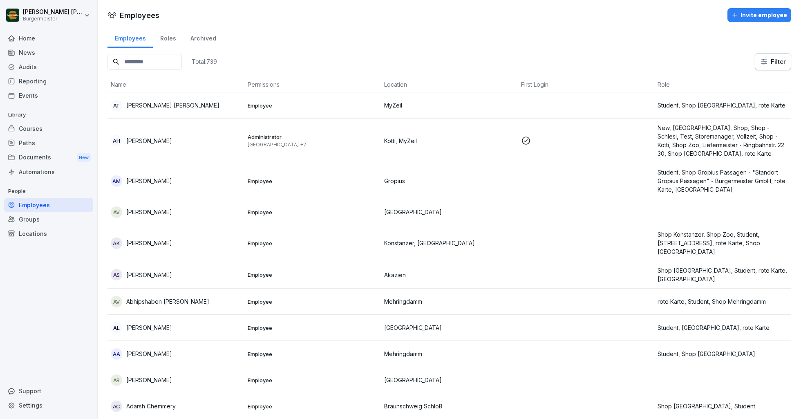
click at [140, 58] on input at bounding box center [145, 62] width 74 height 16
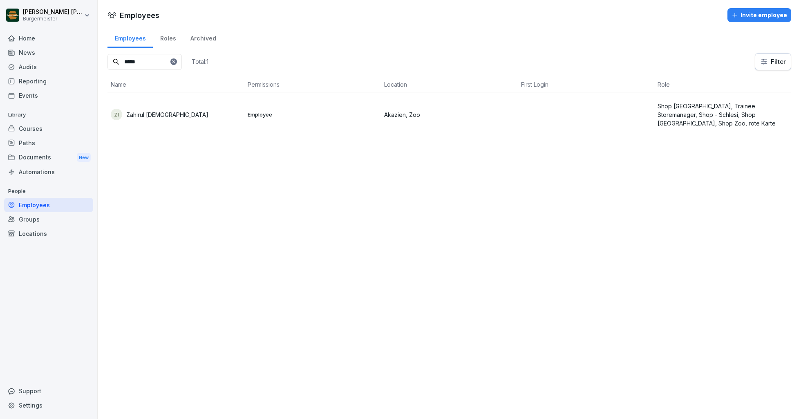
type input "*****"
click at [148, 115] on p "Zahirul [DEMOGRAPHIC_DATA]" at bounding box center [167, 114] width 82 height 9
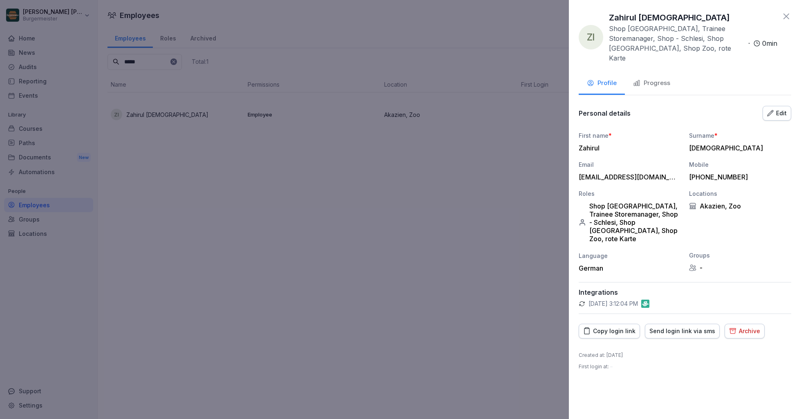
click at [614, 336] on div "Copy login link" at bounding box center [609, 331] width 52 height 9
click at [786, 13] on icon at bounding box center [787, 16] width 10 height 10
